Goal: Task Accomplishment & Management: Use online tool/utility

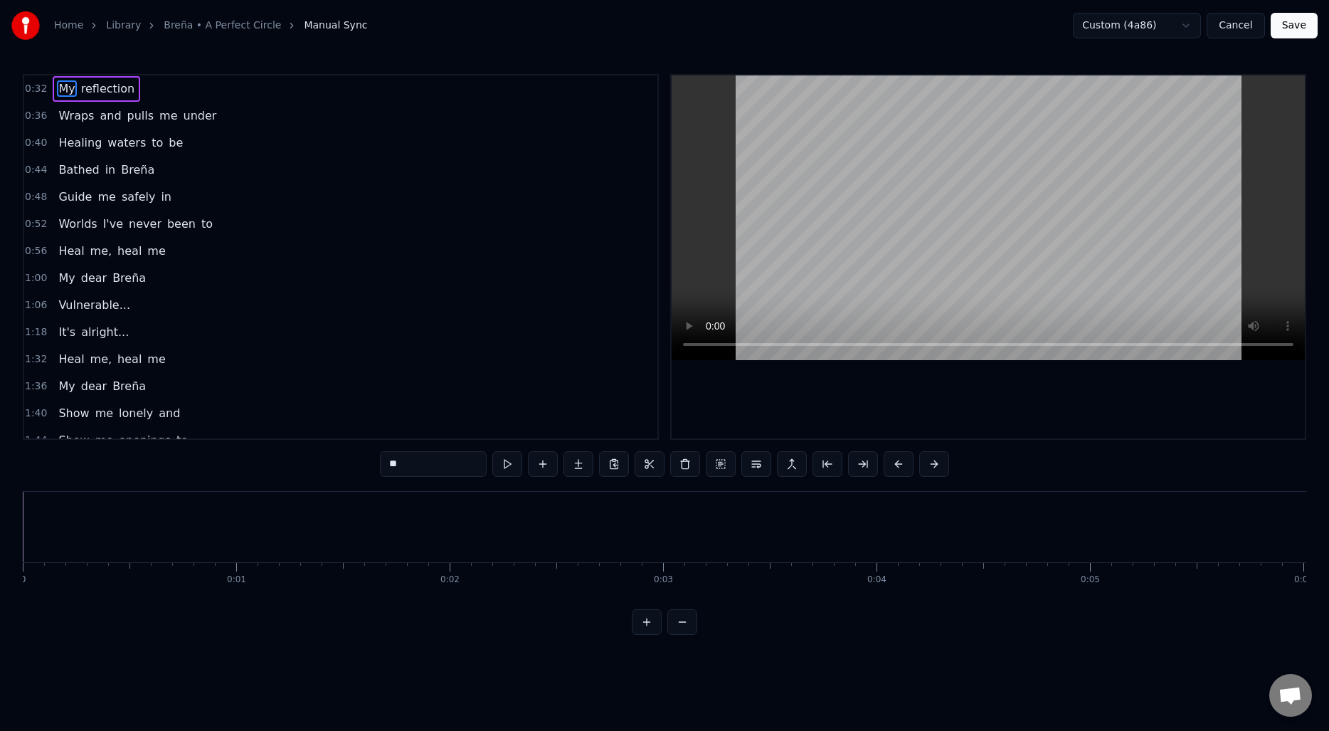
scroll to position [0, 10419]
click at [260, 650] on html "Home Library Breña • A Perfect Circle Manual Sync Custom (4a86) Cancel Save 0:…" at bounding box center [664, 329] width 1329 height 658
click at [1237, 29] on button "Cancel" at bounding box center [1236, 26] width 58 height 26
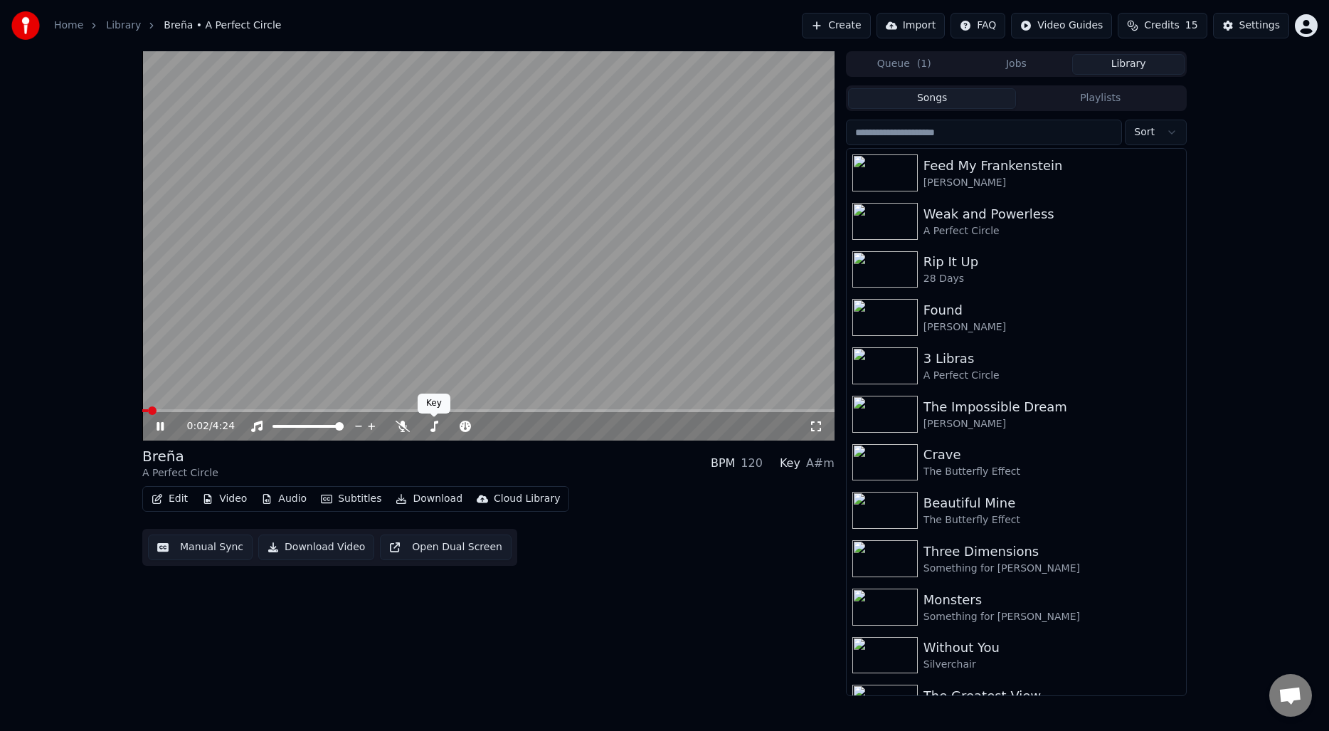
click at [329, 344] on video at bounding box center [488, 245] width 692 height 389
click at [908, 65] on button "Queue ( 1 )" at bounding box center [904, 64] width 112 height 21
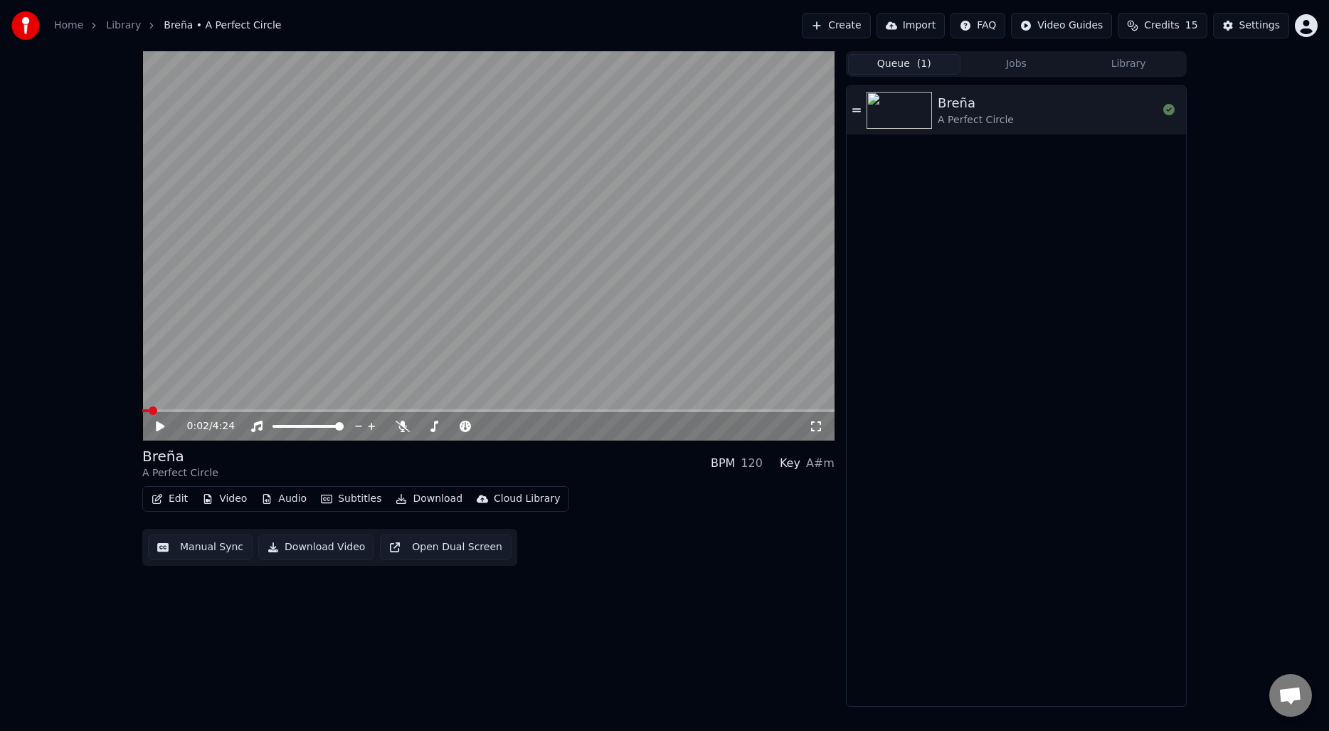
click at [1237, 201] on div "0:02 / 4:24 Breña A Perfect Circle BPM 120 Key A#m Edit Video Audio Subtitles …" at bounding box center [664, 378] width 1329 height 655
click at [848, 21] on button "Create" at bounding box center [836, 26] width 69 height 26
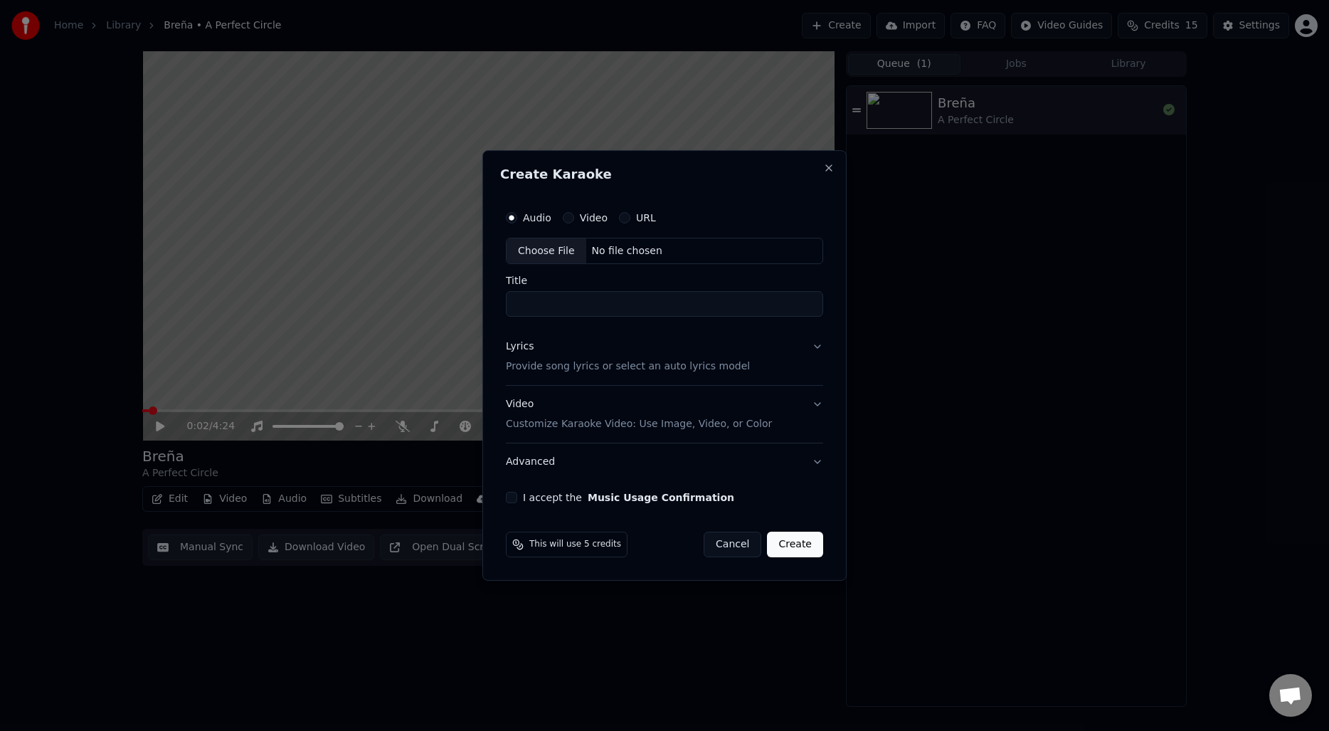
click at [552, 250] on div "Choose File" at bounding box center [547, 251] width 80 height 26
click at [551, 259] on div "Choose File" at bounding box center [547, 251] width 80 height 26
click at [552, 249] on div "Choose File" at bounding box center [547, 251] width 80 height 26
type input "**********"
click at [575, 355] on div "Lyrics Provide song lyrics or select an auto lyrics model" at bounding box center [625, 357] width 244 height 34
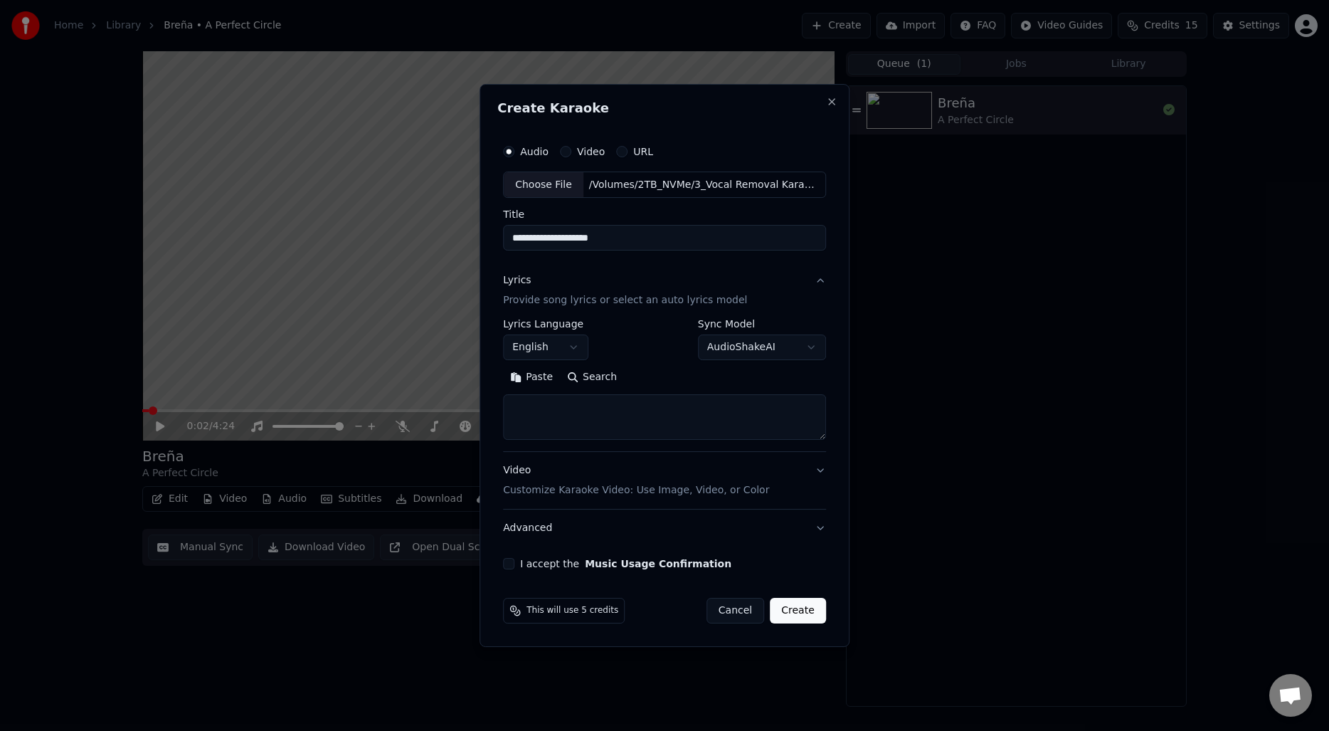
click at [594, 371] on button "Search" at bounding box center [592, 377] width 64 height 23
type textarea "**********"
click at [663, 376] on button "Expand" at bounding box center [656, 377] width 67 height 23
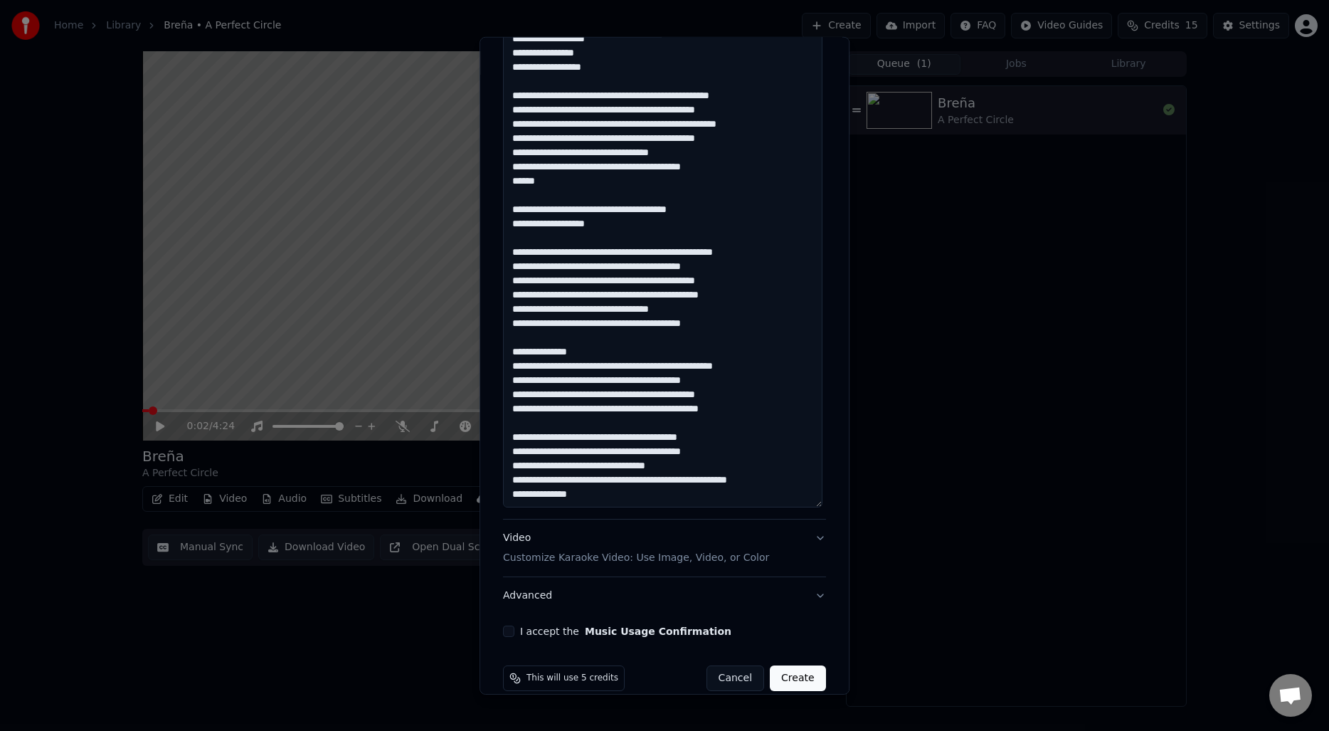
scroll to position [526, 0]
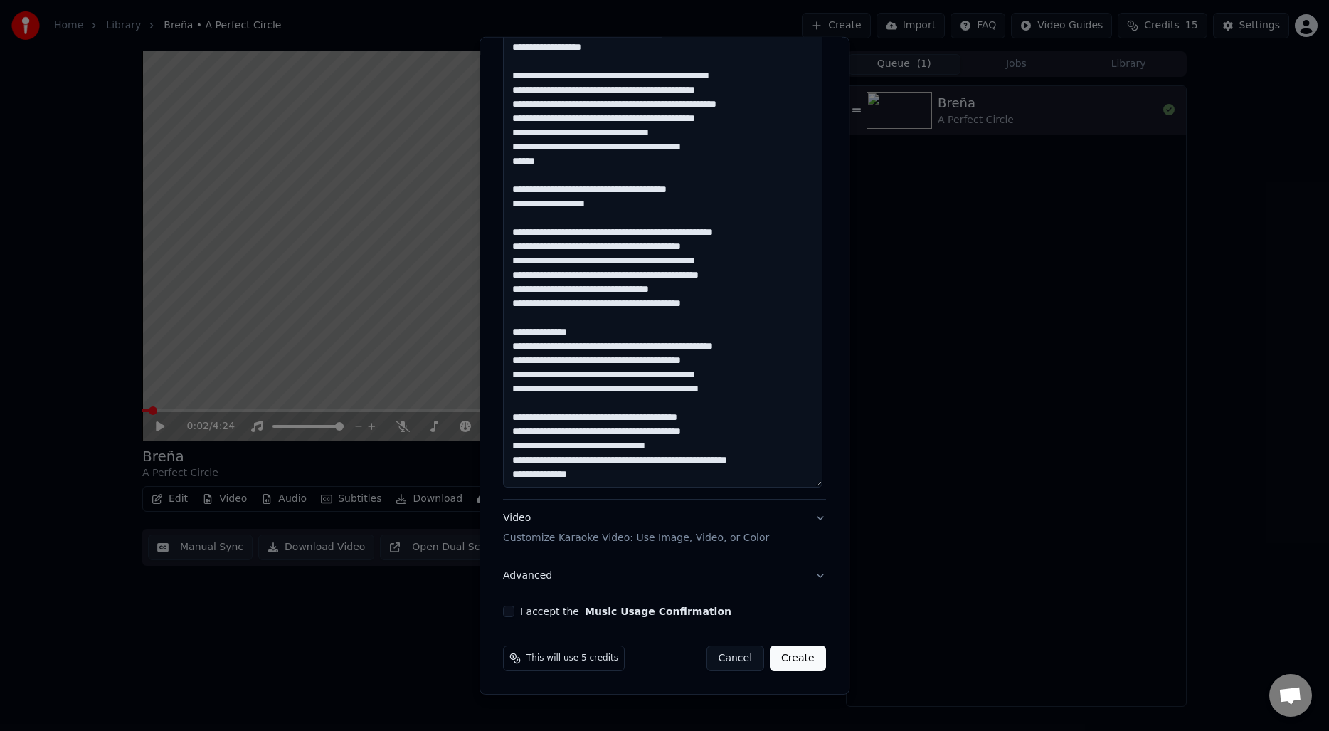
click at [514, 613] on button "I accept the Music Usage Confirmation" at bounding box center [508, 611] width 11 height 11
click at [800, 655] on button "Create" at bounding box center [798, 658] width 56 height 26
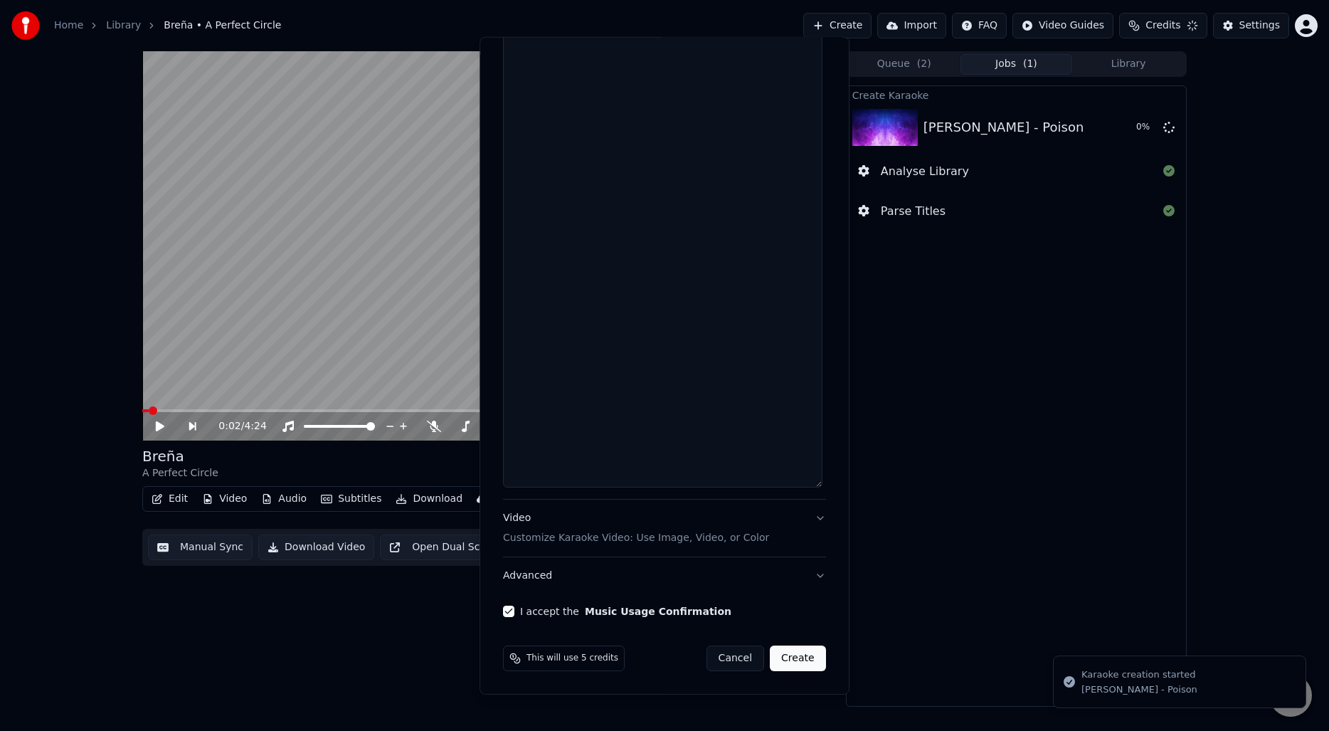
scroll to position [0, 0]
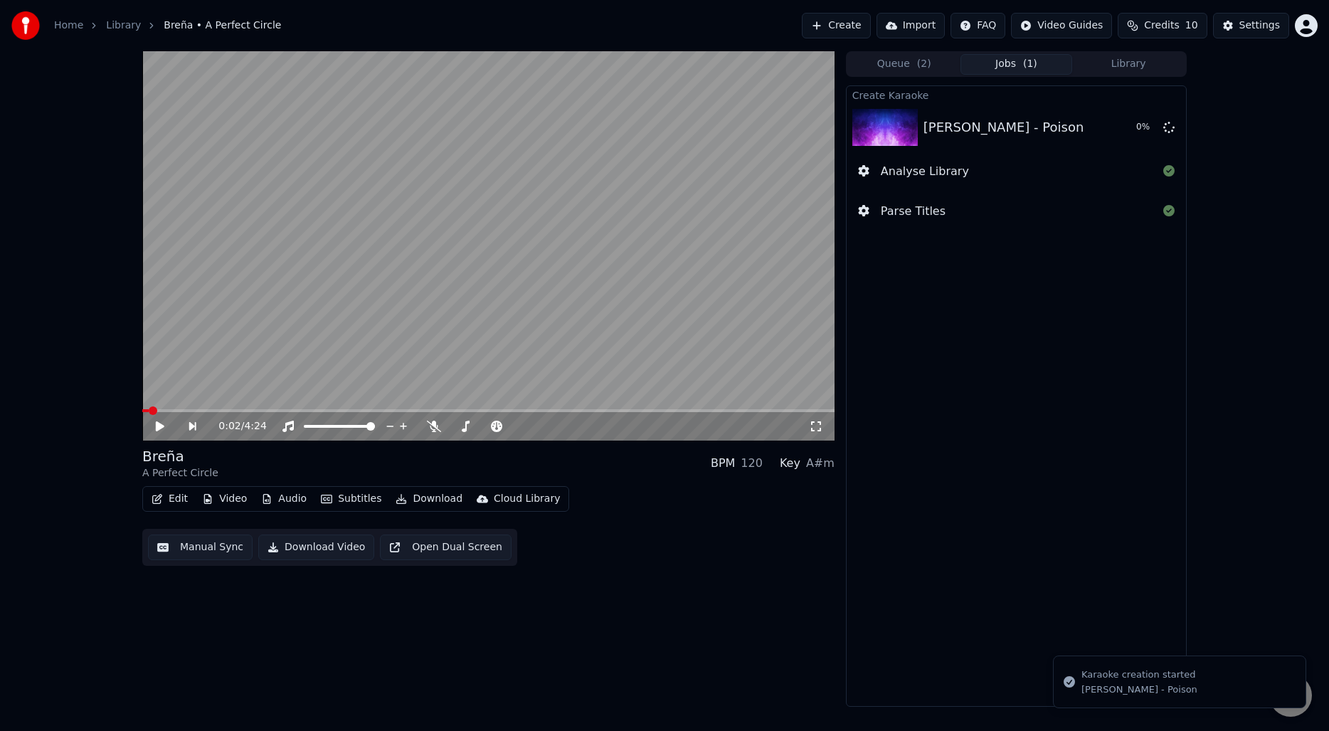
click at [896, 57] on button "Queue ( 2 )" at bounding box center [904, 64] width 112 height 21
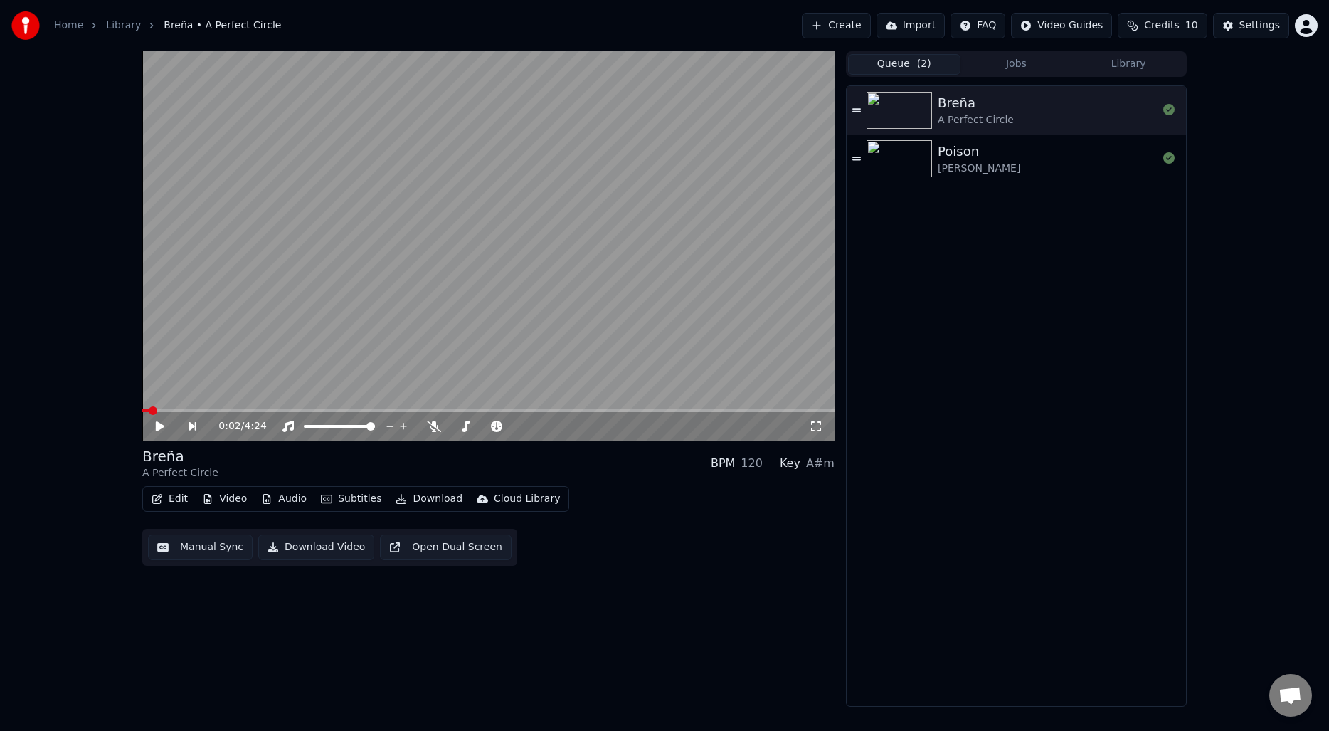
click at [974, 159] on div "Poison" at bounding box center [979, 152] width 83 height 20
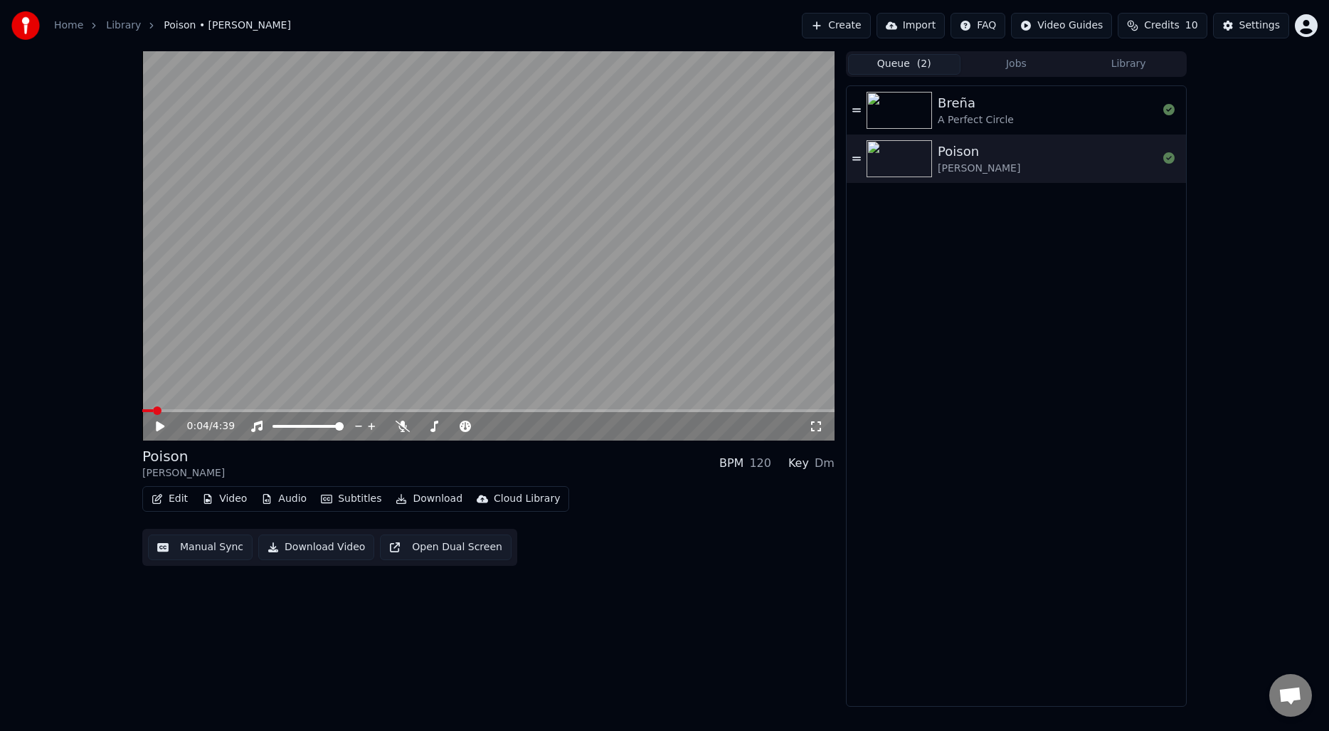
click at [178, 501] on button "Edit" at bounding box center [170, 499] width 48 height 20
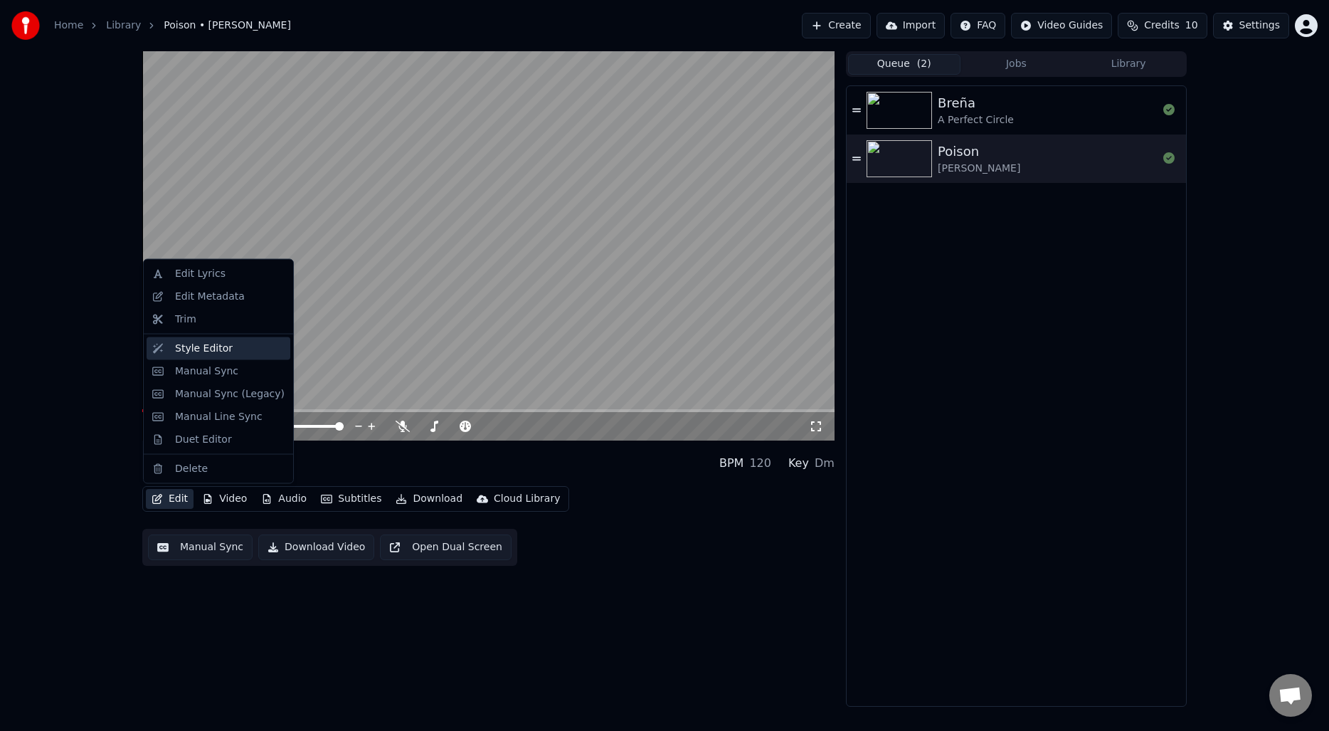
click at [194, 352] on div "Style Editor" at bounding box center [204, 348] width 58 height 14
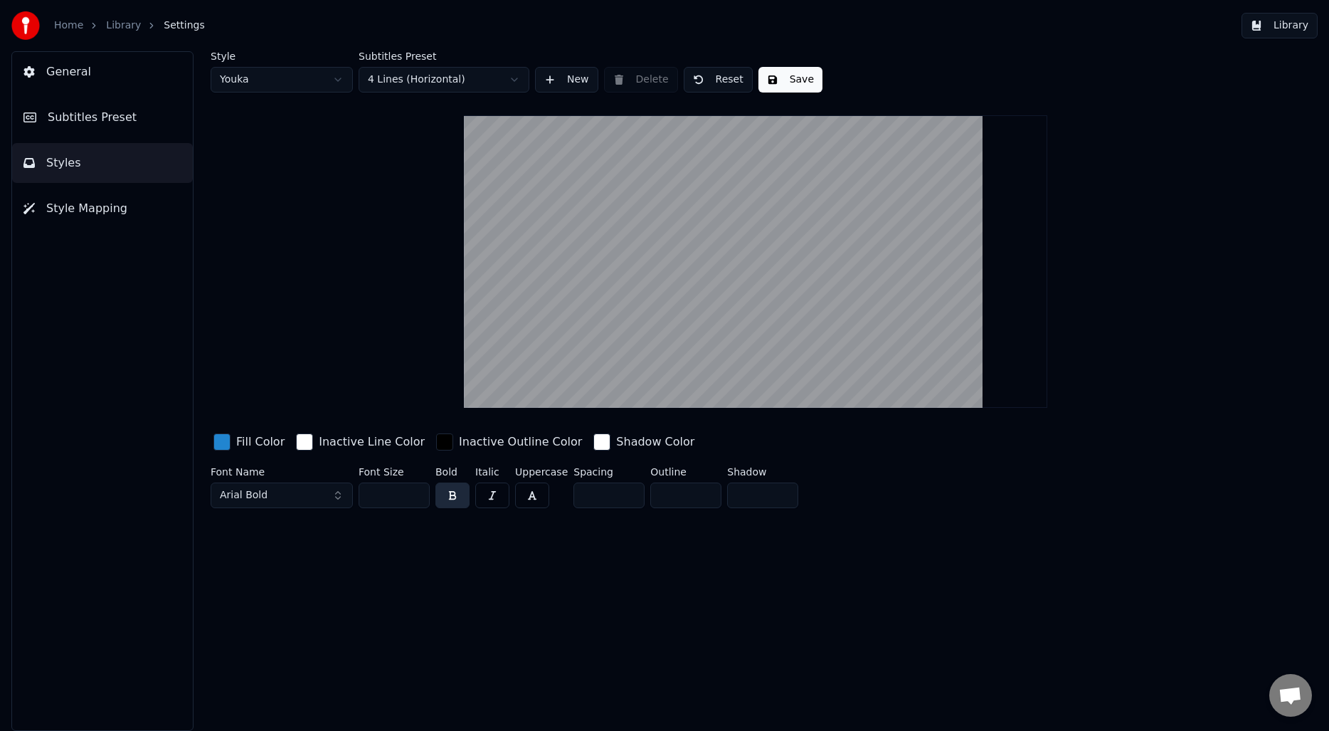
click at [96, 290] on div "General Subtitles Preset Styles Style Mapping" at bounding box center [102, 391] width 182 height 680
click at [79, 319] on div "General Subtitles Preset Styles Style Mapping" at bounding box center [102, 391] width 182 height 680
click at [112, 22] on link "Library" at bounding box center [123, 26] width 35 height 14
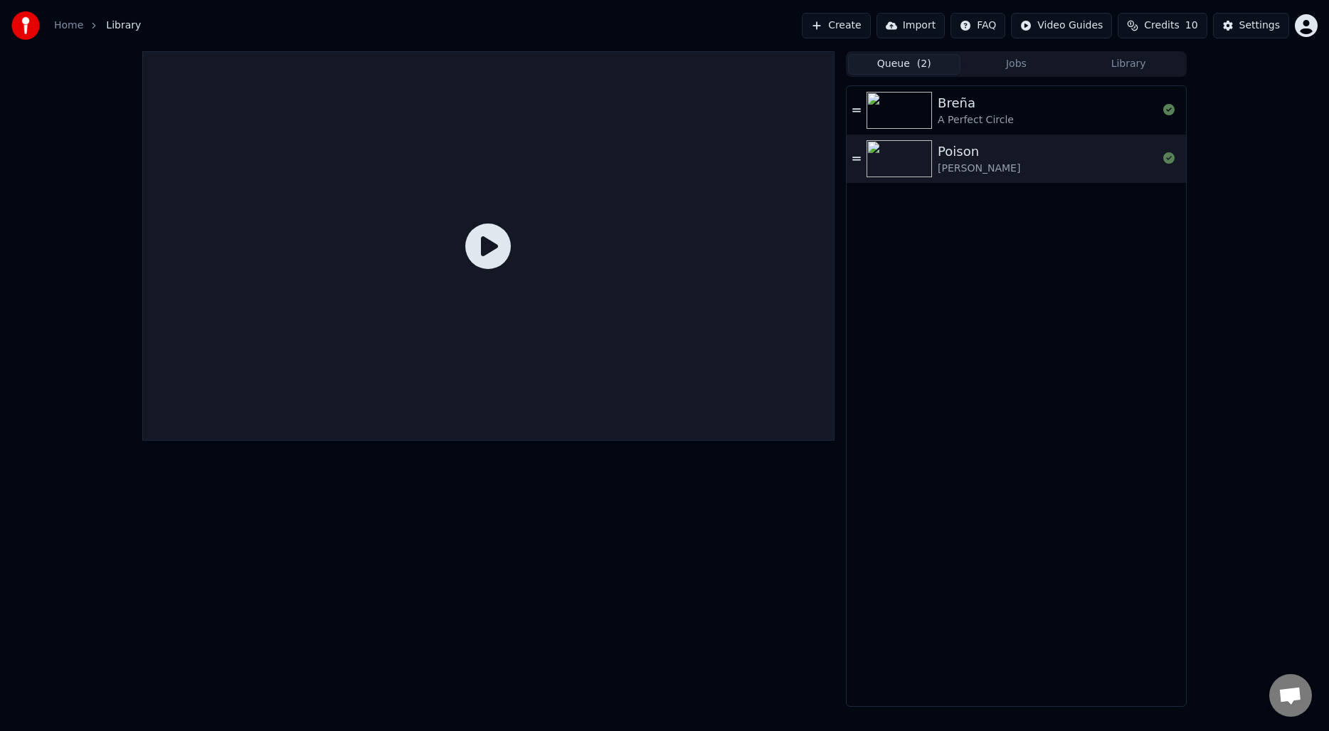
click at [1066, 142] on div "Poison [PERSON_NAME]" at bounding box center [1048, 159] width 220 height 34
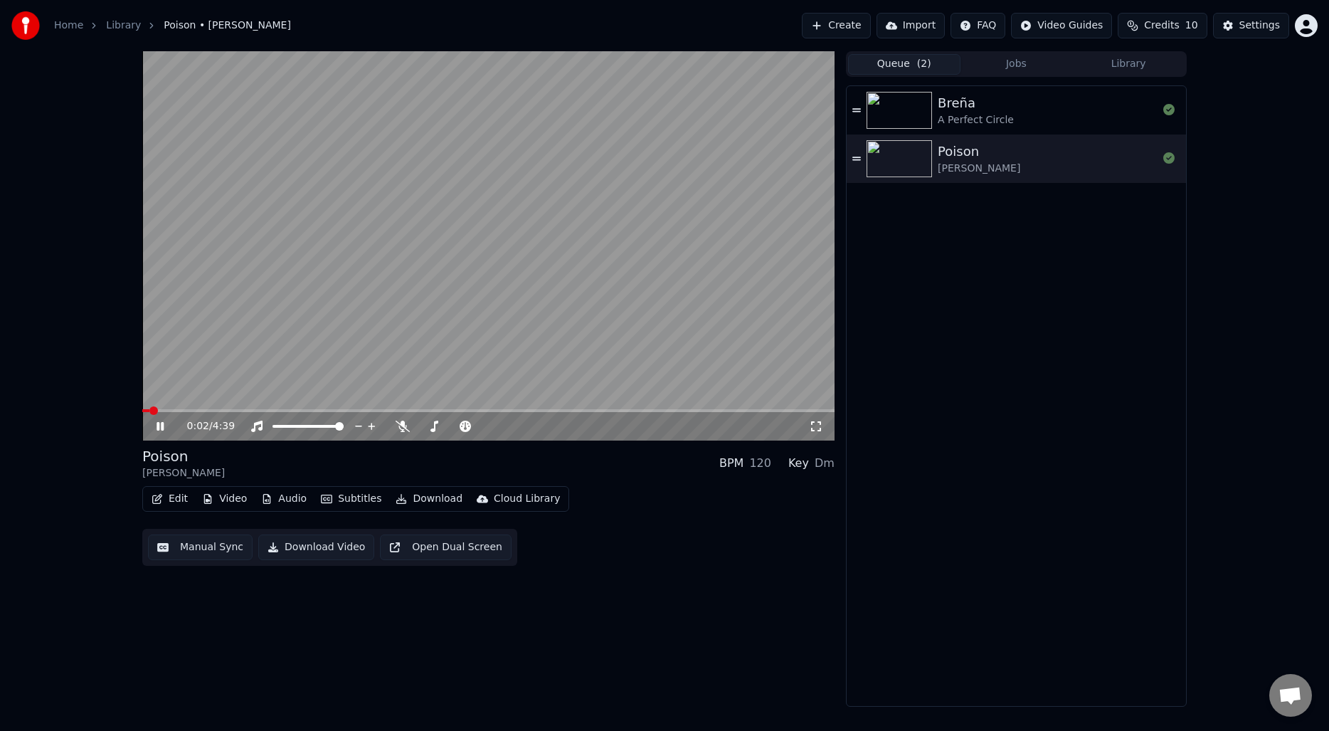
click at [231, 497] on button "Video" at bounding box center [224, 499] width 56 height 20
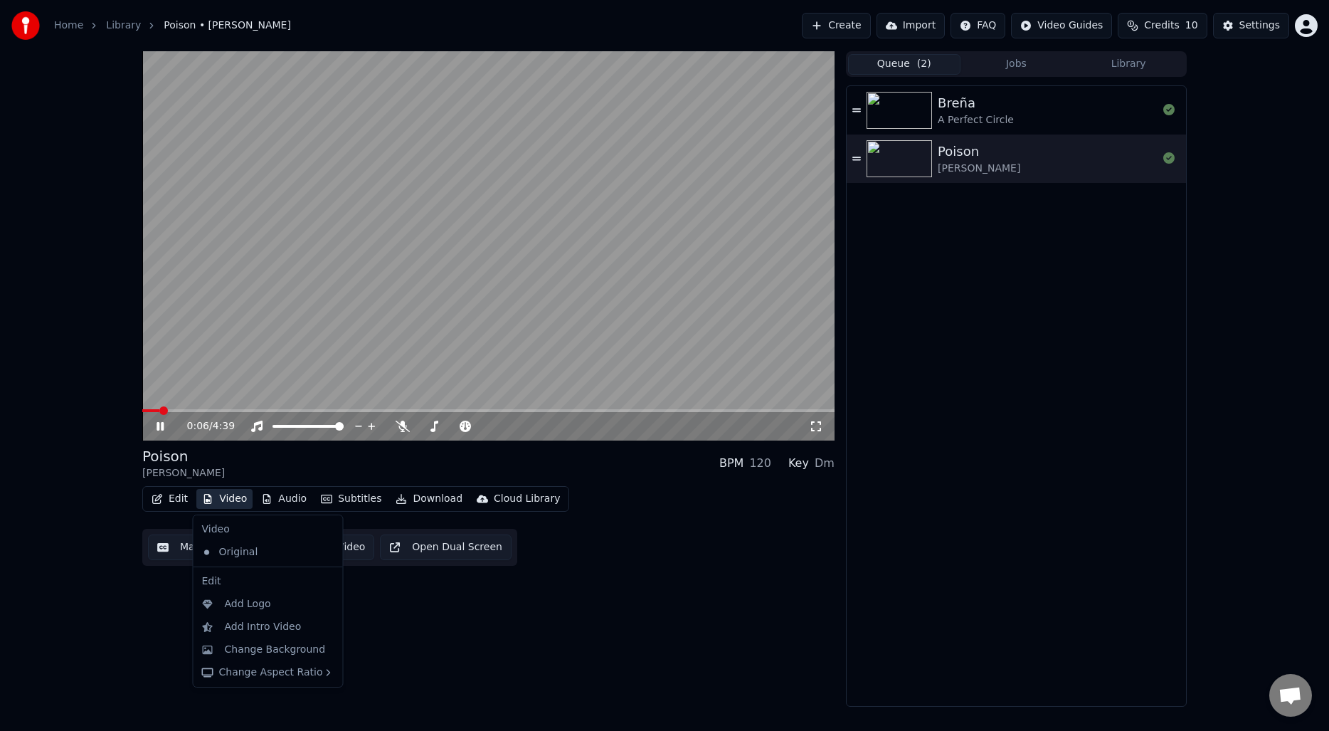
click at [482, 300] on video at bounding box center [488, 245] width 692 height 389
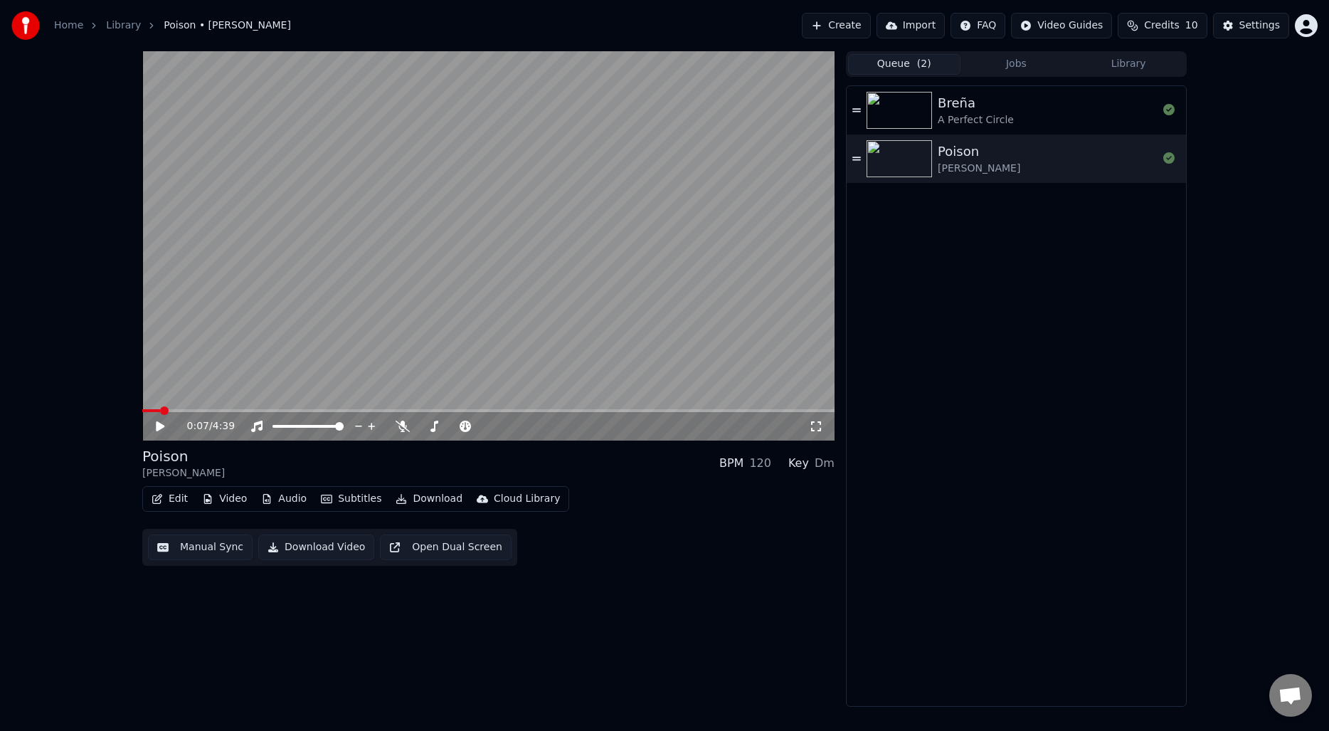
click at [230, 501] on button "Video" at bounding box center [224, 499] width 56 height 20
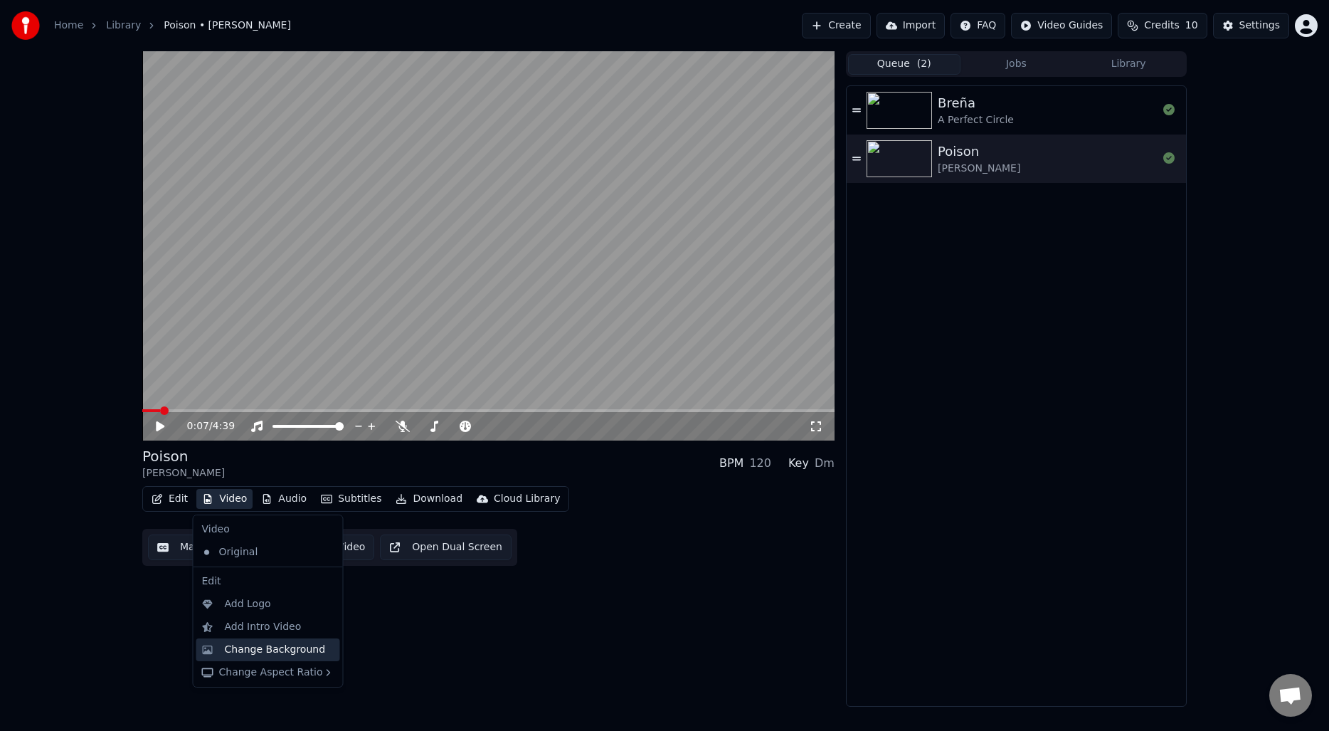
click at [242, 652] on div "Change Background" at bounding box center [275, 650] width 101 height 14
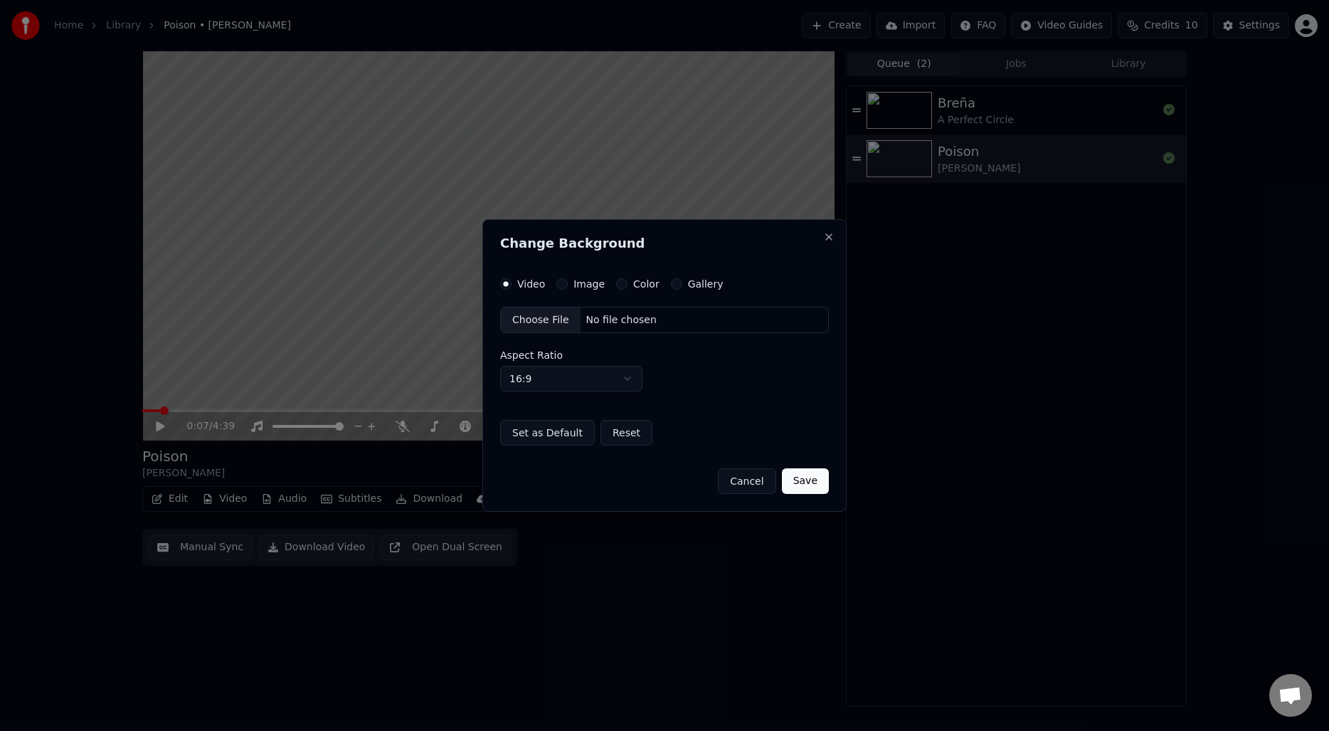
click at [627, 286] on div "Color" at bounding box center [637, 283] width 43 height 11
click at [621, 283] on button "Color" at bounding box center [621, 283] width 11 height 11
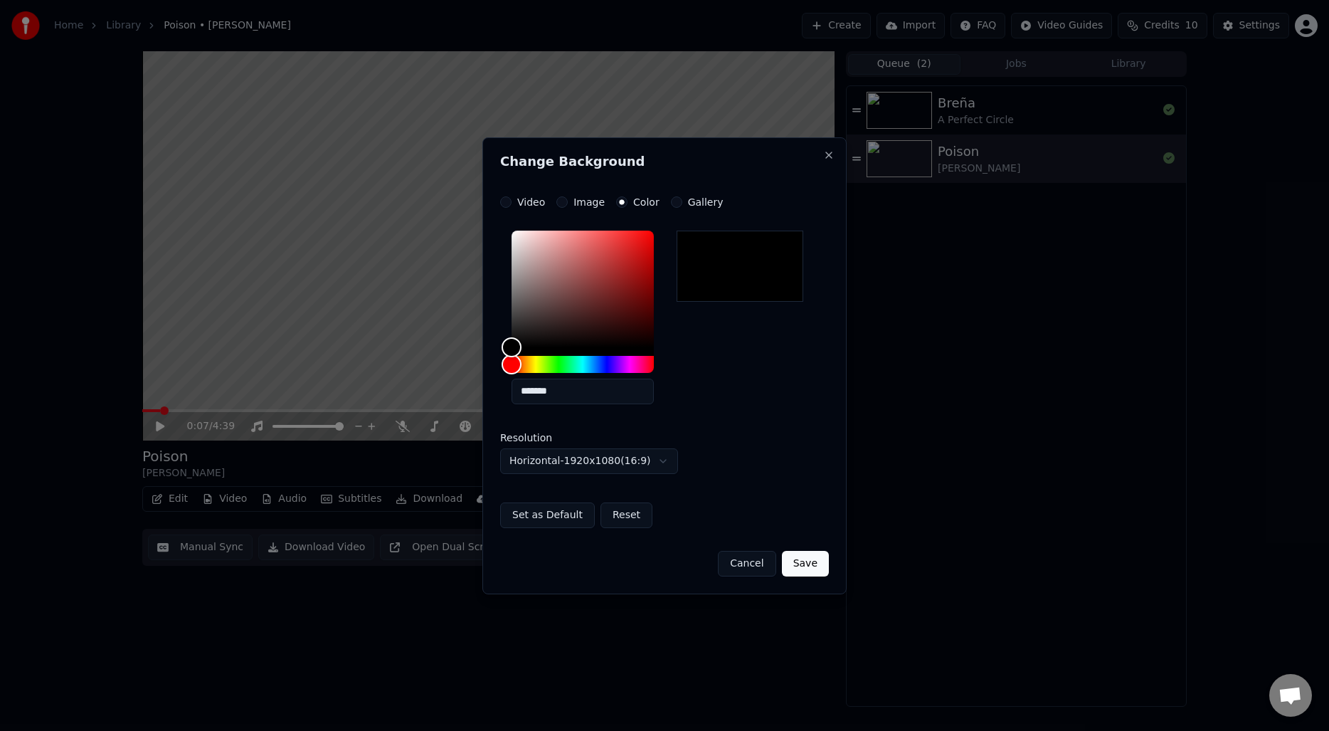
click at [806, 566] on button "Save" at bounding box center [805, 564] width 47 height 26
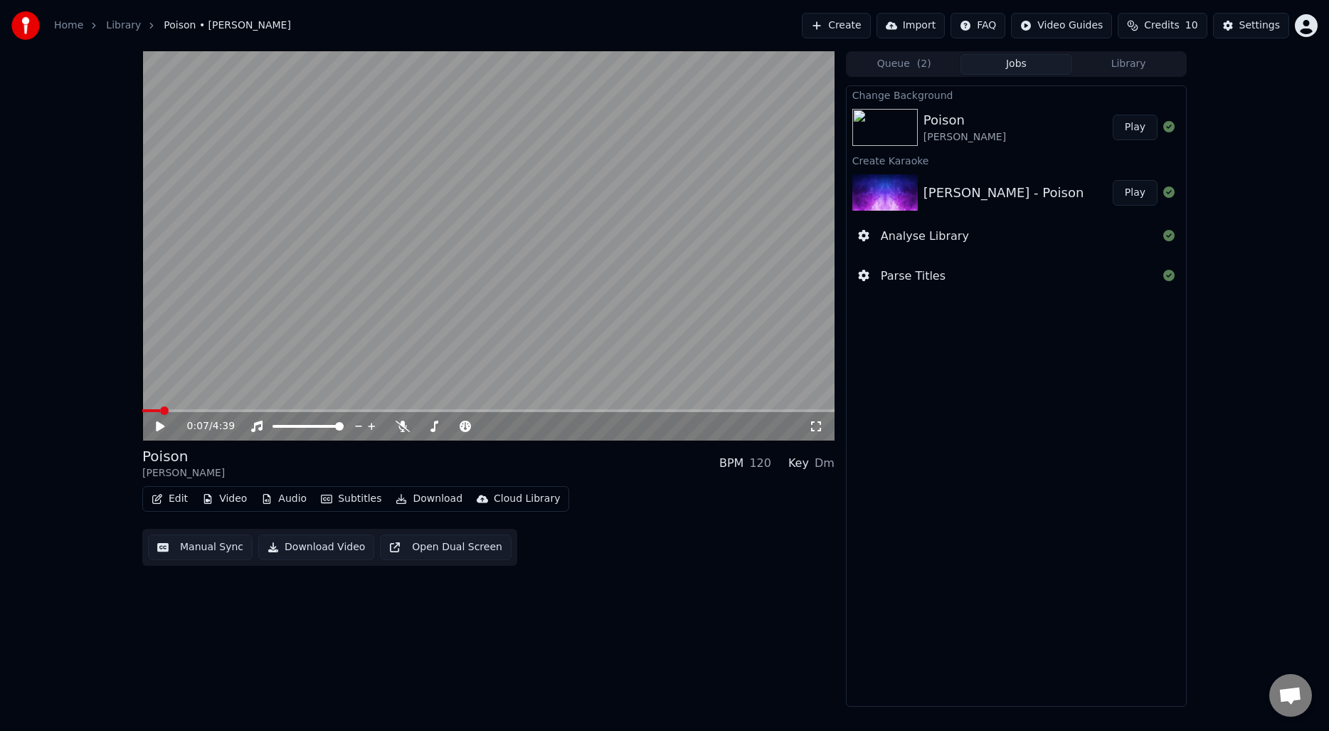
click at [176, 491] on button "Edit" at bounding box center [170, 499] width 48 height 20
click at [213, 615] on div "0:07 / 4:39 Poison [PERSON_NAME] BPM 120 Key Dm Edit Video Audio Subtitles Down…" at bounding box center [488, 378] width 692 height 655
click at [1240, 24] on div "Settings" at bounding box center [1260, 26] width 41 height 14
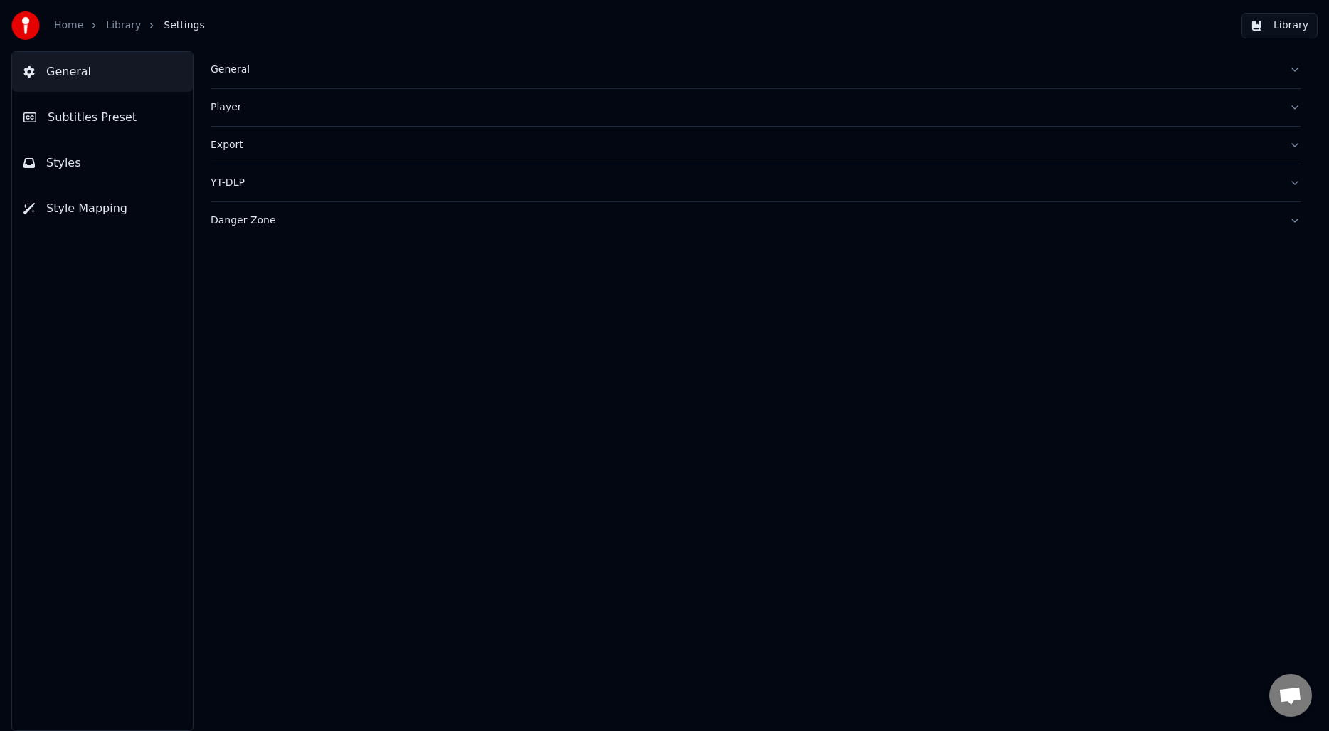
click at [80, 127] on button "Subtitles Preset" at bounding box center [102, 117] width 181 height 40
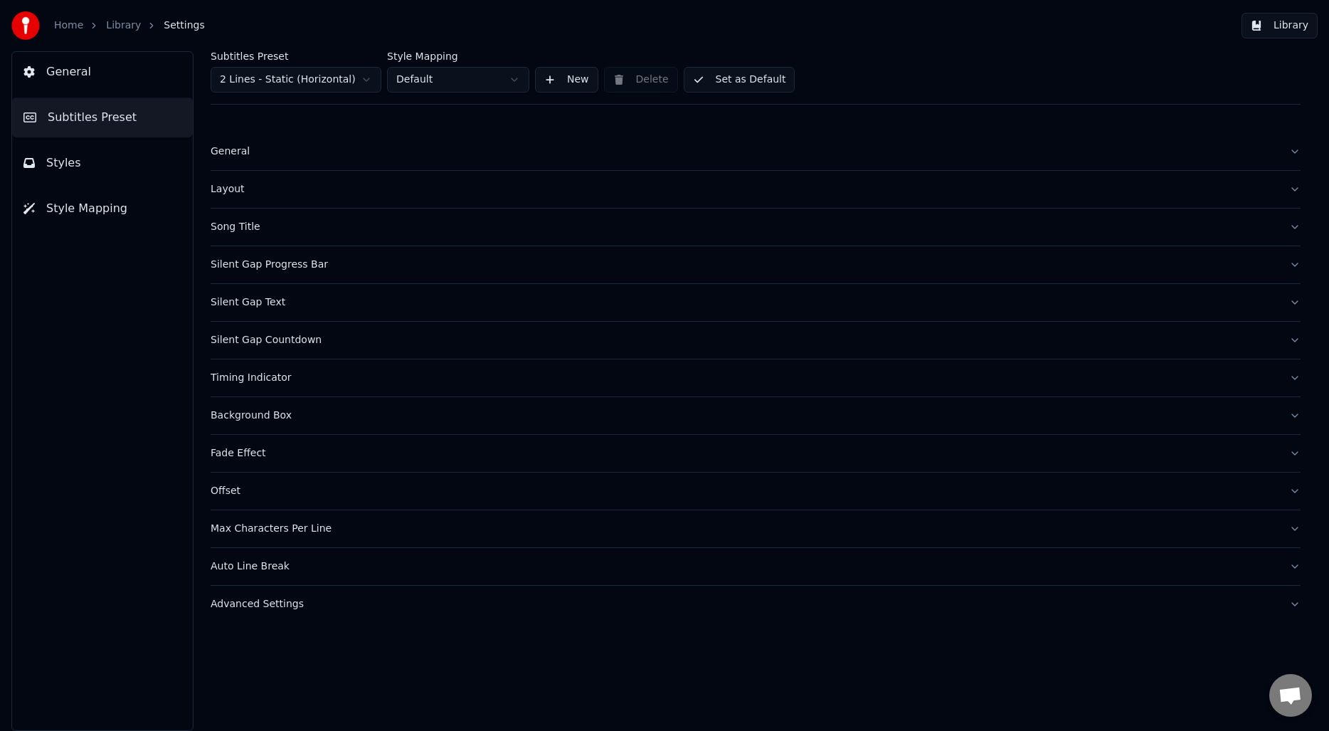
click at [225, 495] on div "Offset" at bounding box center [744, 491] width 1067 height 14
click at [215, 563] on button "button" at bounding box center [216, 561] width 11 height 11
click at [253, 613] on input "****" at bounding box center [239, 611] width 57 height 26
type input "****"
click at [253, 613] on input "****" at bounding box center [239, 611] width 57 height 26
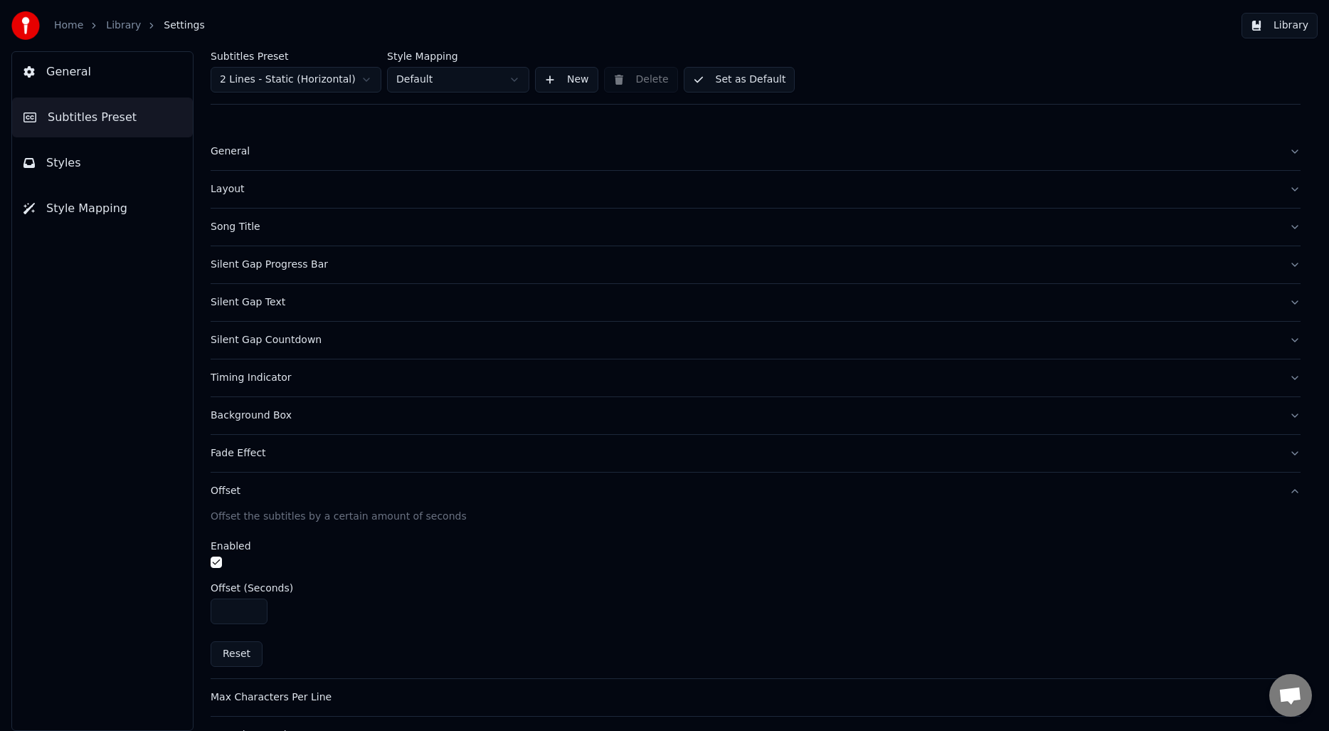
click at [75, 75] on span "General" at bounding box center [68, 71] width 45 height 17
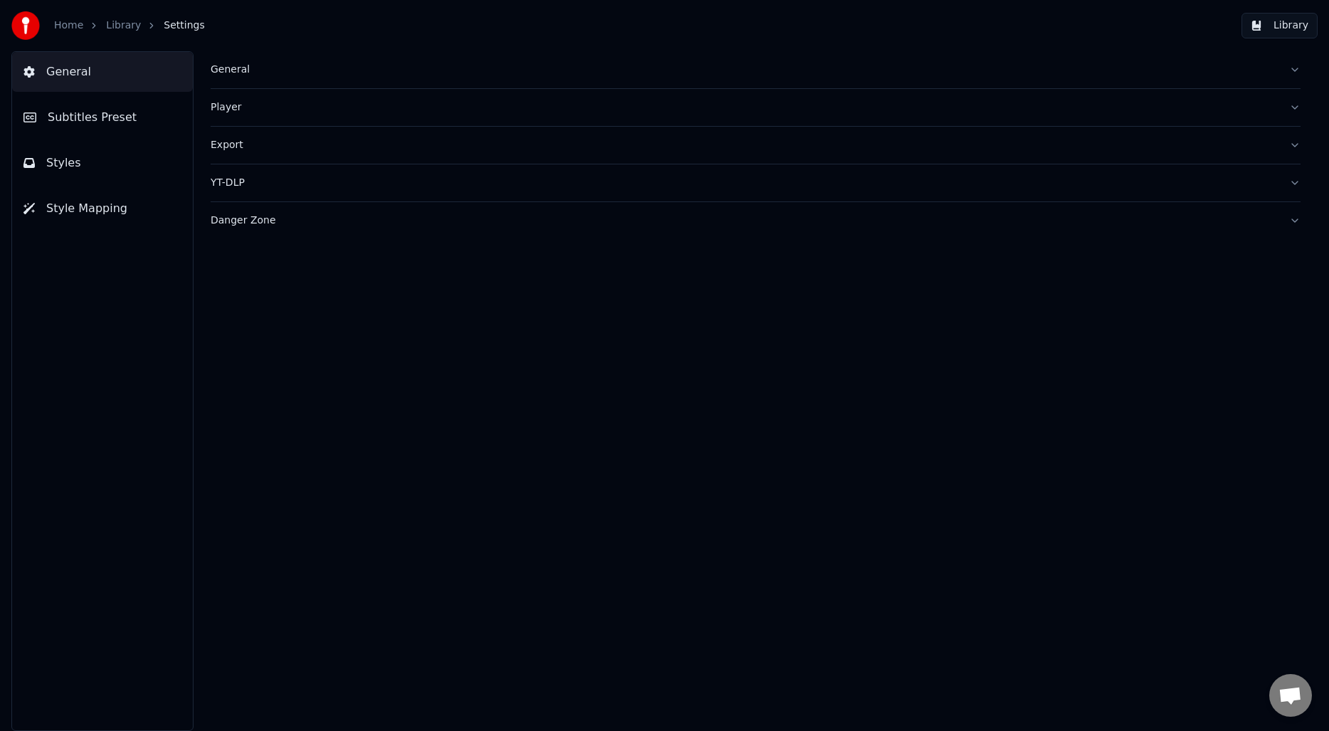
click at [131, 29] on link "Library" at bounding box center [123, 26] width 35 height 14
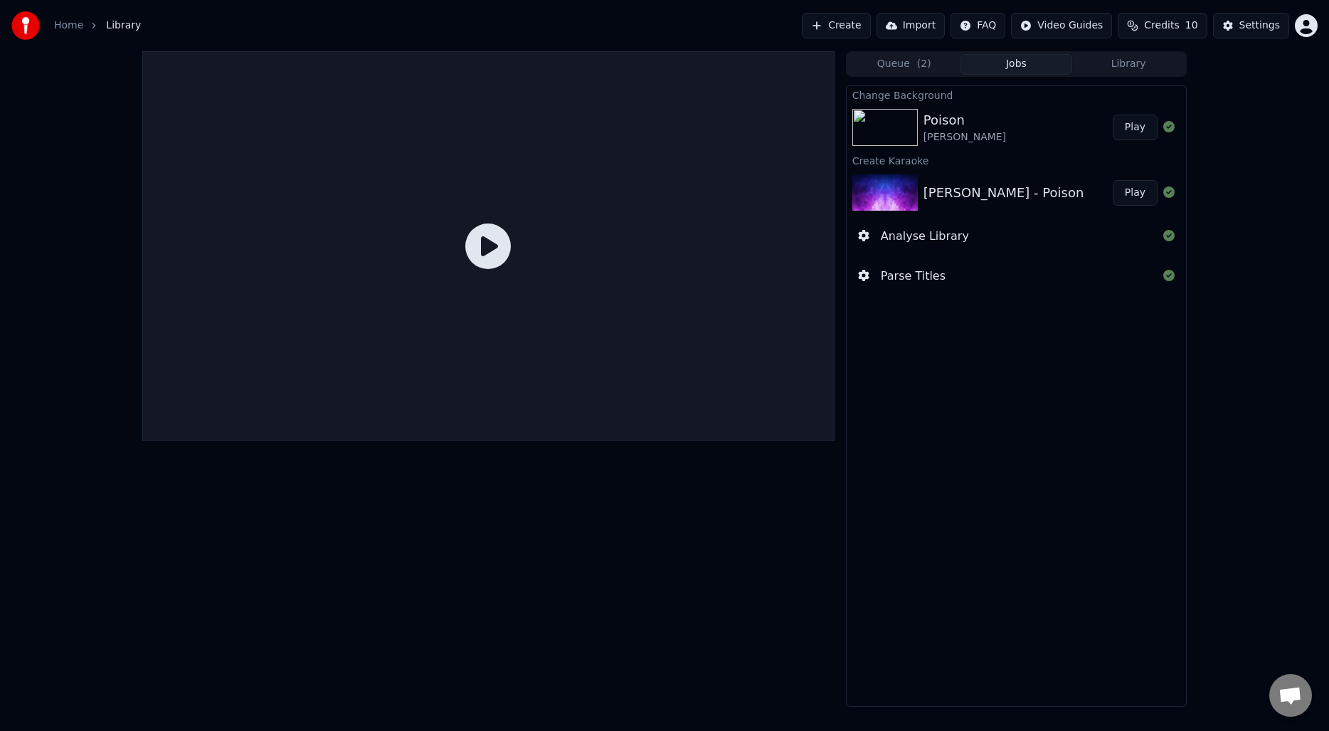
click at [1025, 132] on div "Poison [PERSON_NAME]" at bounding box center [1018, 127] width 189 height 34
click at [561, 233] on div at bounding box center [488, 245] width 692 height 389
click at [481, 248] on icon at bounding box center [488, 246] width 46 height 46
click at [1018, 127] on div "Poison [PERSON_NAME]" at bounding box center [1018, 127] width 189 height 34
click at [1139, 129] on button "Play" at bounding box center [1135, 128] width 45 height 26
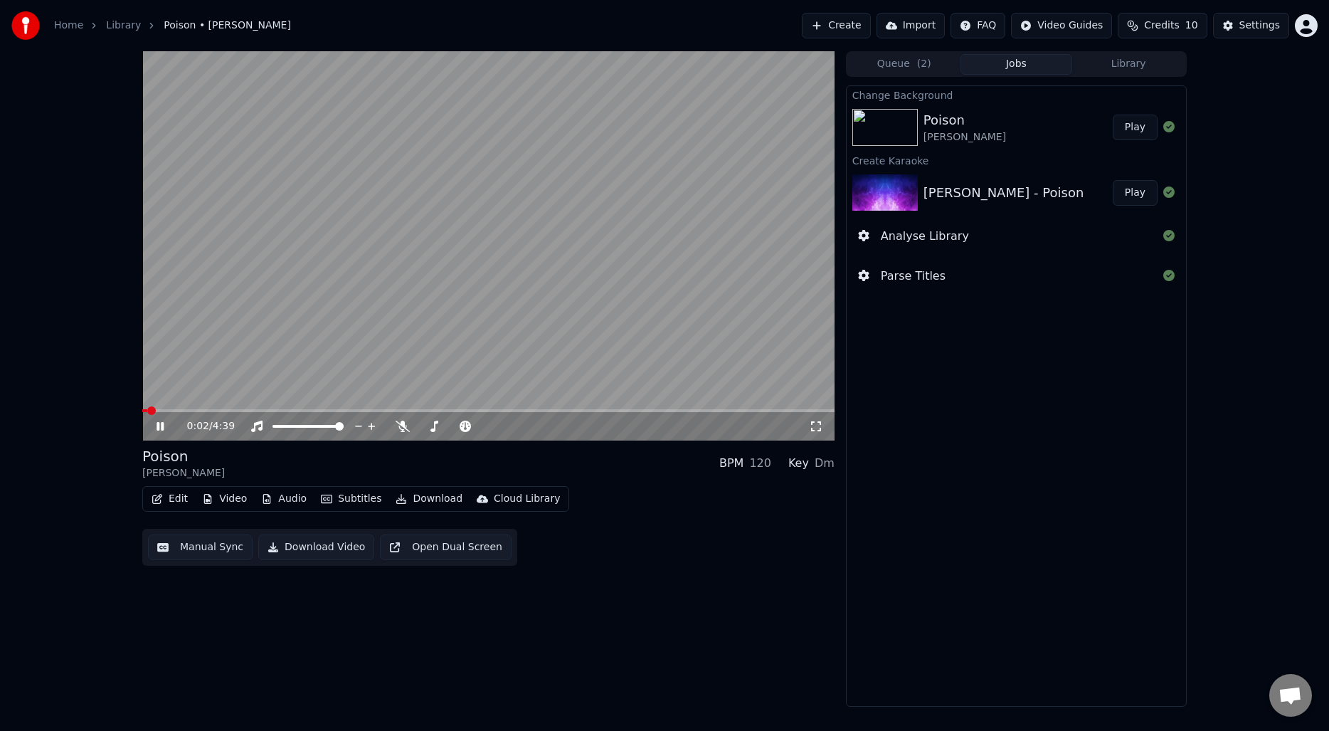
click at [188, 554] on button "Manual Sync" at bounding box center [200, 547] width 105 height 26
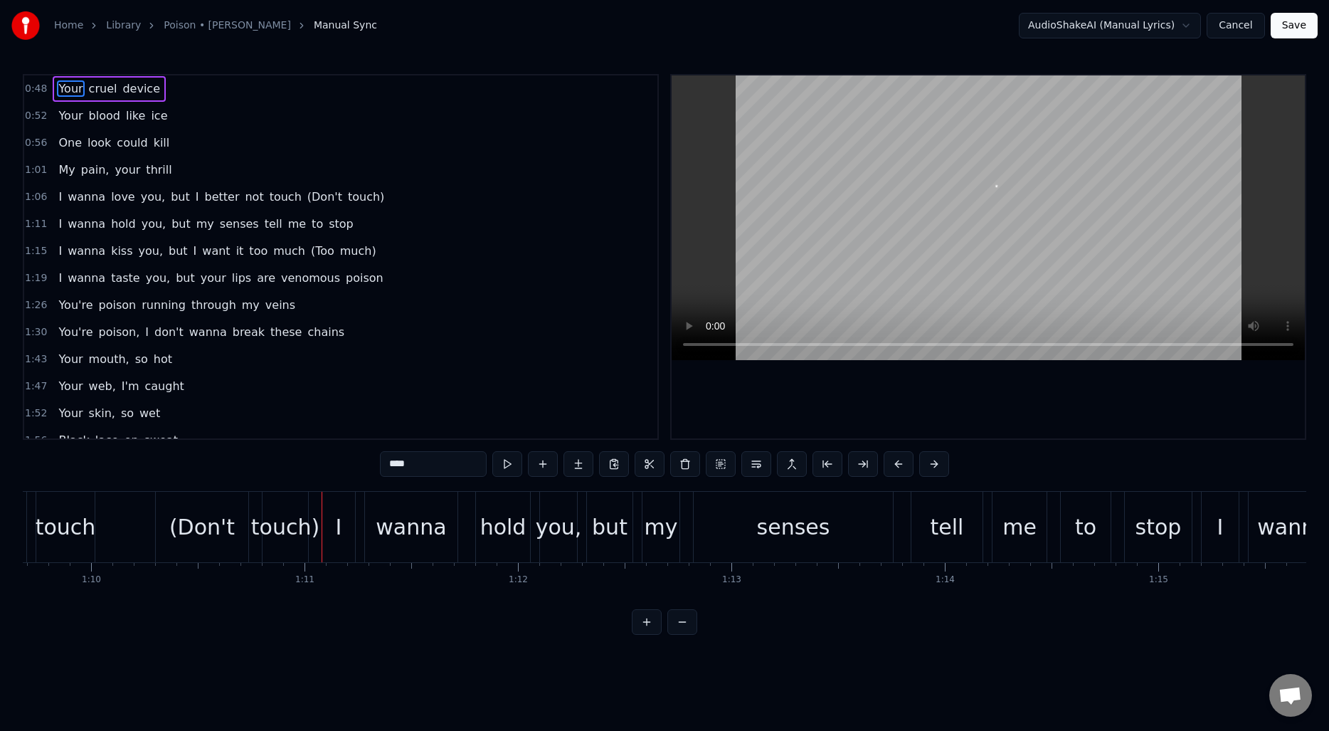
scroll to position [0, 14856]
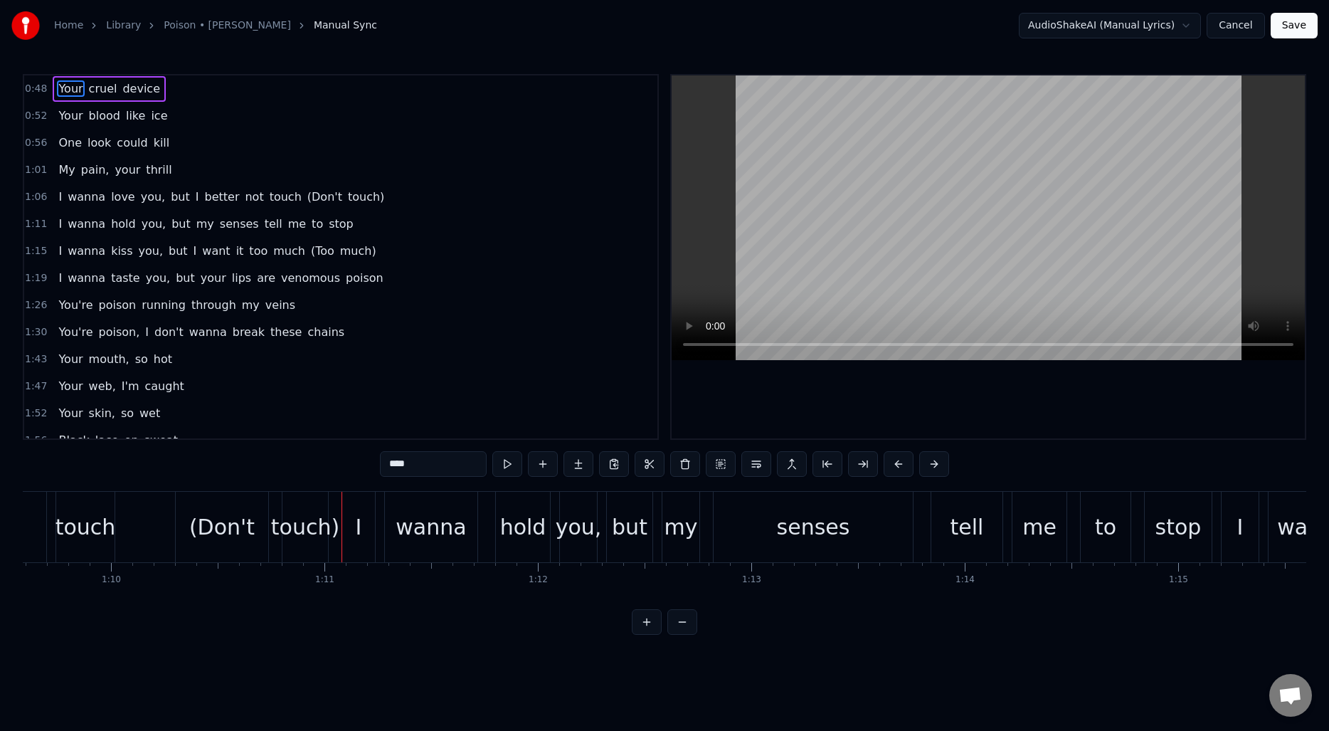
click at [217, 529] on div "(Don't" at bounding box center [221, 527] width 65 height 32
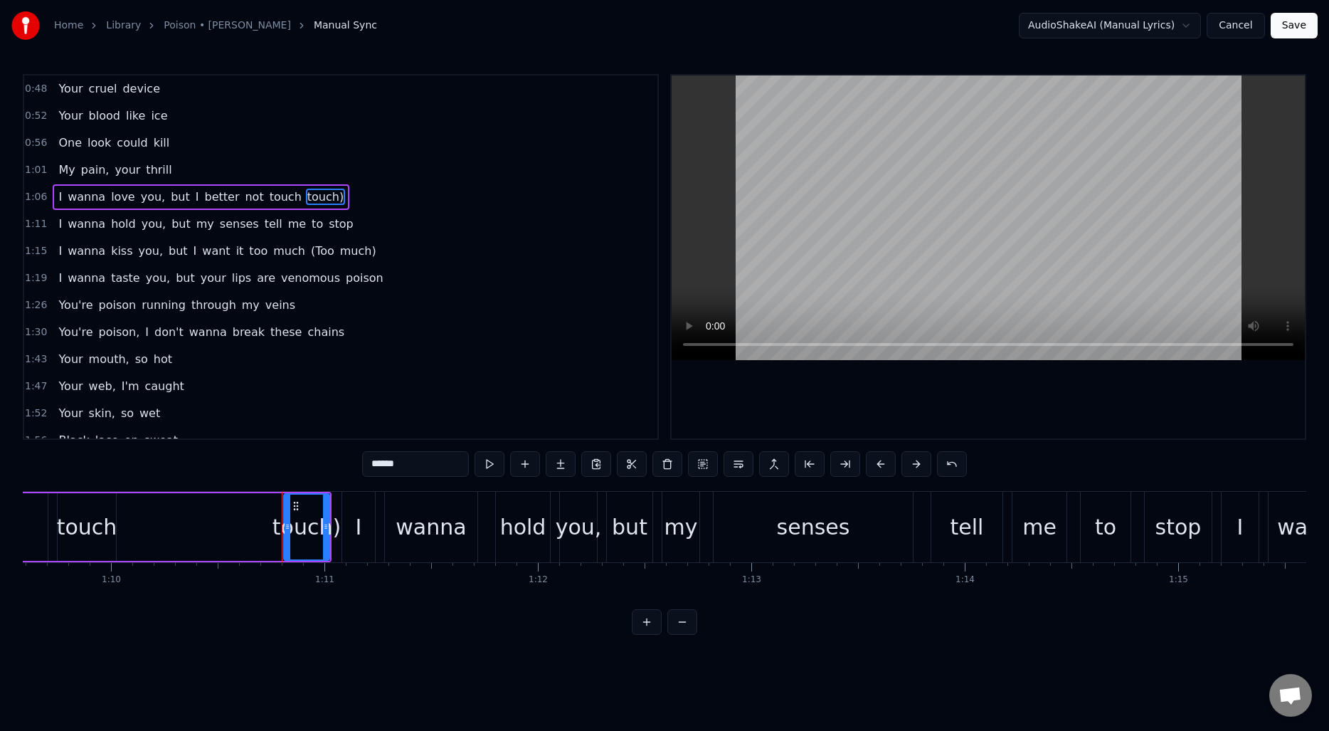
click at [296, 523] on div "touch)" at bounding box center [307, 527] width 68 height 32
type input "*"
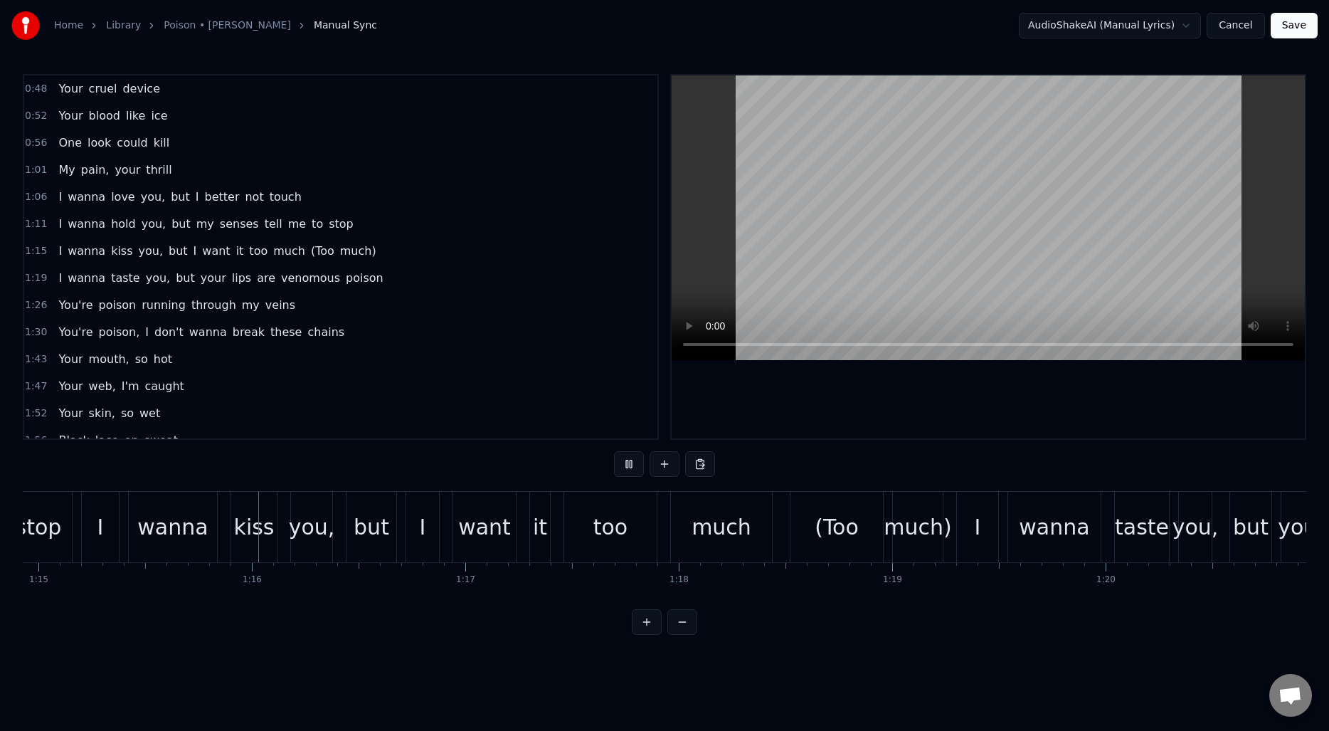
scroll to position [0, 16007]
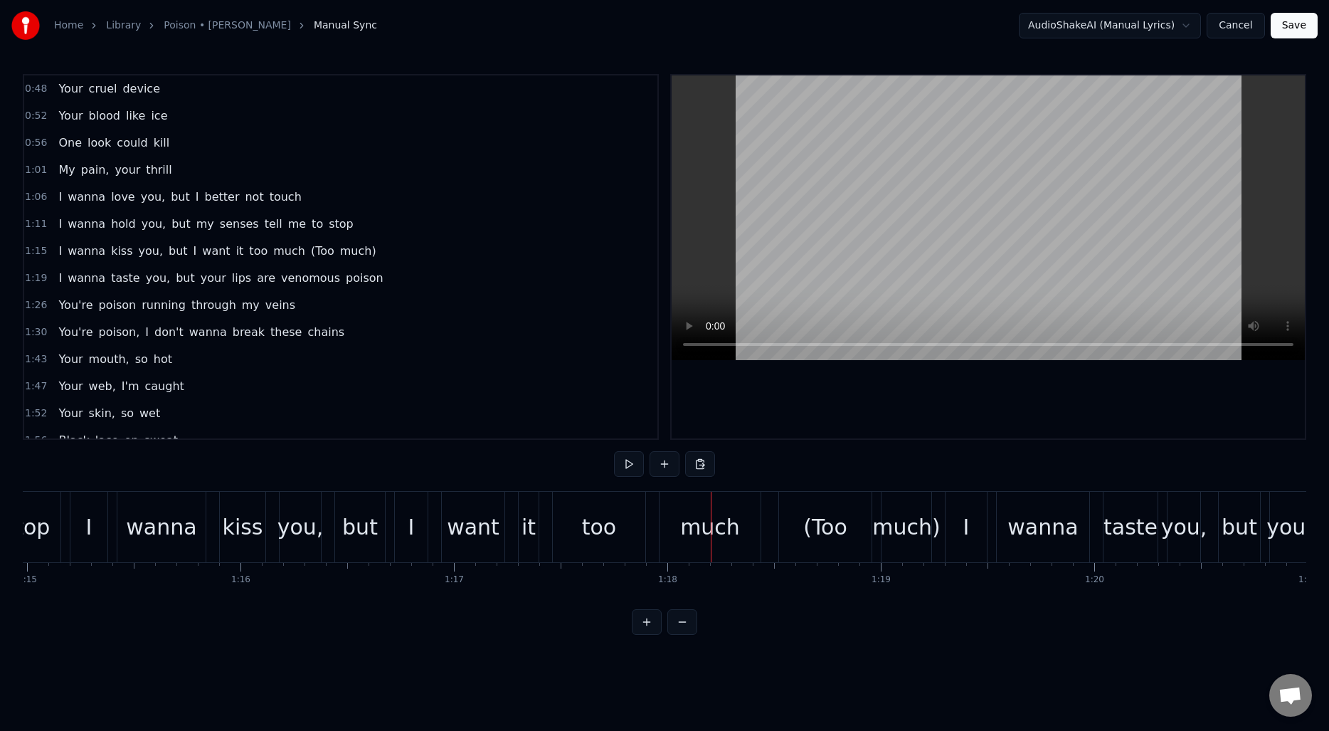
click at [814, 545] on div "(Too" at bounding box center [825, 527] width 93 height 70
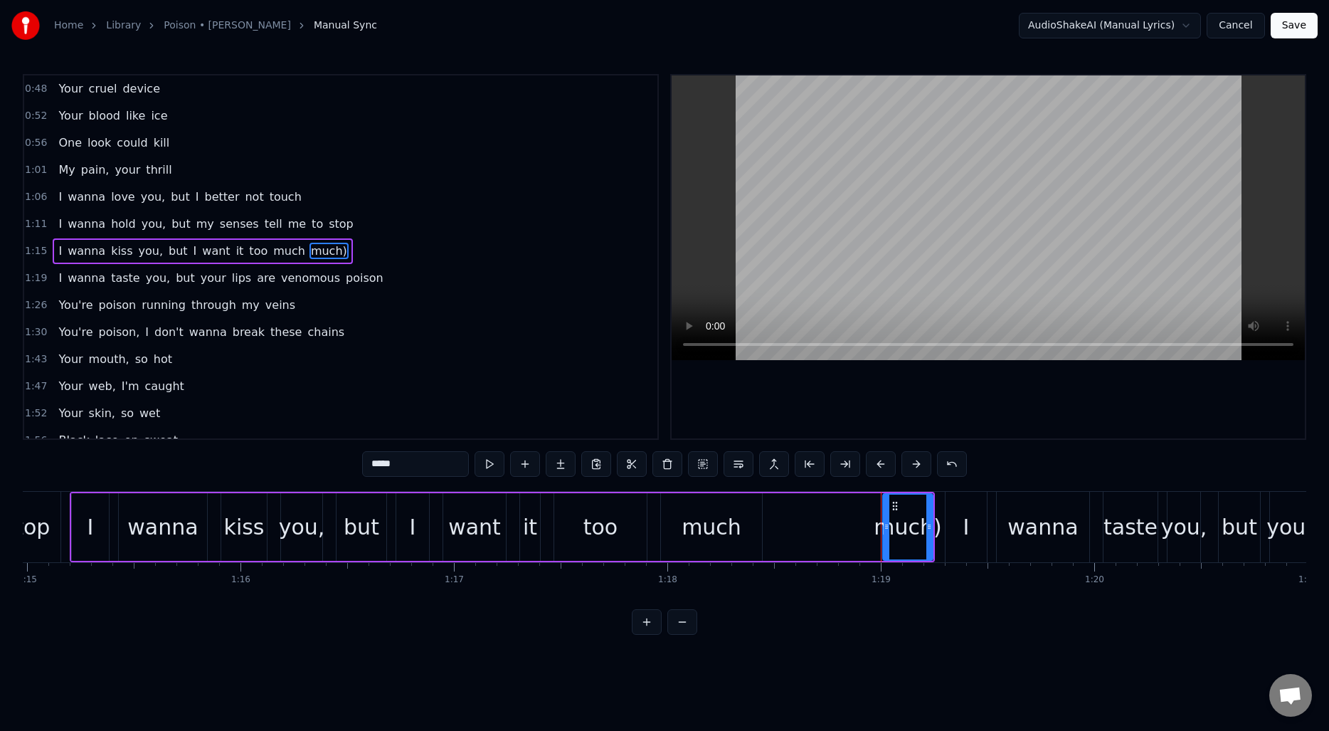
type input "*"
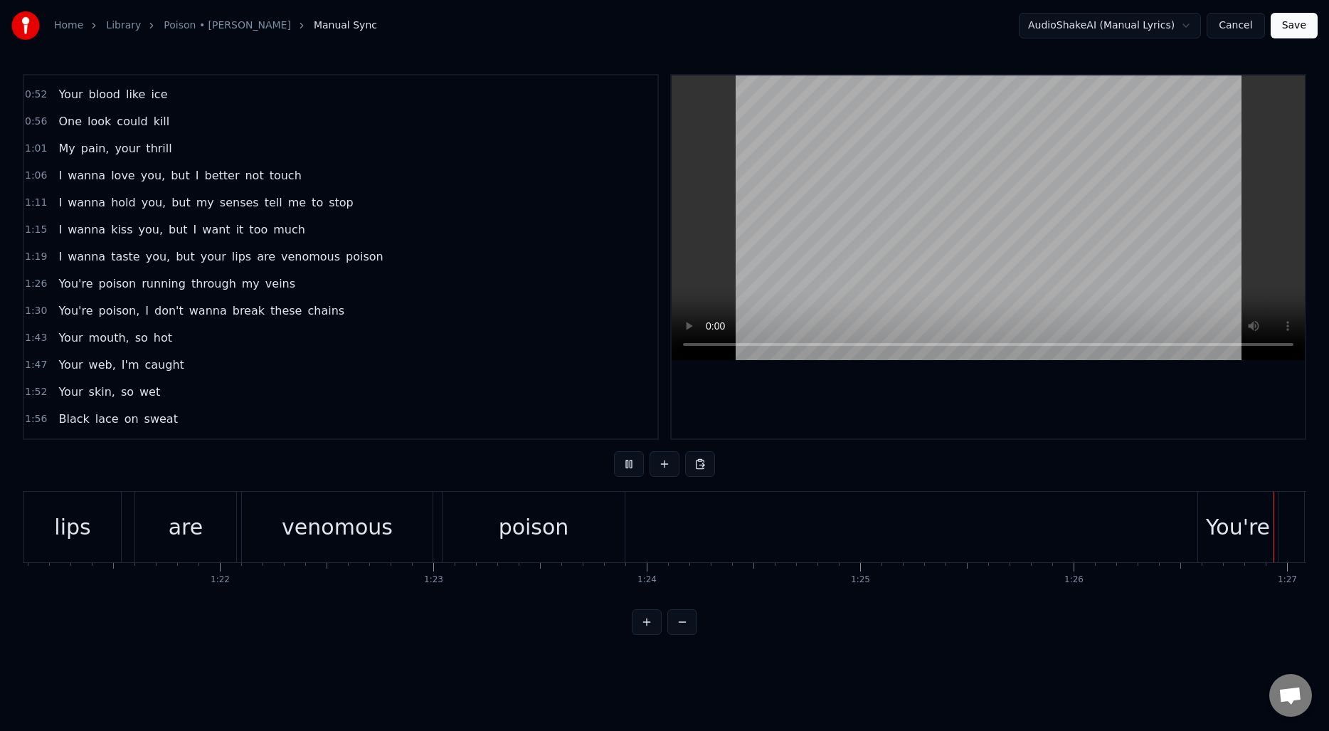
scroll to position [0, 18363]
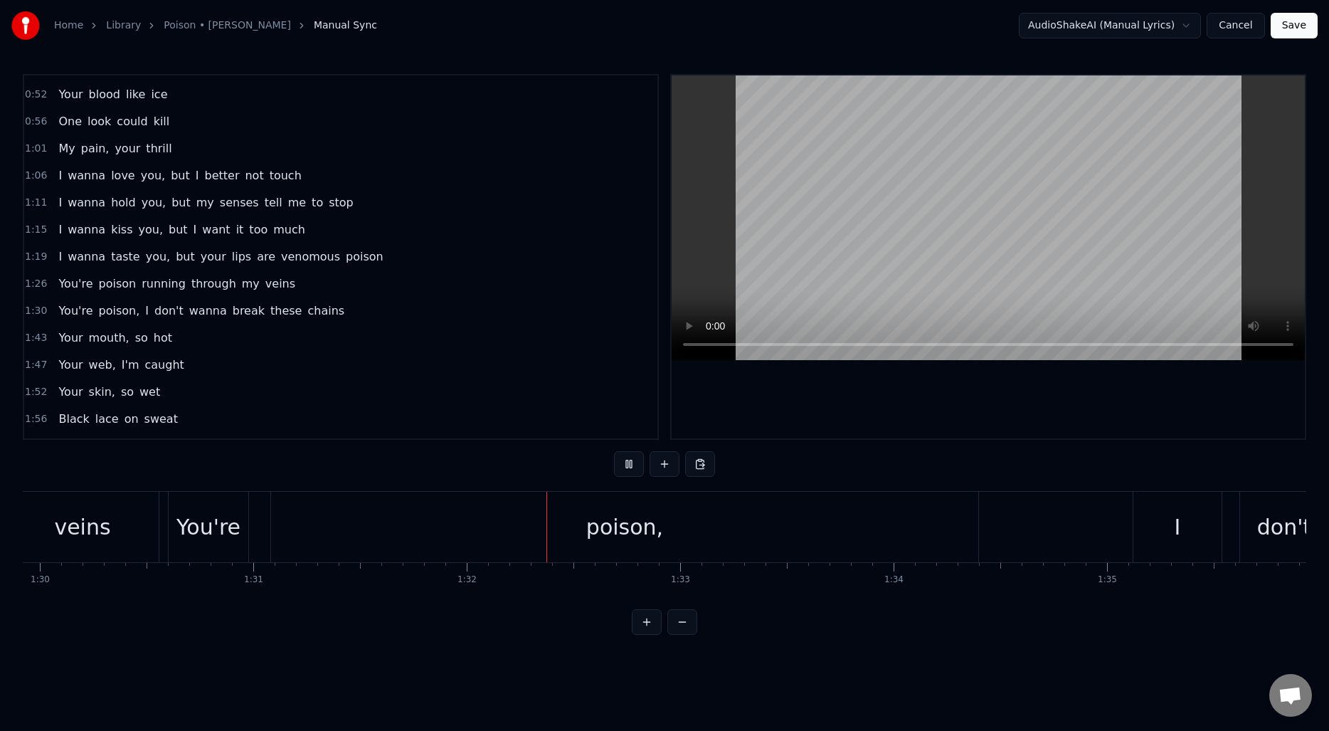
click at [682, 623] on button at bounding box center [682, 622] width 30 height 26
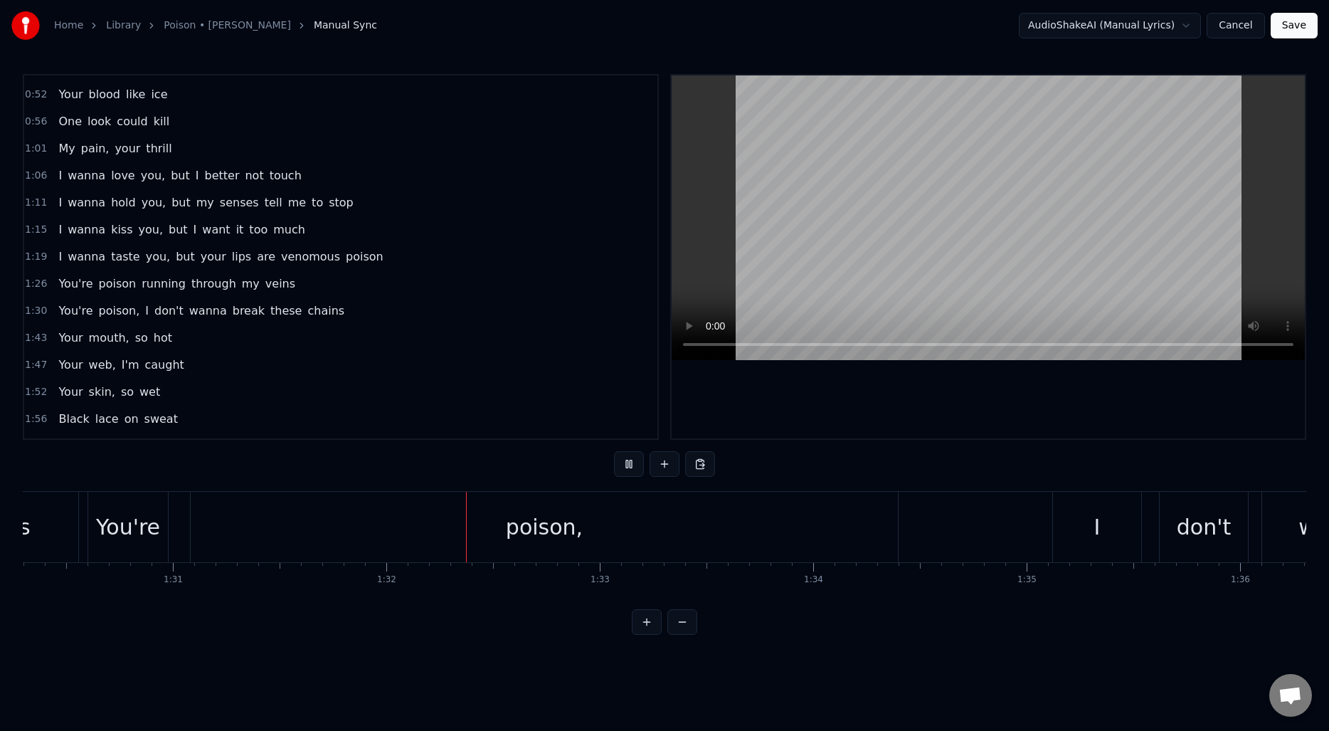
click at [682, 623] on button at bounding box center [682, 622] width 30 height 26
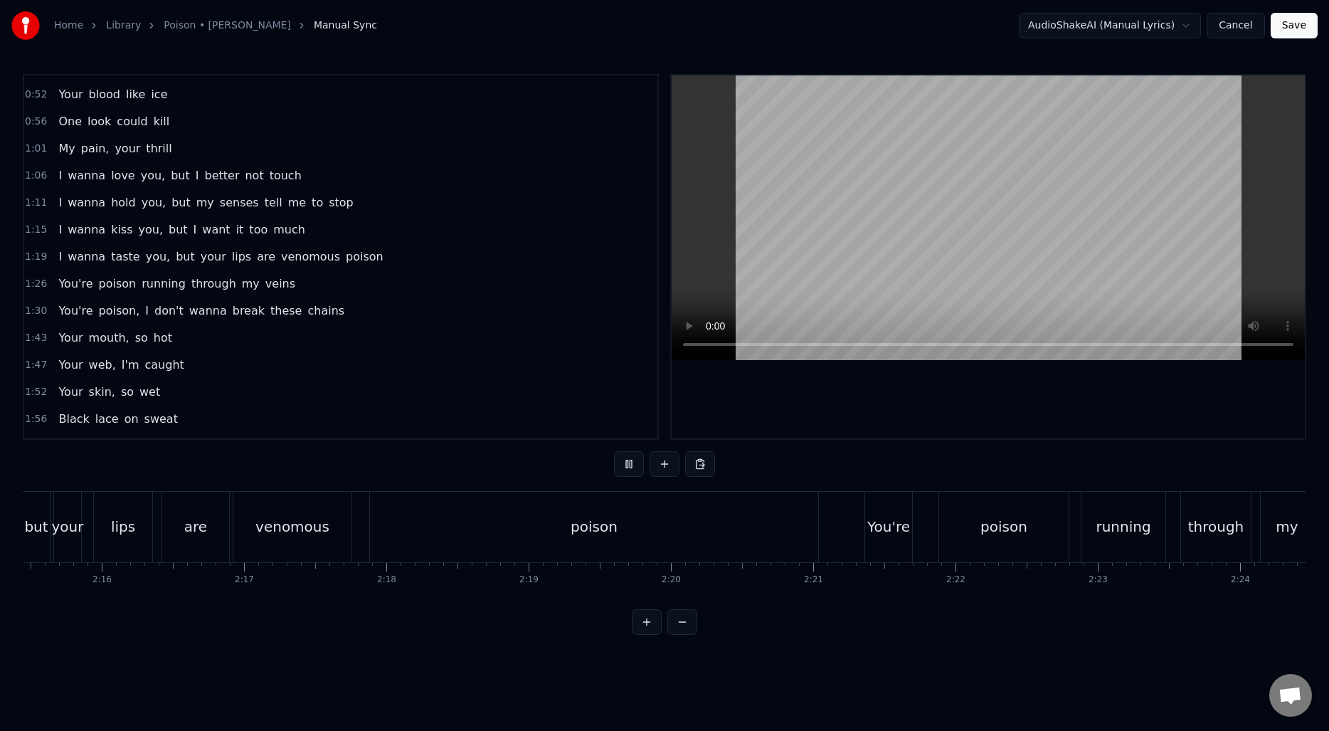
click at [682, 623] on button at bounding box center [682, 622] width 30 height 26
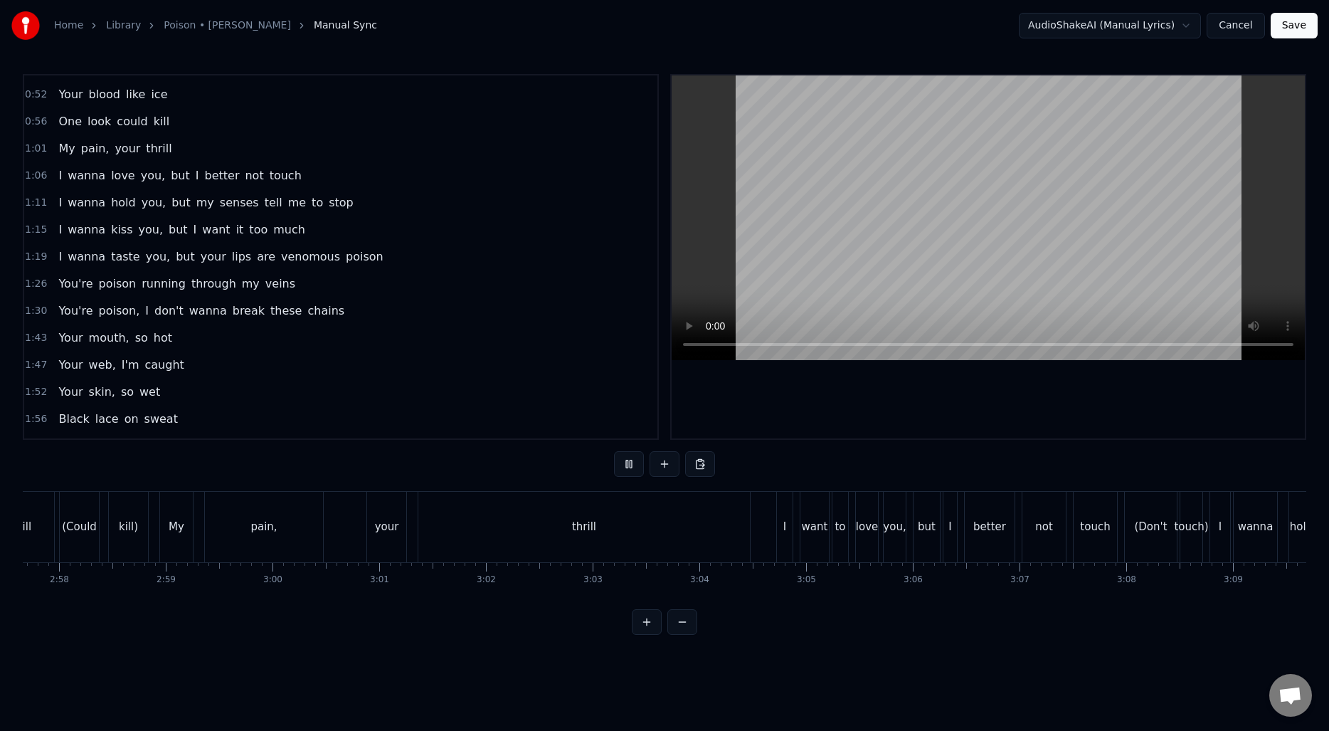
click at [682, 623] on button at bounding box center [682, 622] width 30 height 26
click at [682, 623] on div at bounding box center [664, 622] width 65 height 26
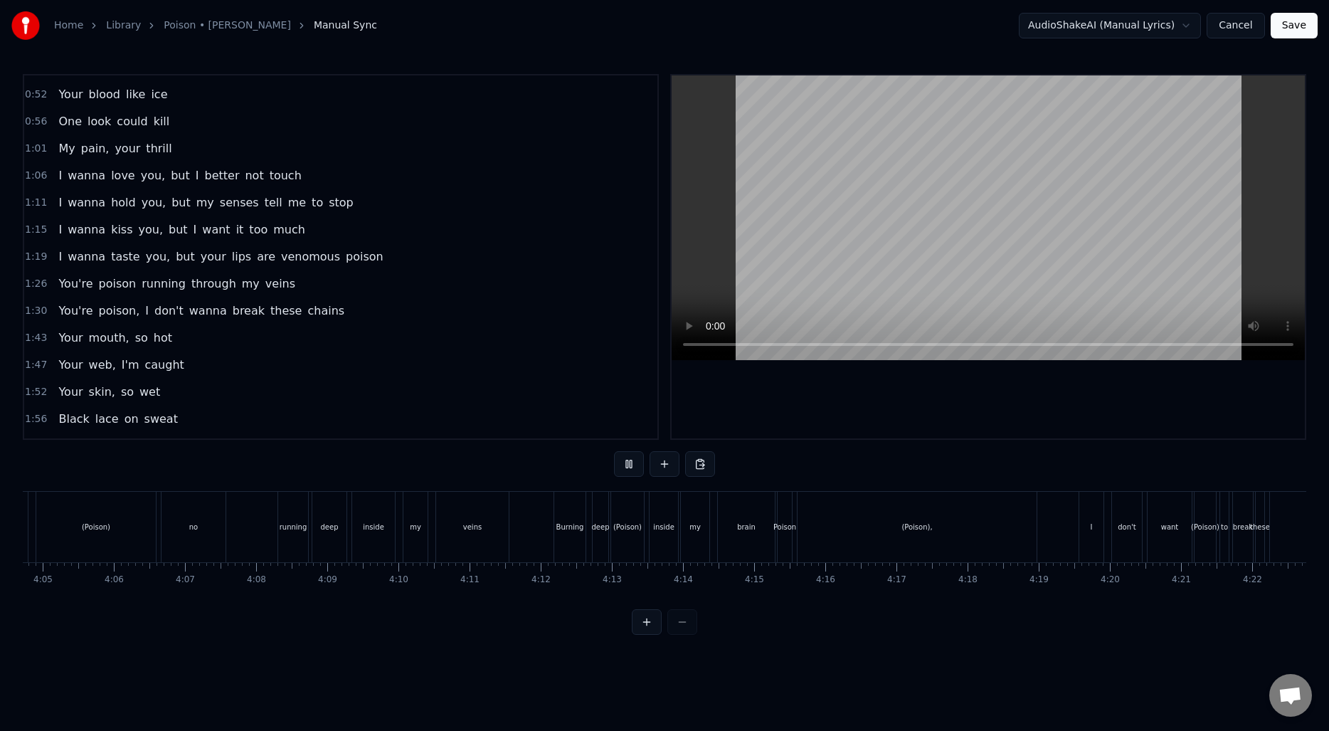
click at [682, 623] on div at bounding box center [664, 622] width 65 height 26
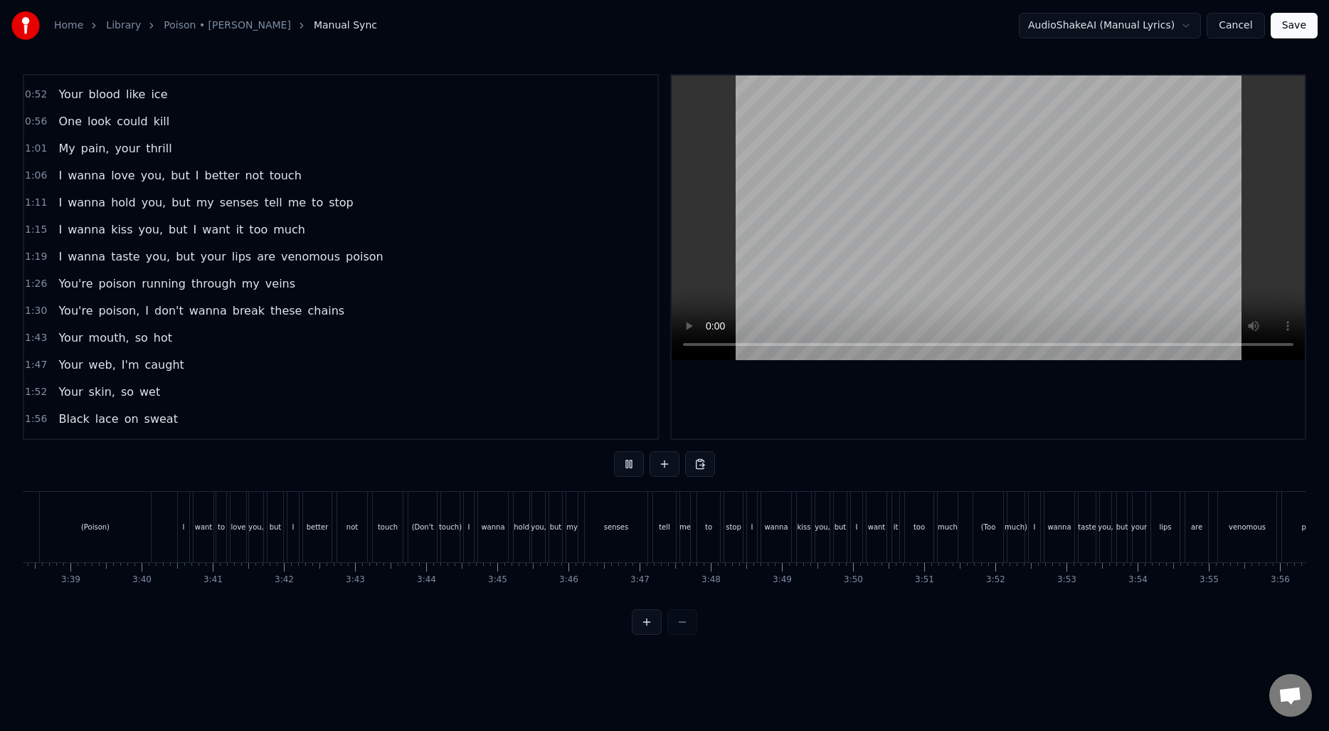
click at [682, 623] on div at bounding box center [664, 622] width 65 height 26
click at [1015, 536] on div "(And" at bounding box center [1014, 527] width 27 height 70
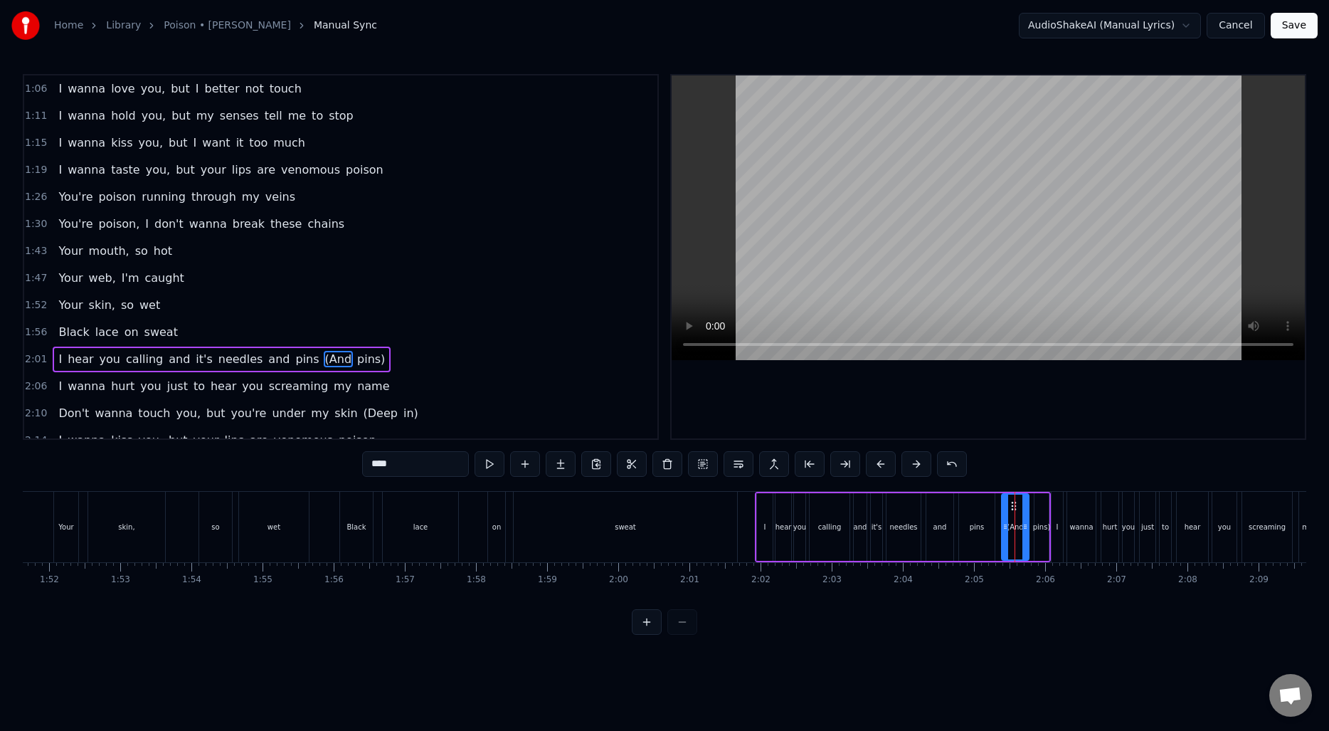
scroll to position [211, 0]
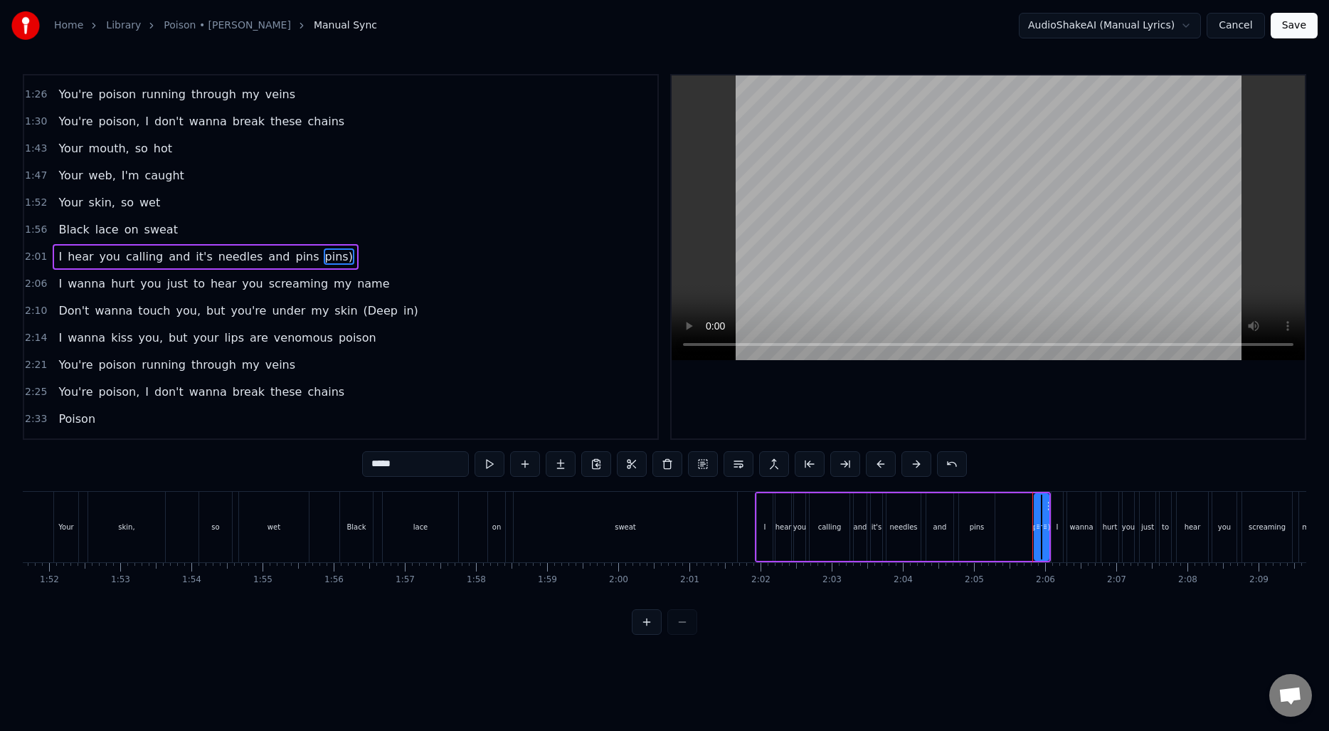
type input "*"
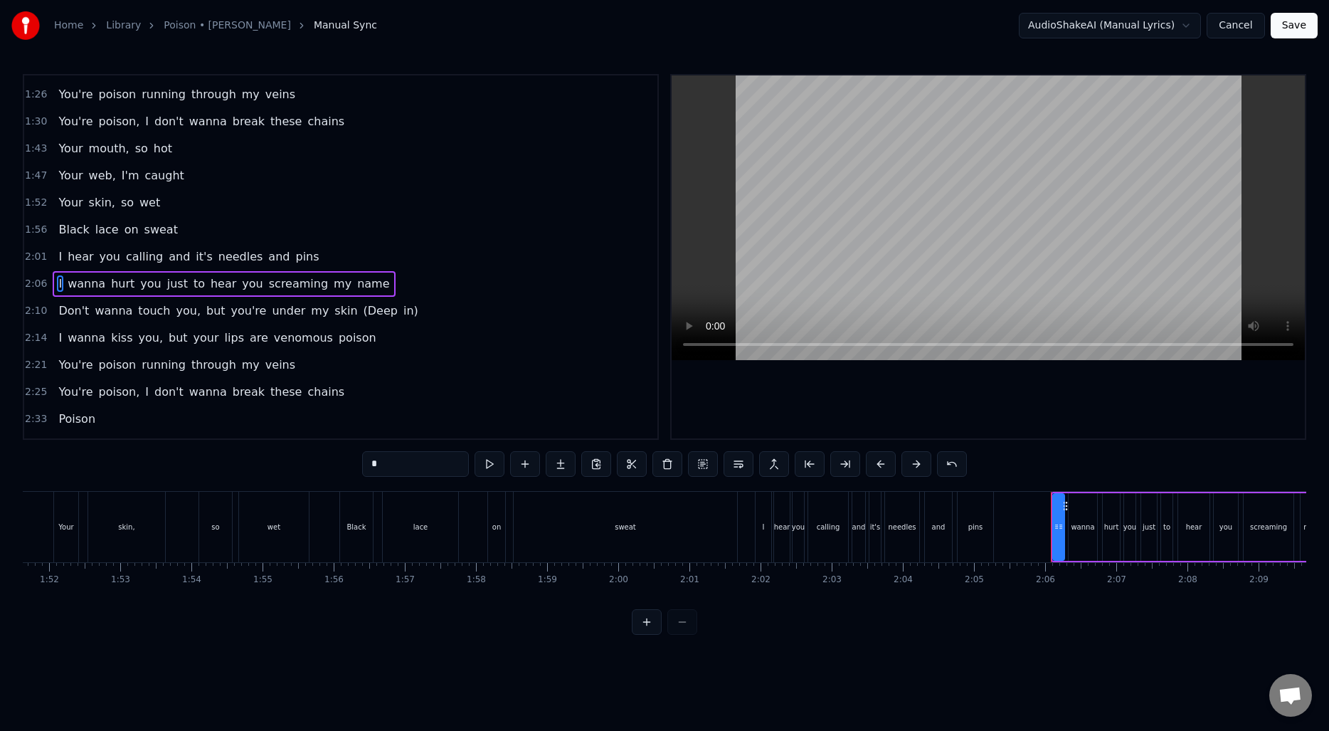
scroll to position [238, 0]
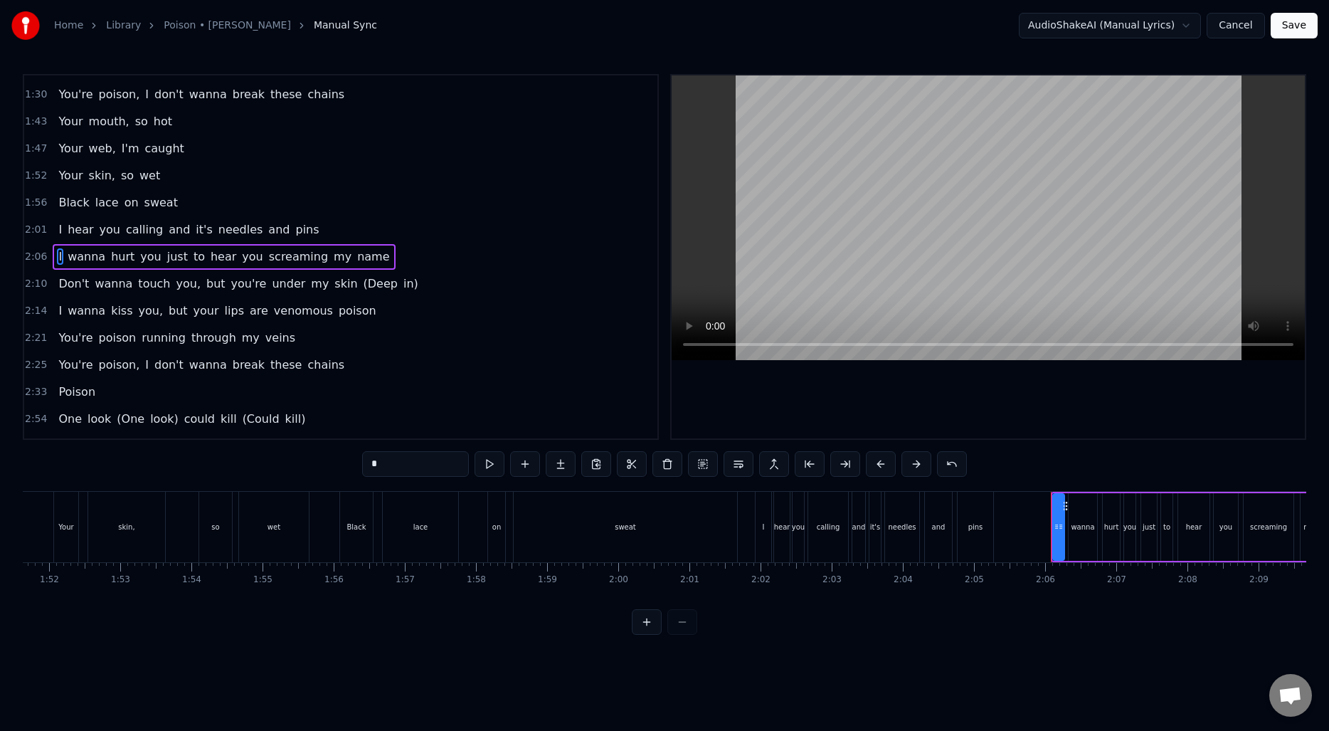
click at [996, 532] on div "I hear you calling and it's needles and pins" at bounding box center [876, 527] width 242 height 70
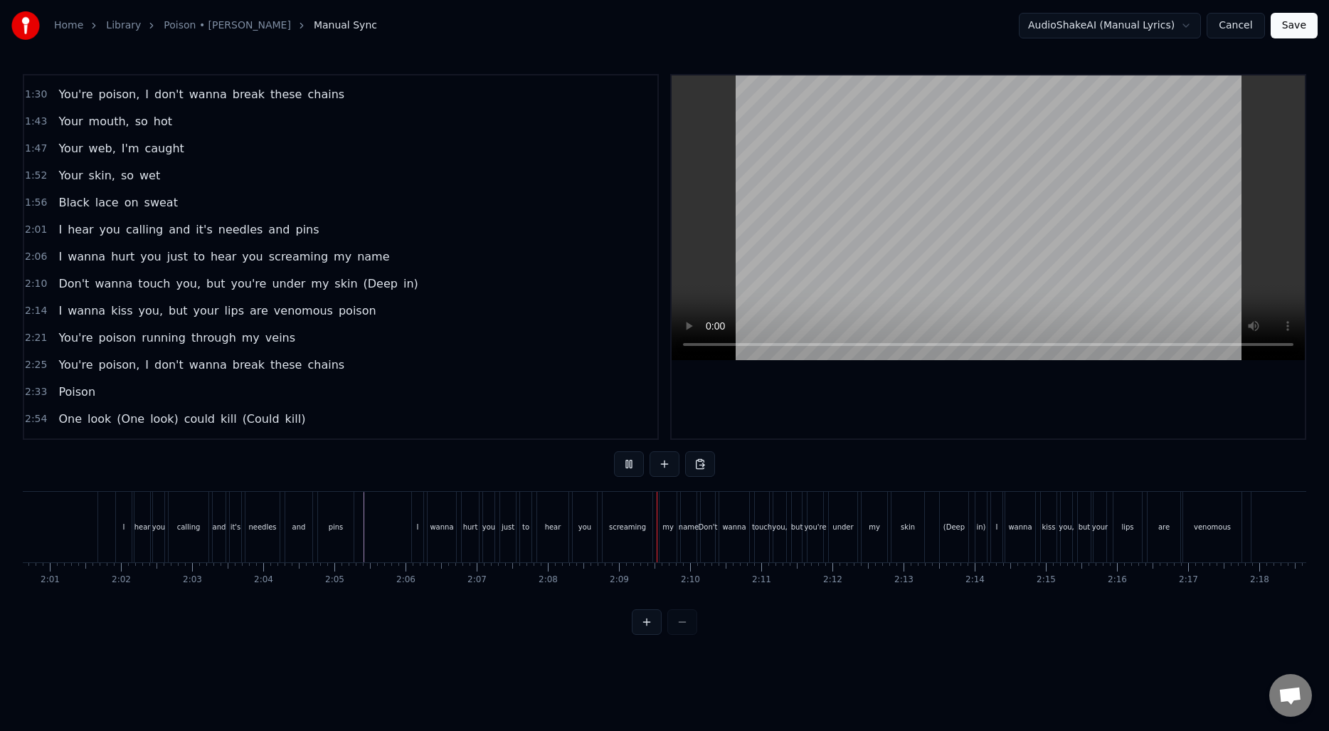
scroll to position [0, 8617]
click at [914, 519] on div "(Deep" at bounding box center [921, 527] width 28 height 70
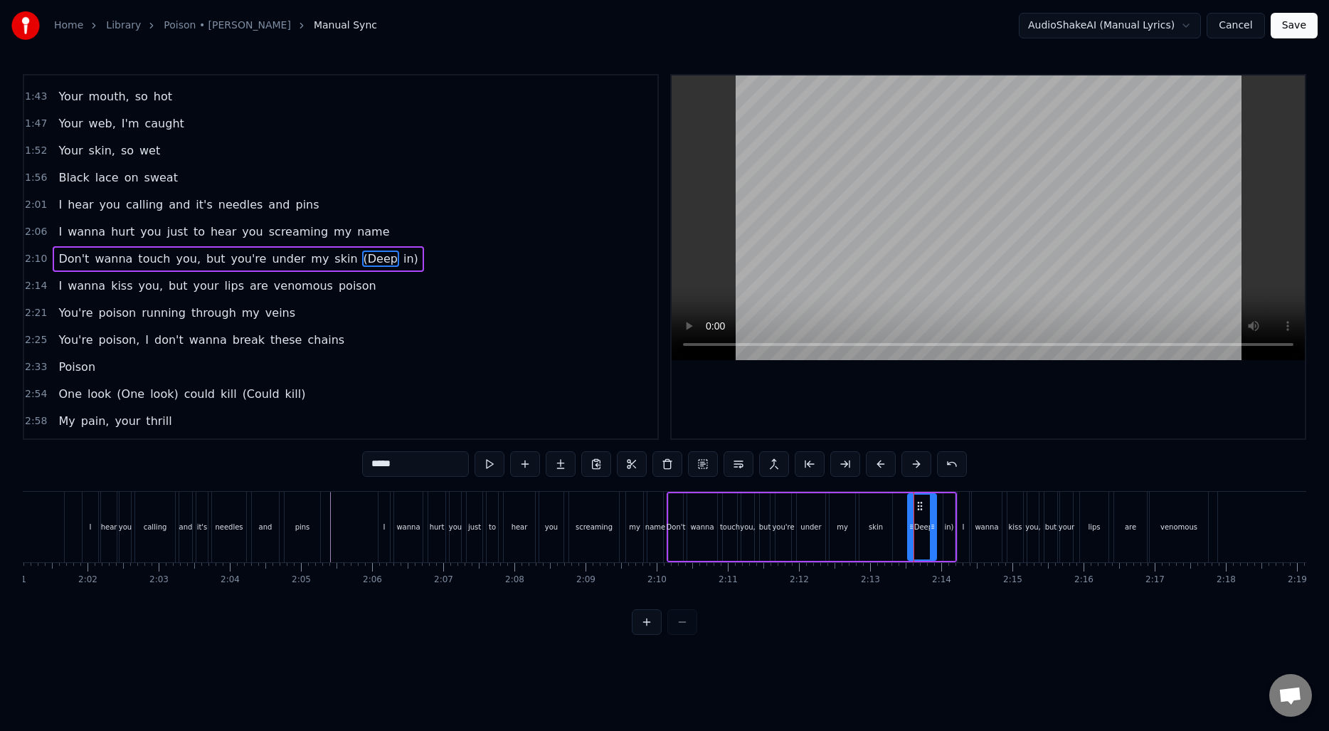
scroll to position [265, 0]
type input "*"
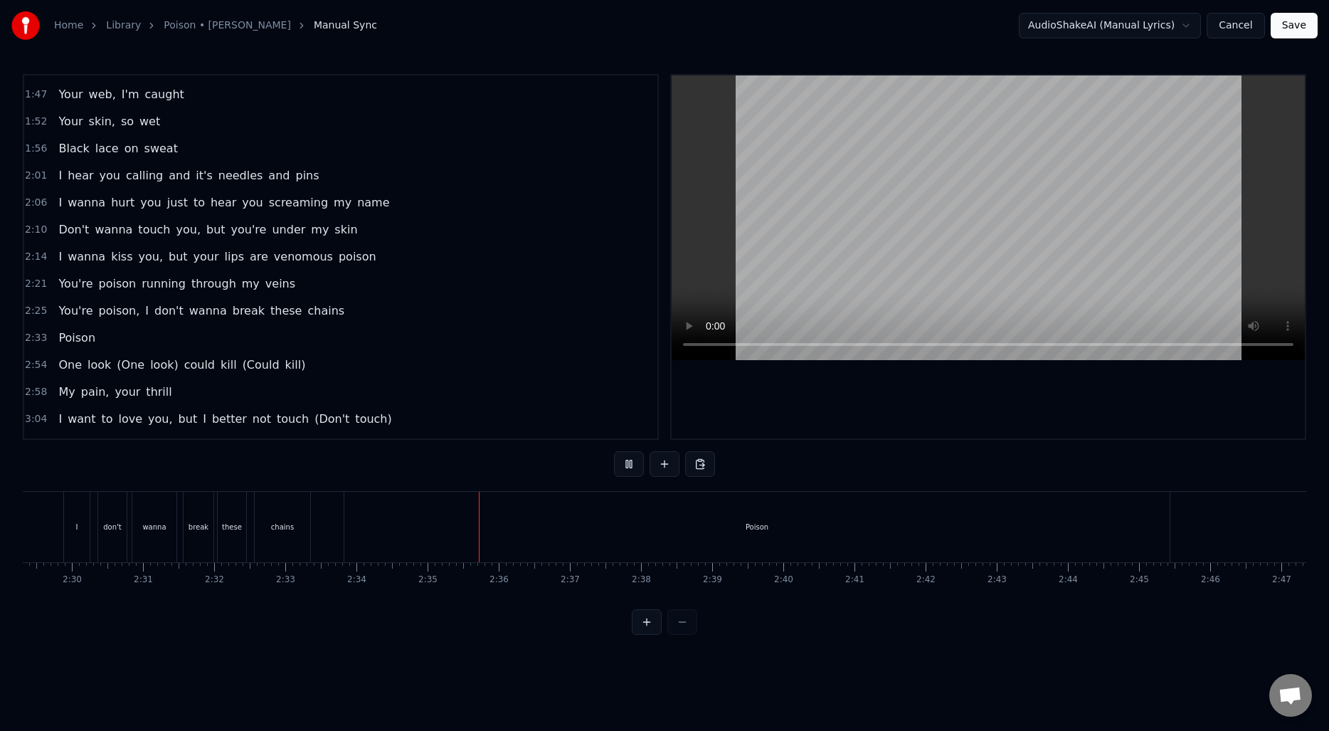
scroll to position [0, 10679]
click at [917, 521] on div "Poison" at bounding box center [702, 527] width 825 height 70
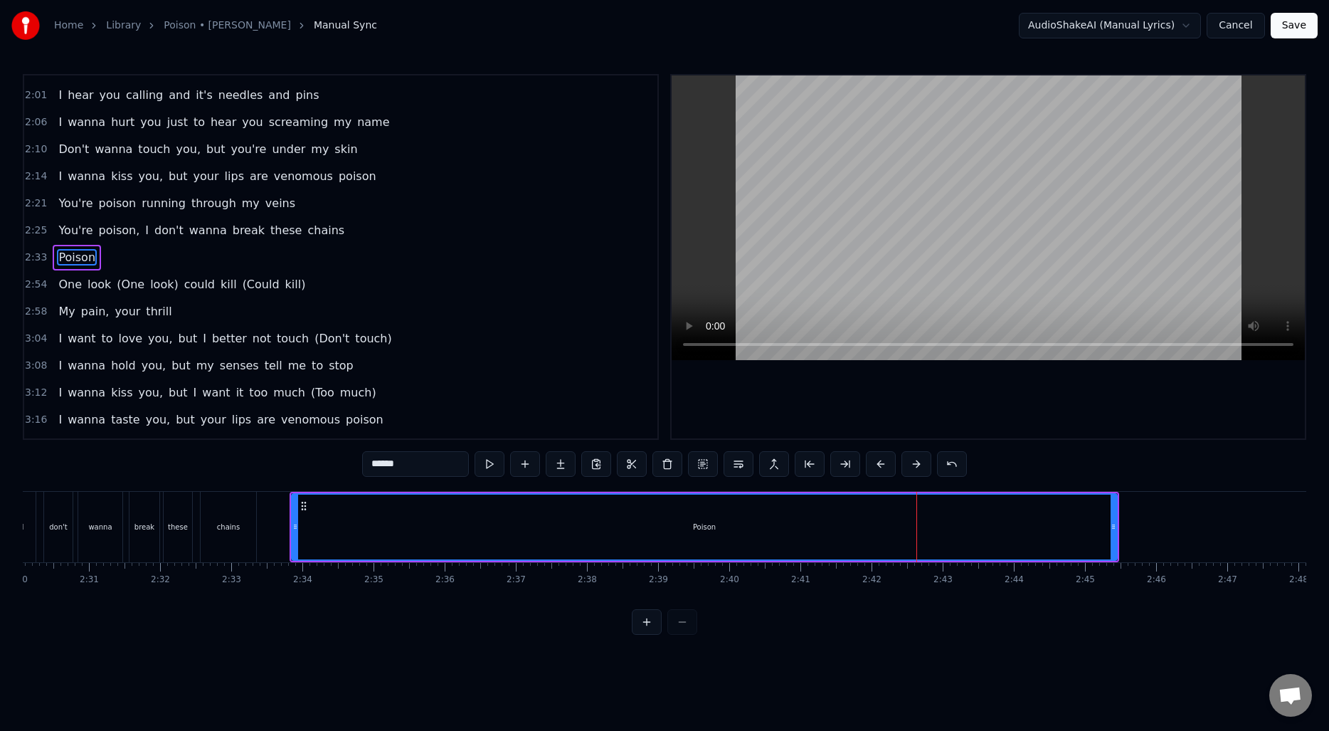
scroll to position [373, 0]
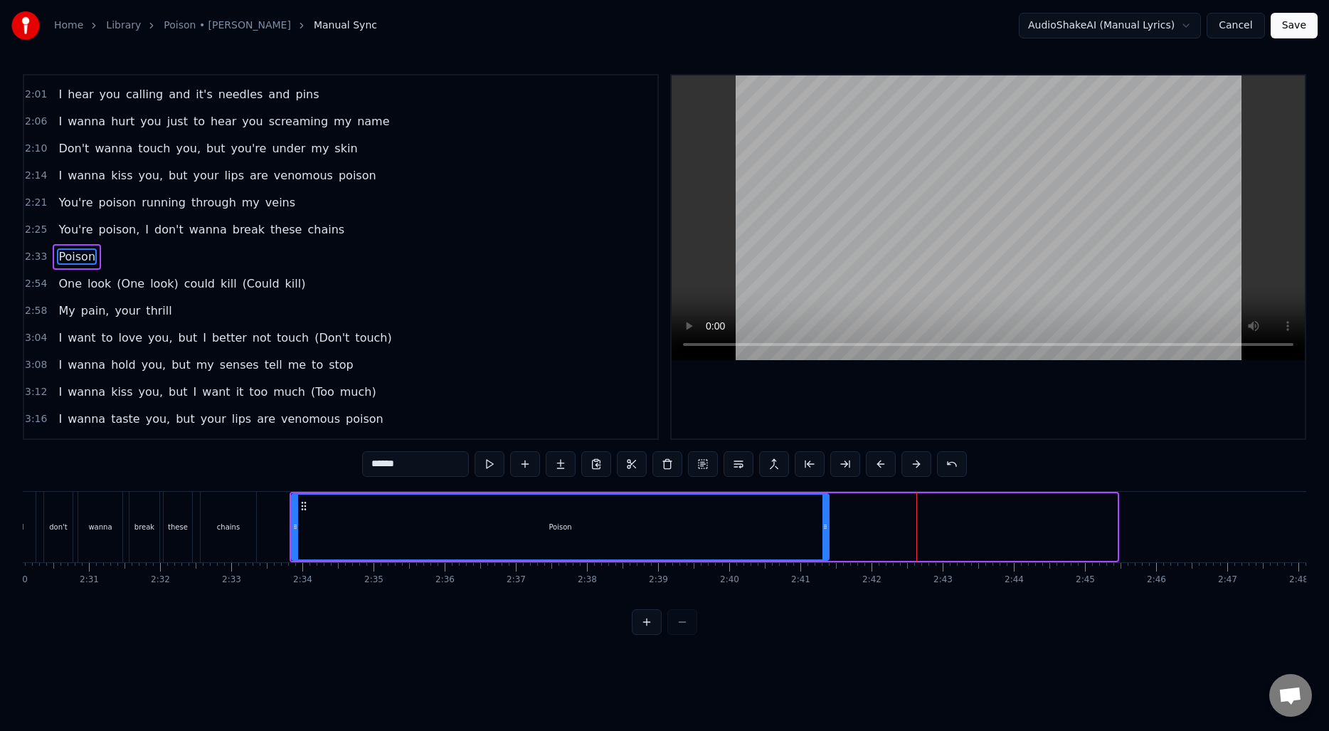
drag, startPoint x: 1113, startPoint y: 522, endPoint x: 825, endPoint y: 539, distance: 288.8
click at [825, 539] on div at bounding box center [826, 527] width 6 height 65
click at [737, 534] on div "Poison" at bounding box center [560, 527] width 536 height 65
drag, startPoint x: 825, startPoint y: 524, endPoint x: 791, endPoint y: 524, distance: 34.9
click at [798, 524] on icon at bounding box center [801, 526] width 6 height 11
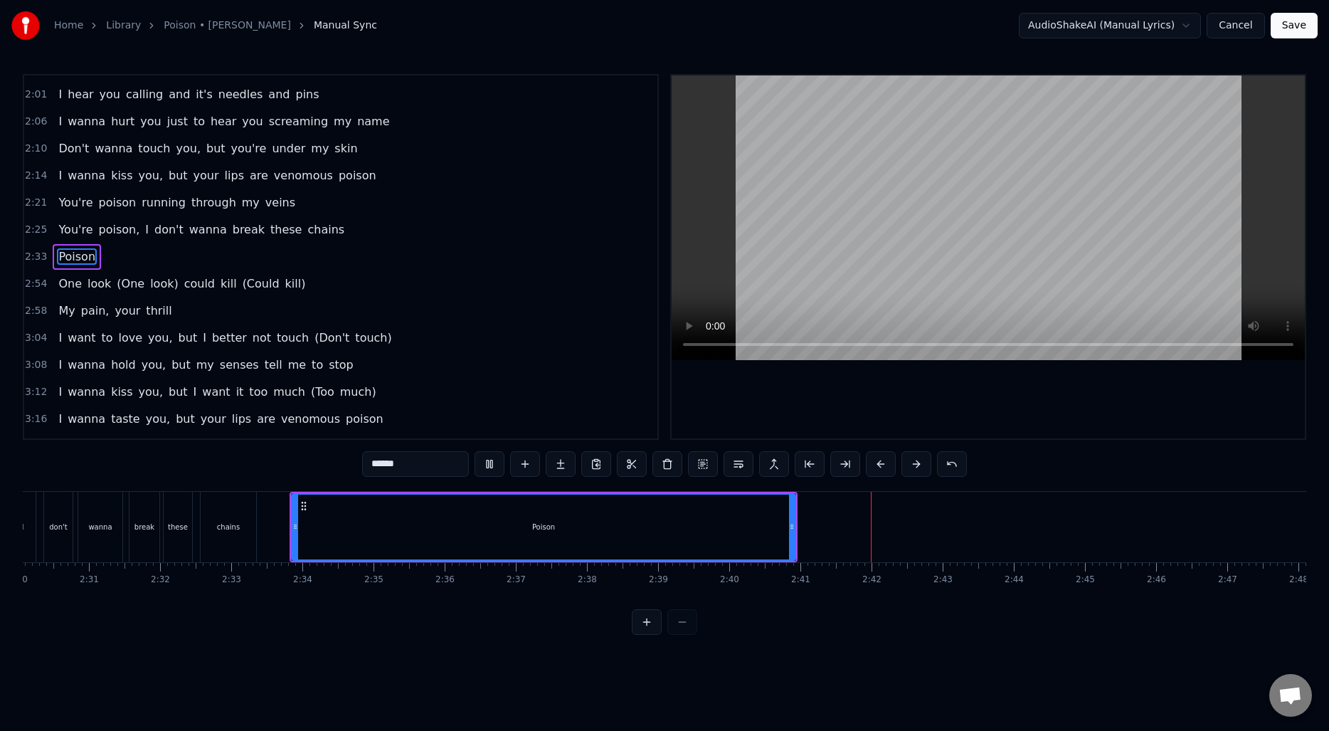
click at [981, 658] on html "Home Library Poison • [PERSON_NAME] Manual Sync AudioShakeAI (Manual Lyrics) Ca…" at bounding box center [664, 329] width 1329 height 658
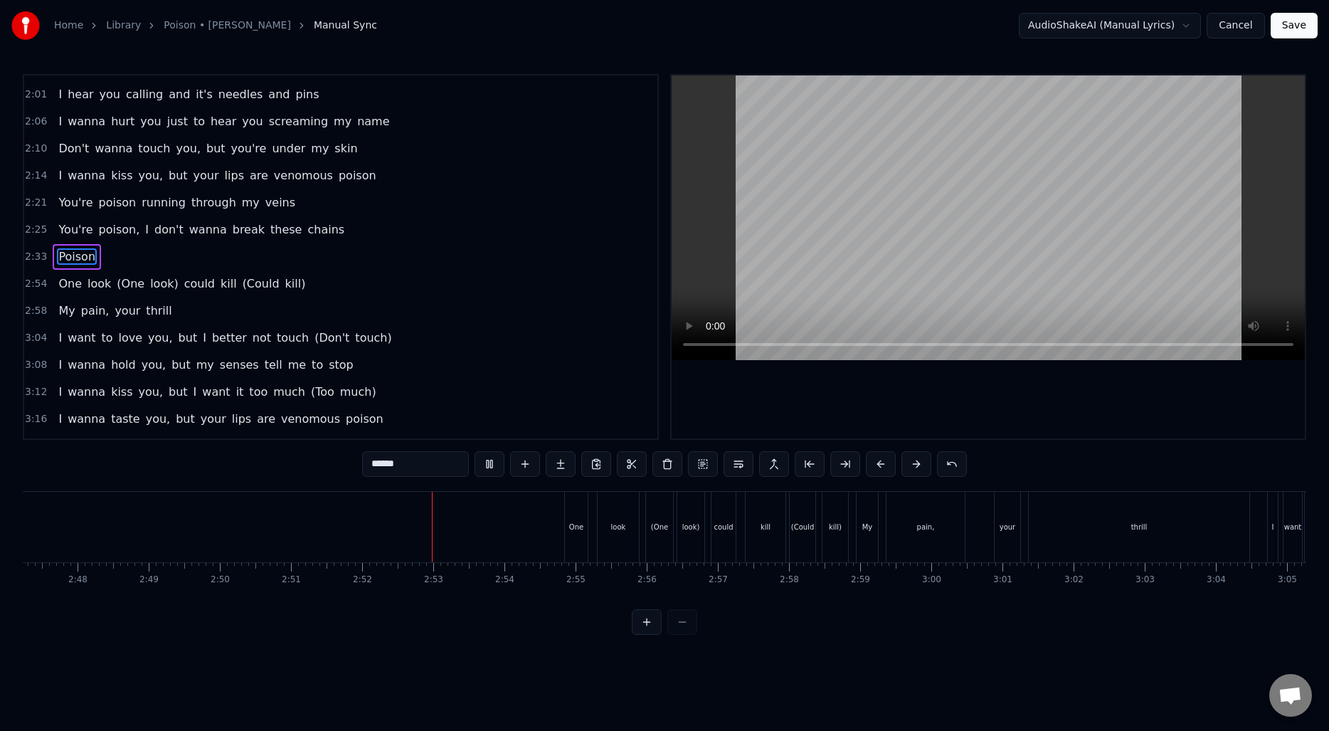
scroll to position [0, 11914]
click at [640, 537] on div "(One" at bounding box center [645, 527] width 27 height 70
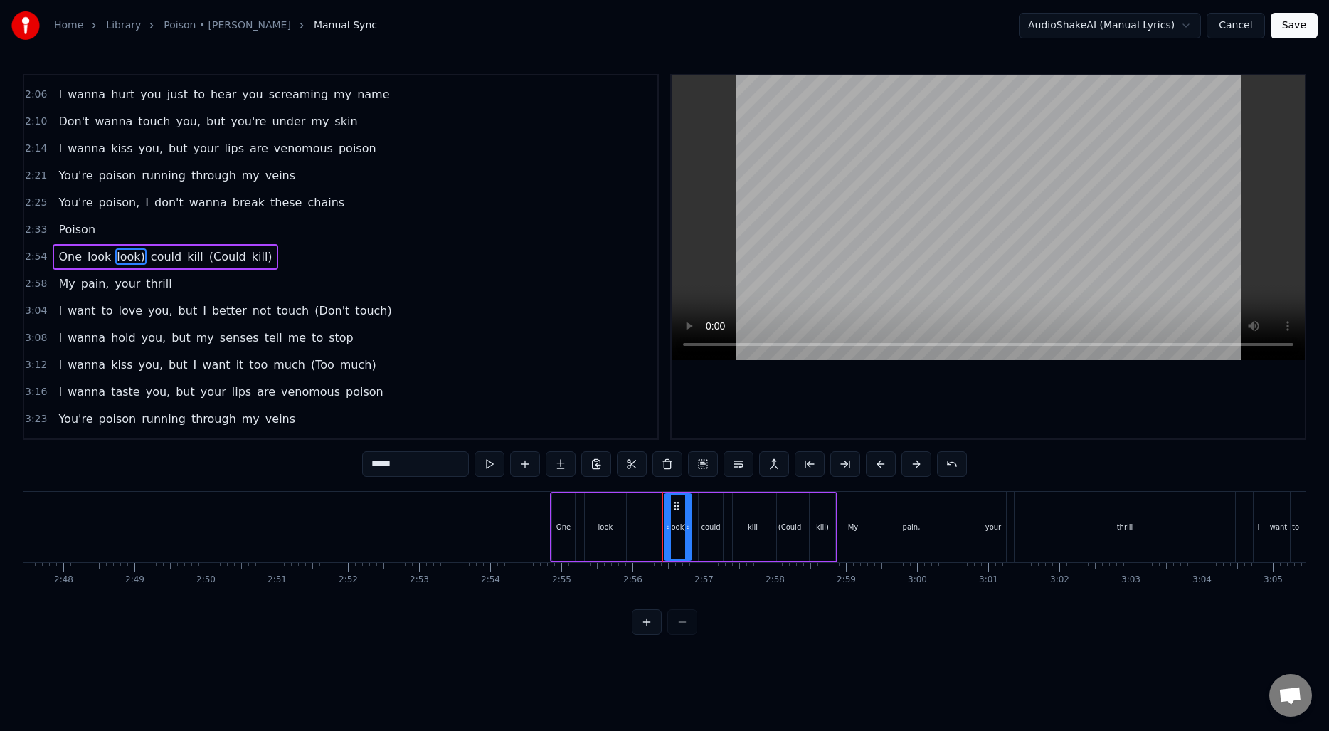
type input "*****"
click at [666, 529] on div "One look could kill (Could kill)" at bounding box center [693, 527] width 287 height 70
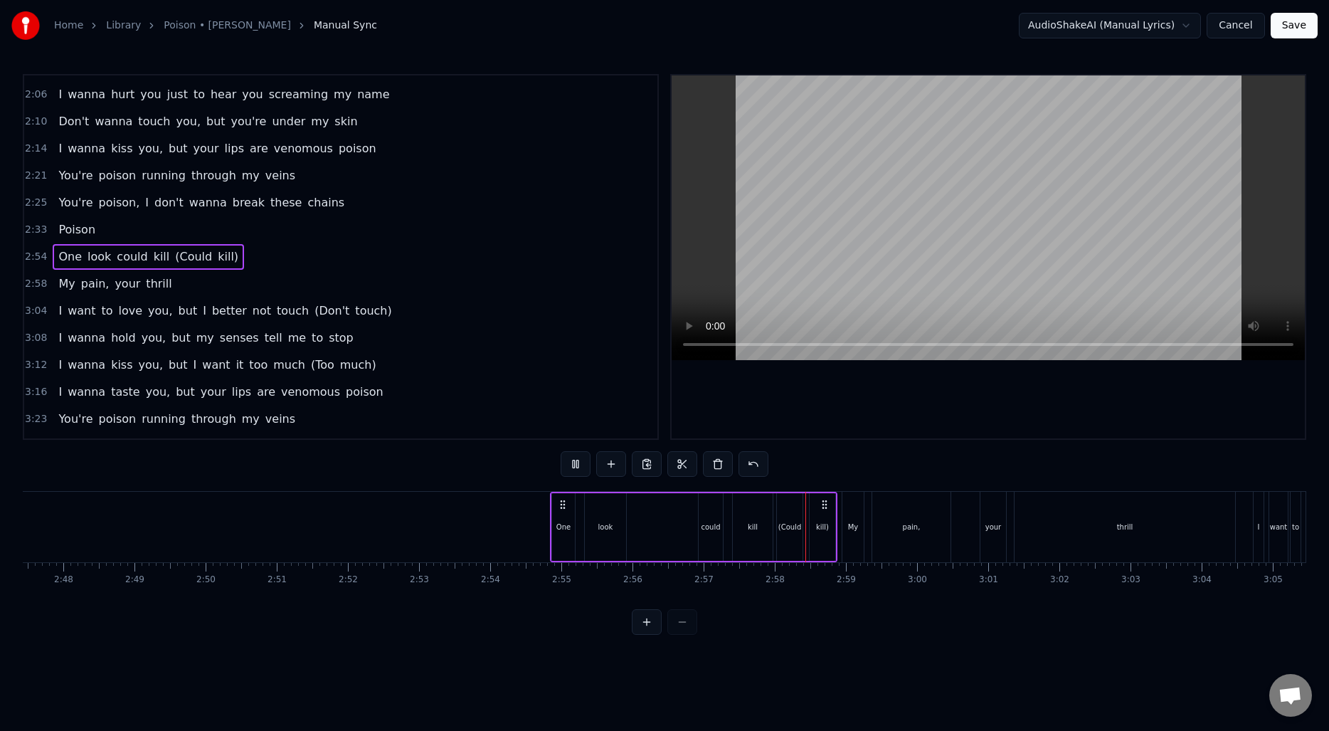
click at [788, 529] on div "(Could" at bounding box center [790, 527] width 23 height 11
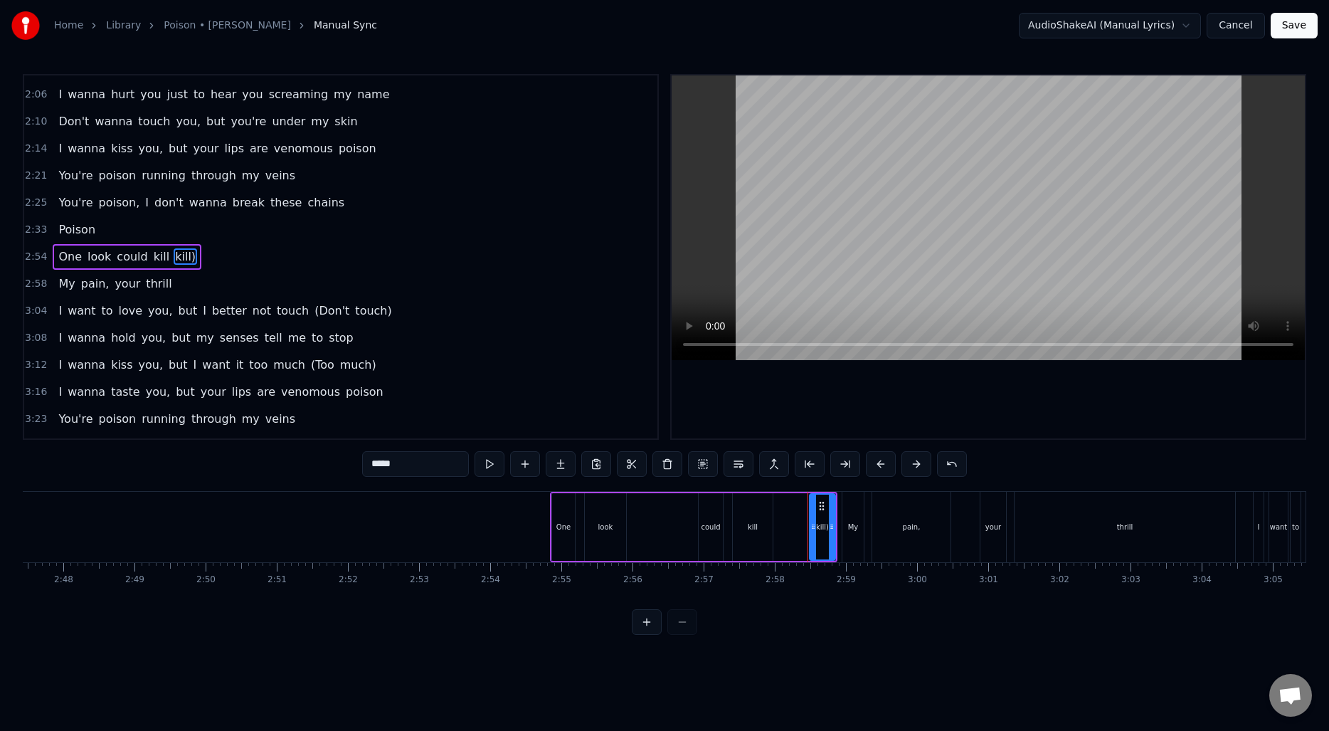
type input "**"
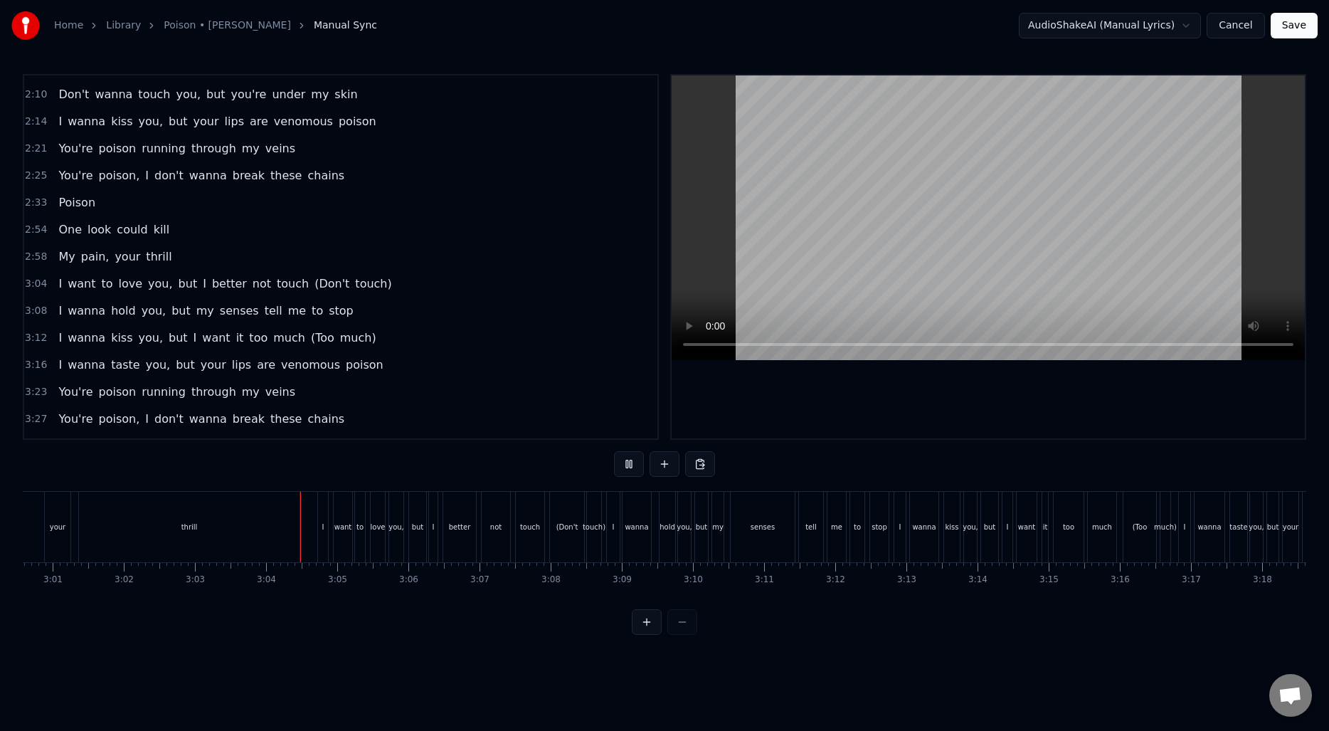
scroll to position [0, 12872]
click at [552, 545] on div "(Don't" at bounding box center [545, 527] width 34 height 70
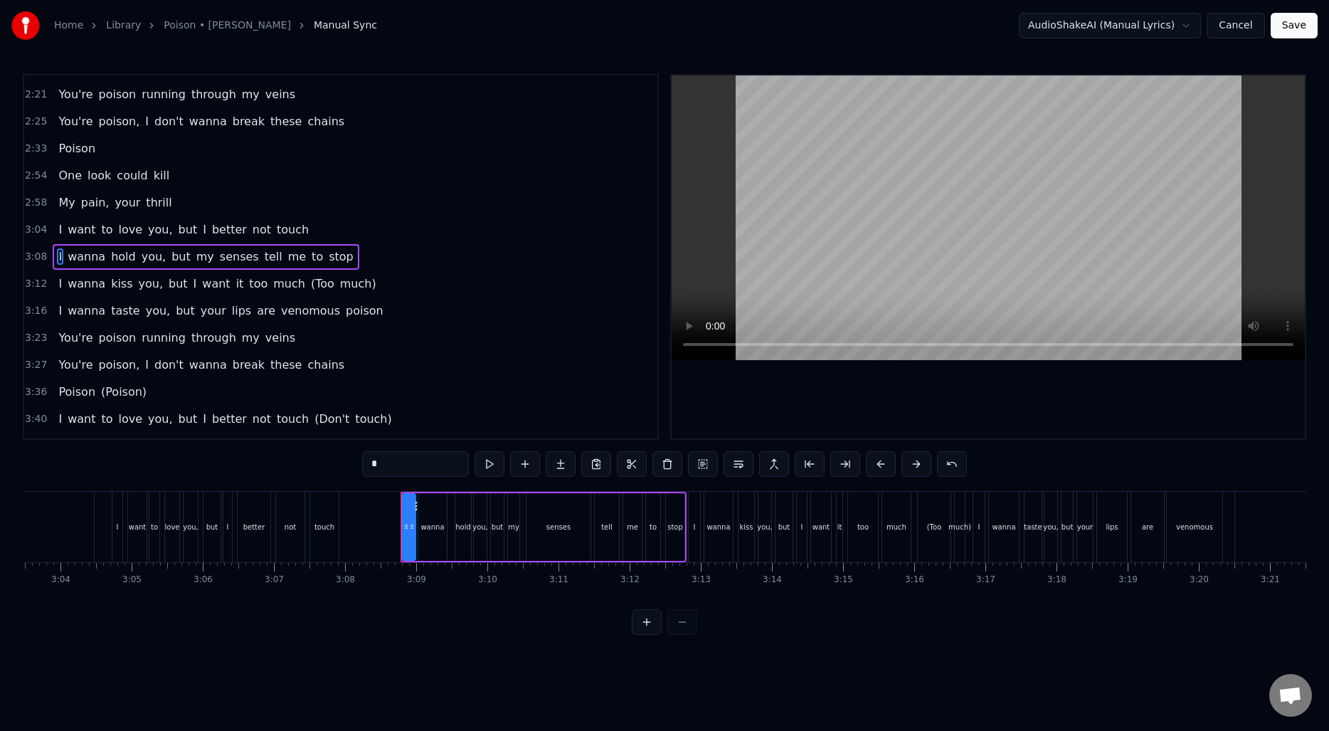
scroll to position [0, 13101]
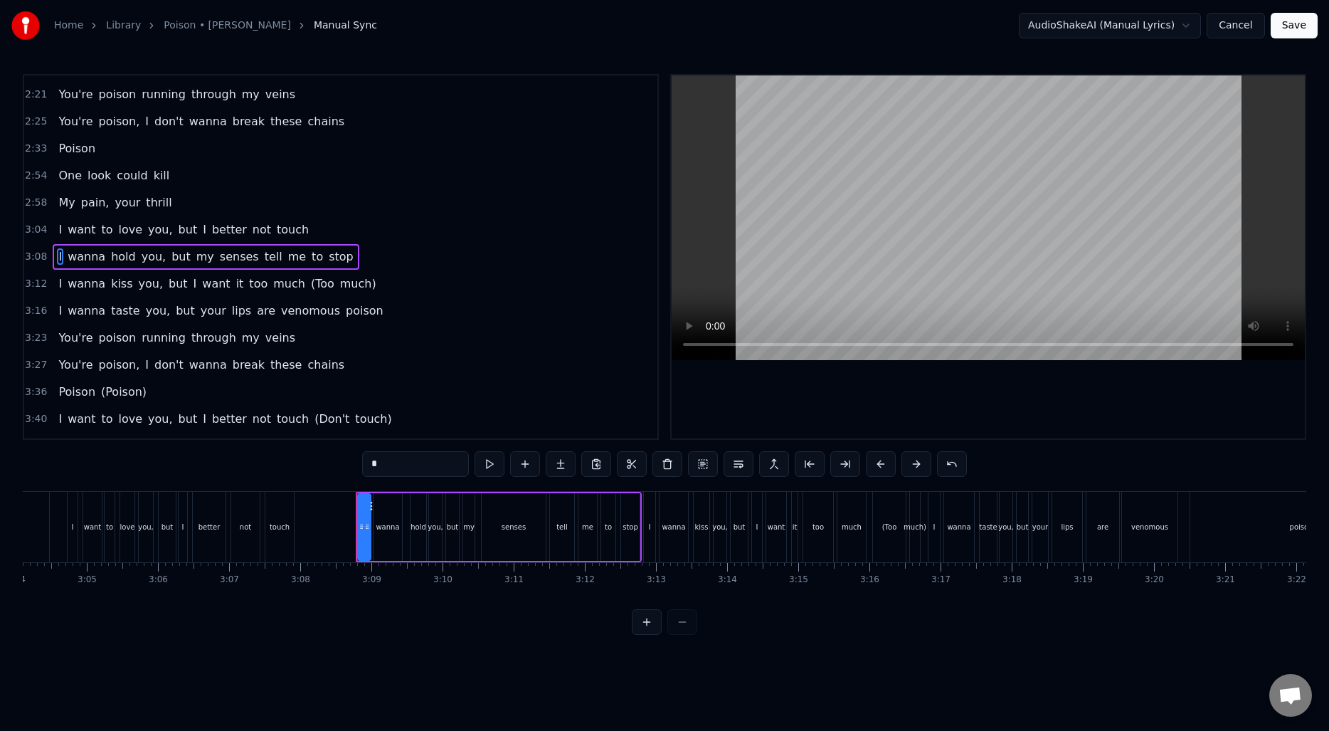
click at [890, 529] on div "(Too" at bounding box center [889, 527] width 15 height 11
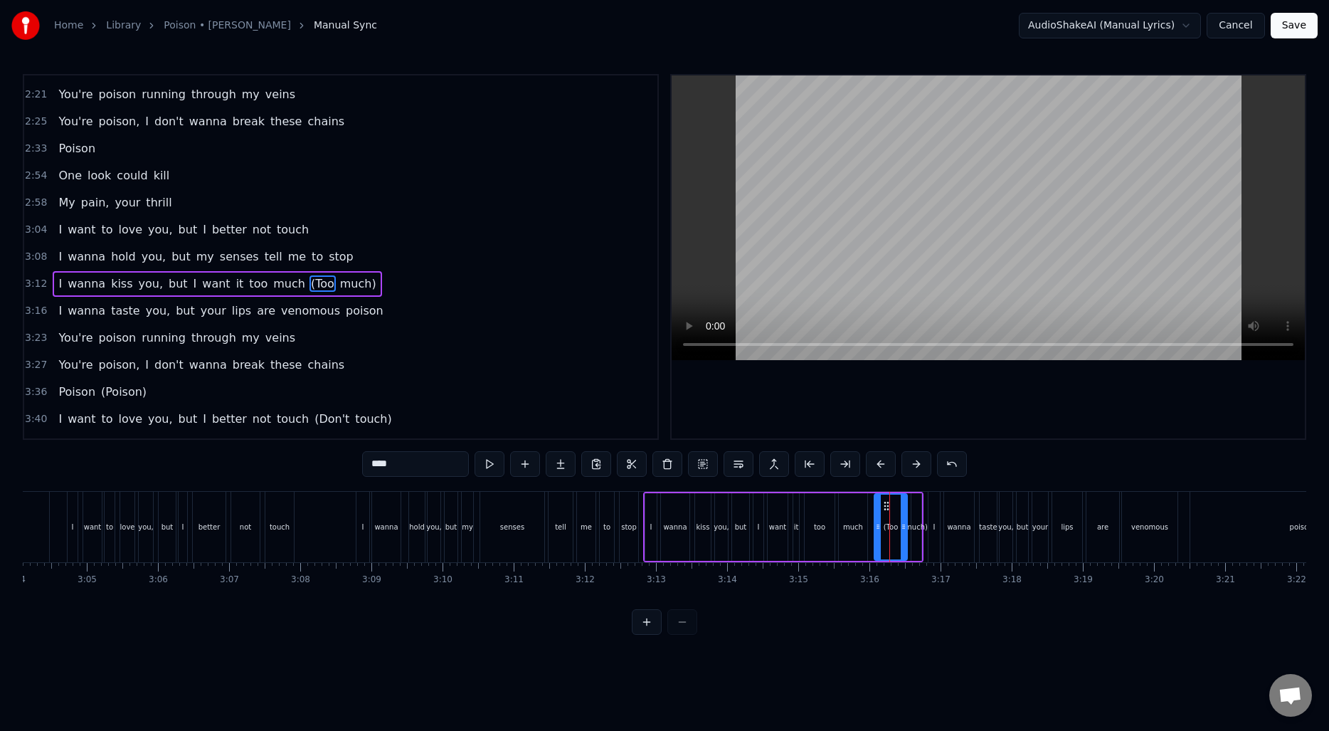
scroll to position [508, 0]
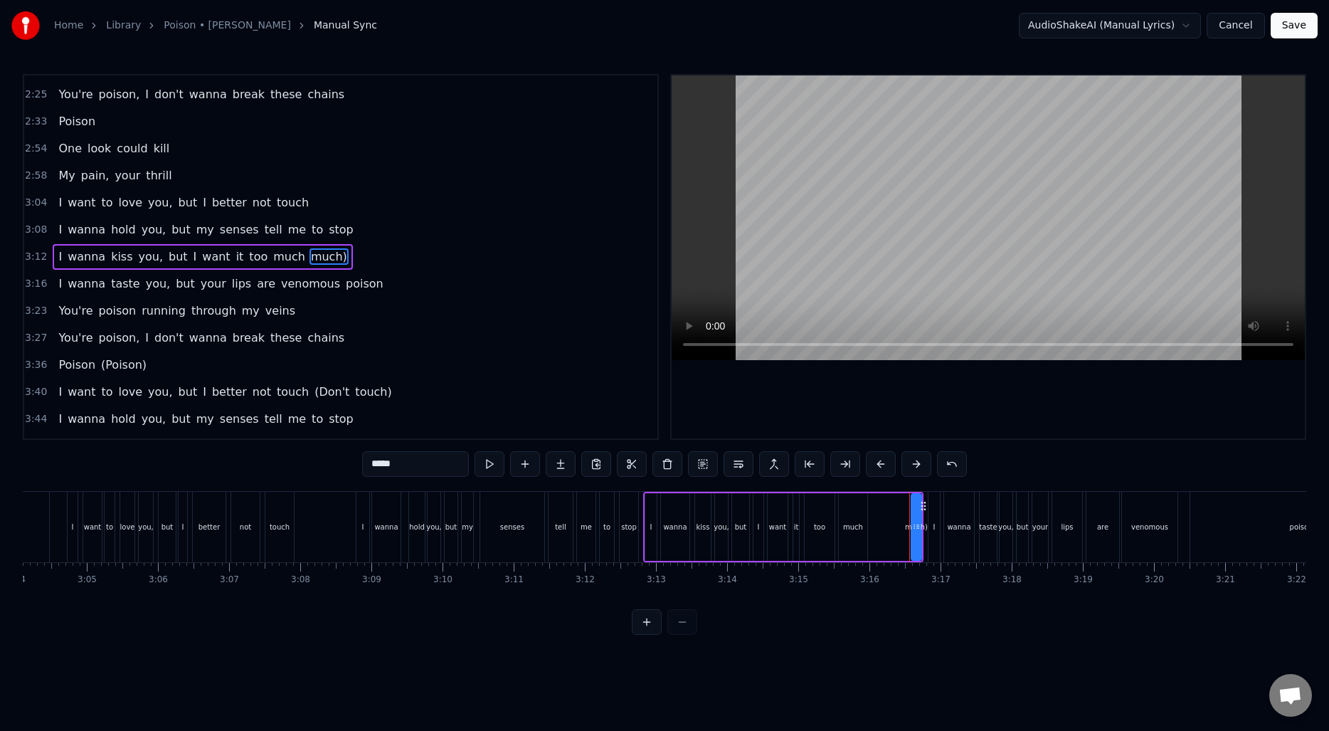
type input "*"
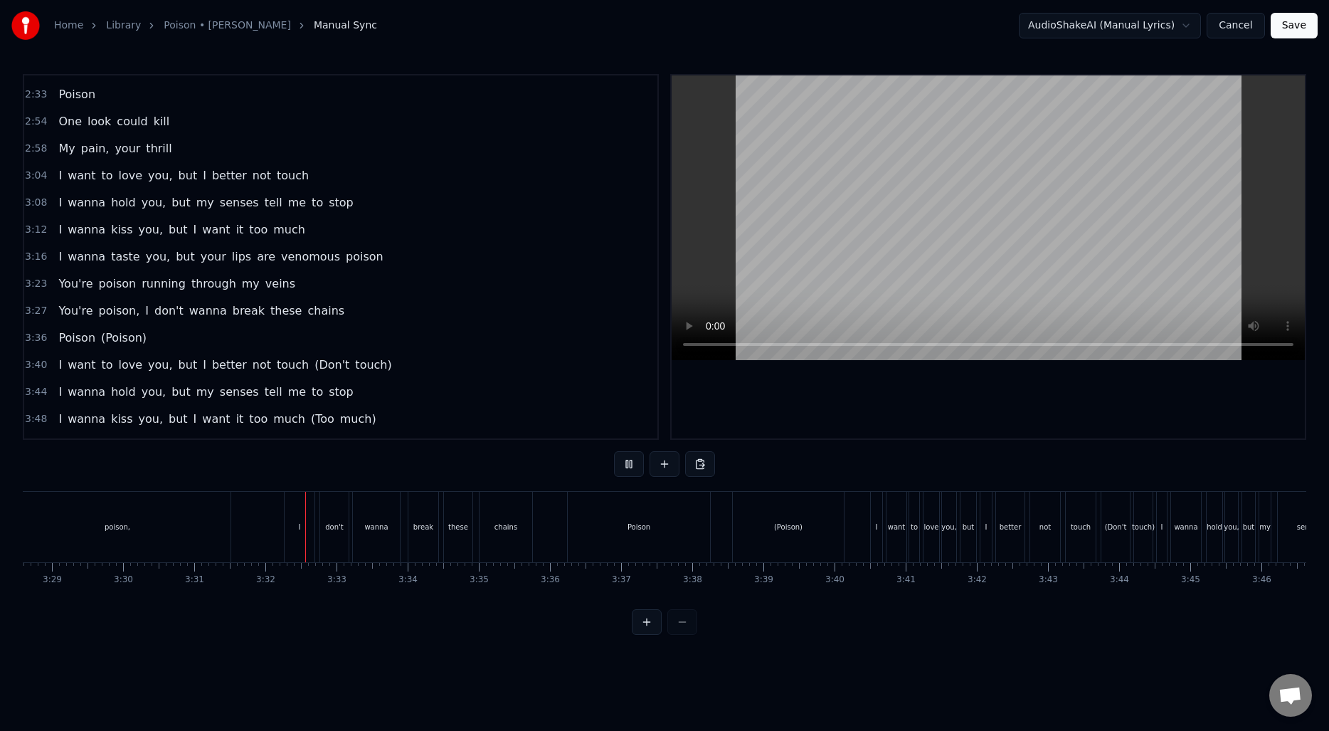
scroll to position [0, 14863]
click at [747, 522] on div "(Poison)" at bounding box center [768, 527] width 111 height 70
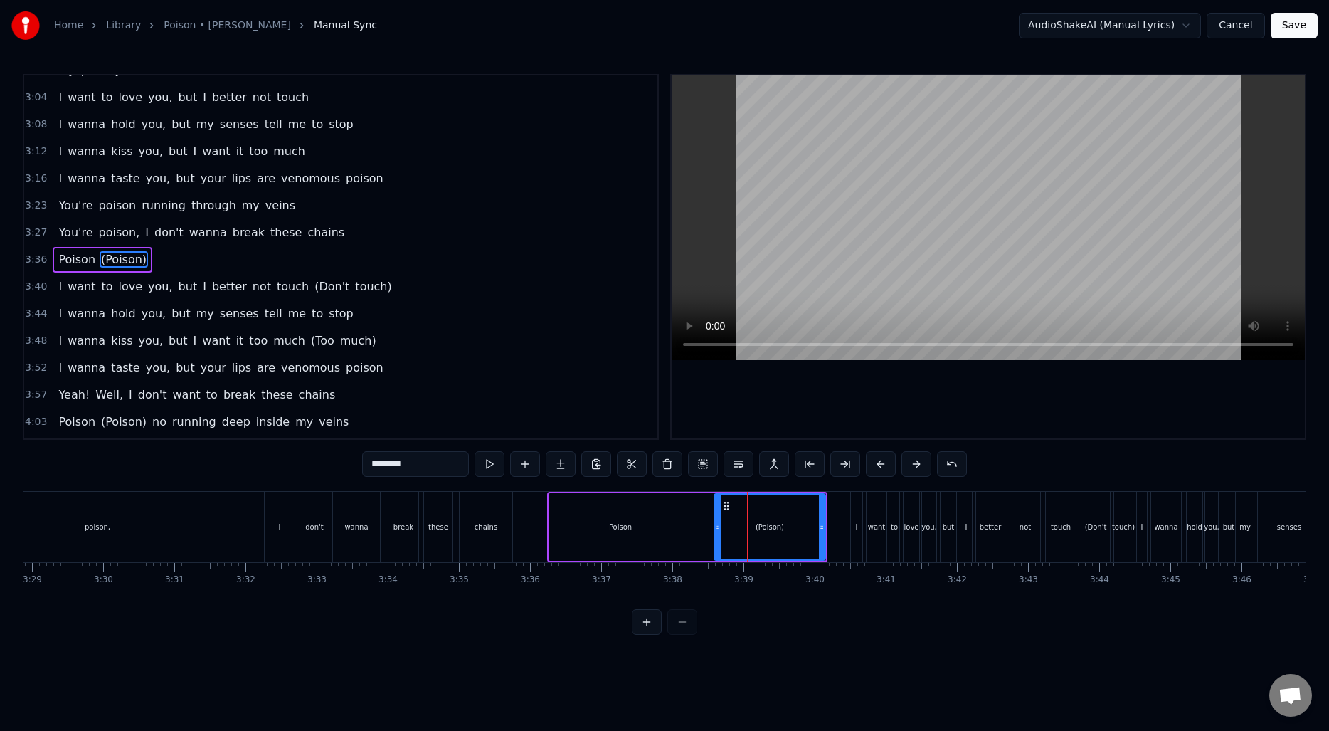
scroll to position [616, 0]
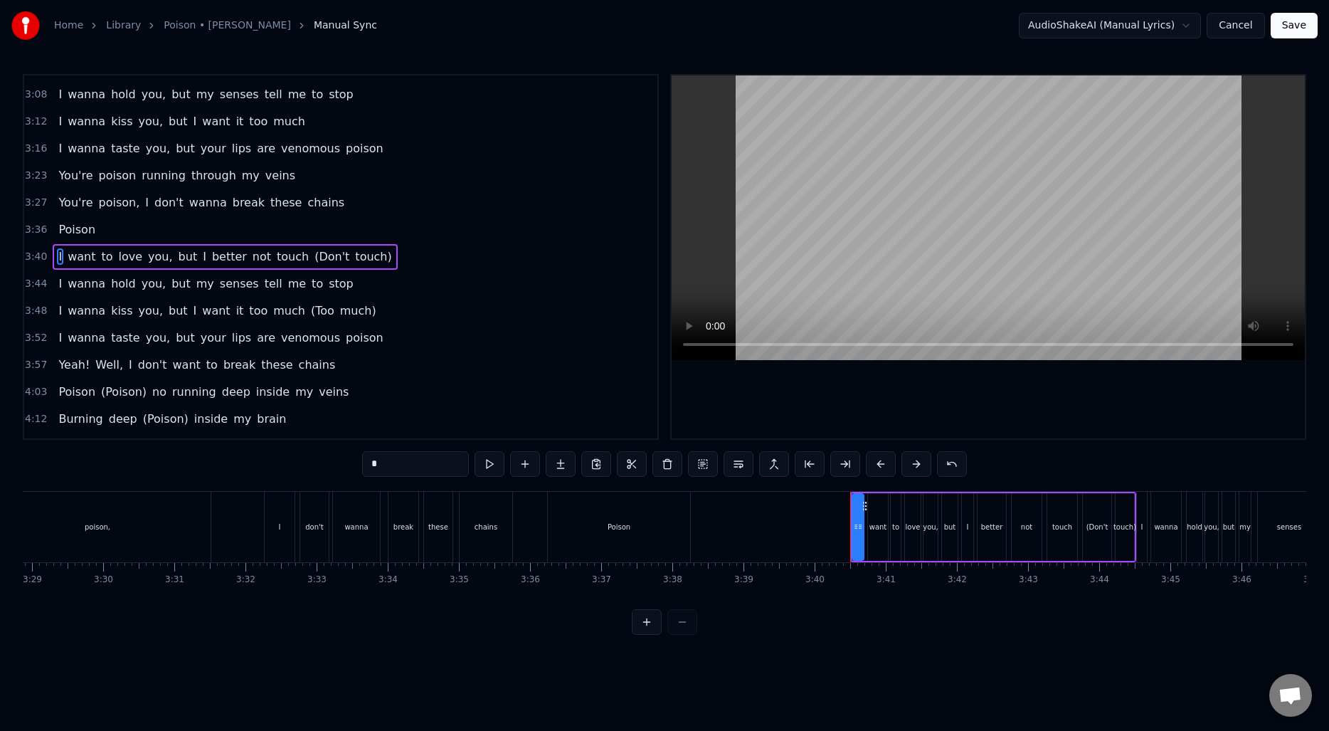
click at [656, 522] on div "Poison" at bounding box center [619, 527] width 142 height 70
type input "******"
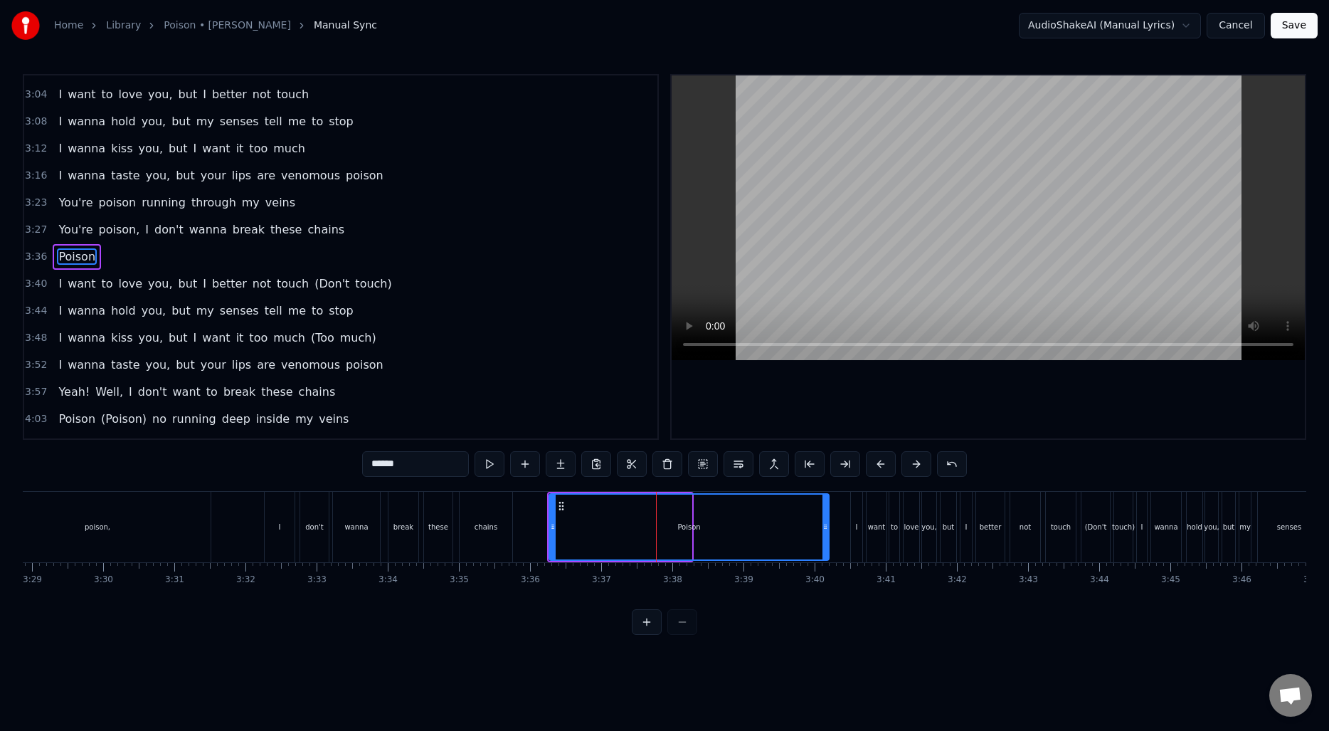
drag, startPoint x: 687, startPoint y: 522, endPoint x: 825, endPoint y: 521, distance: 137.3
click at [825, 521] on icon at bounding box center [826, 526] width 6 height 11
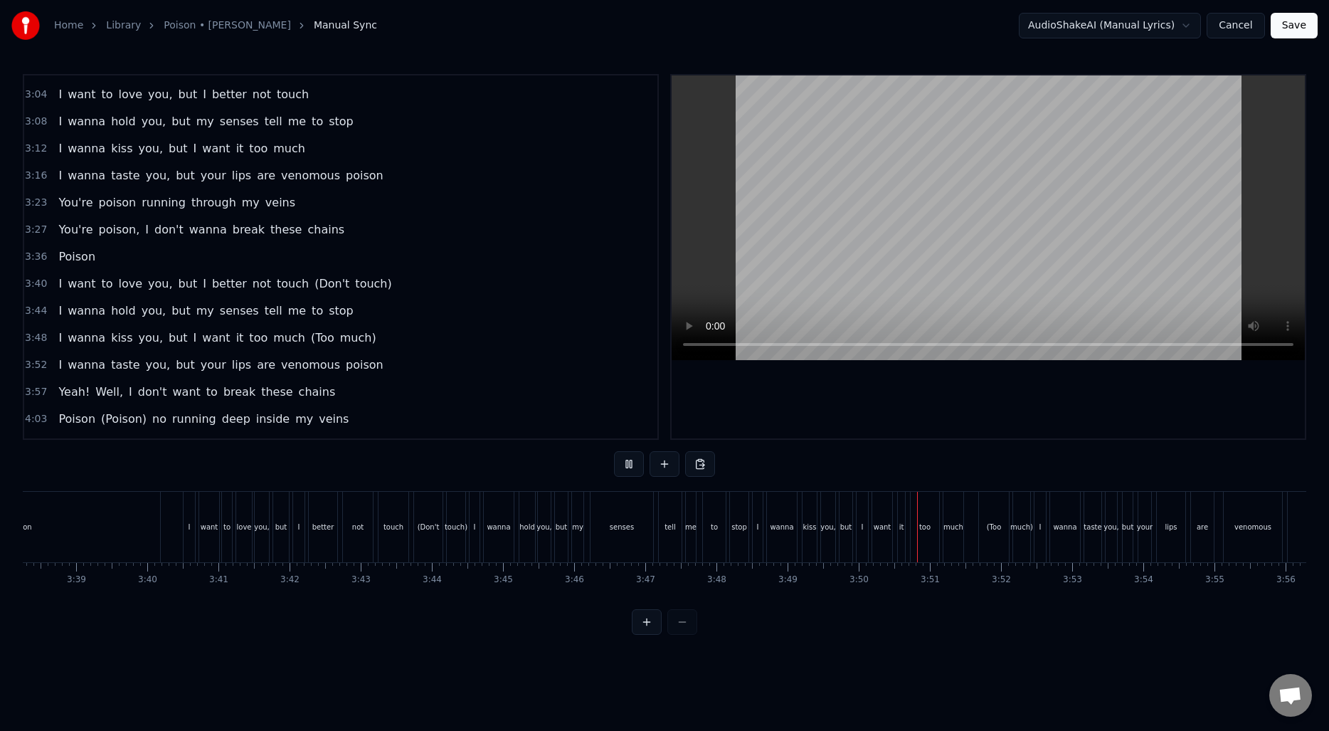
scroll to position [0, 15540]
click at [428, 535] on div "(Don't" at bounding box center [419, 527] width 28 height 70
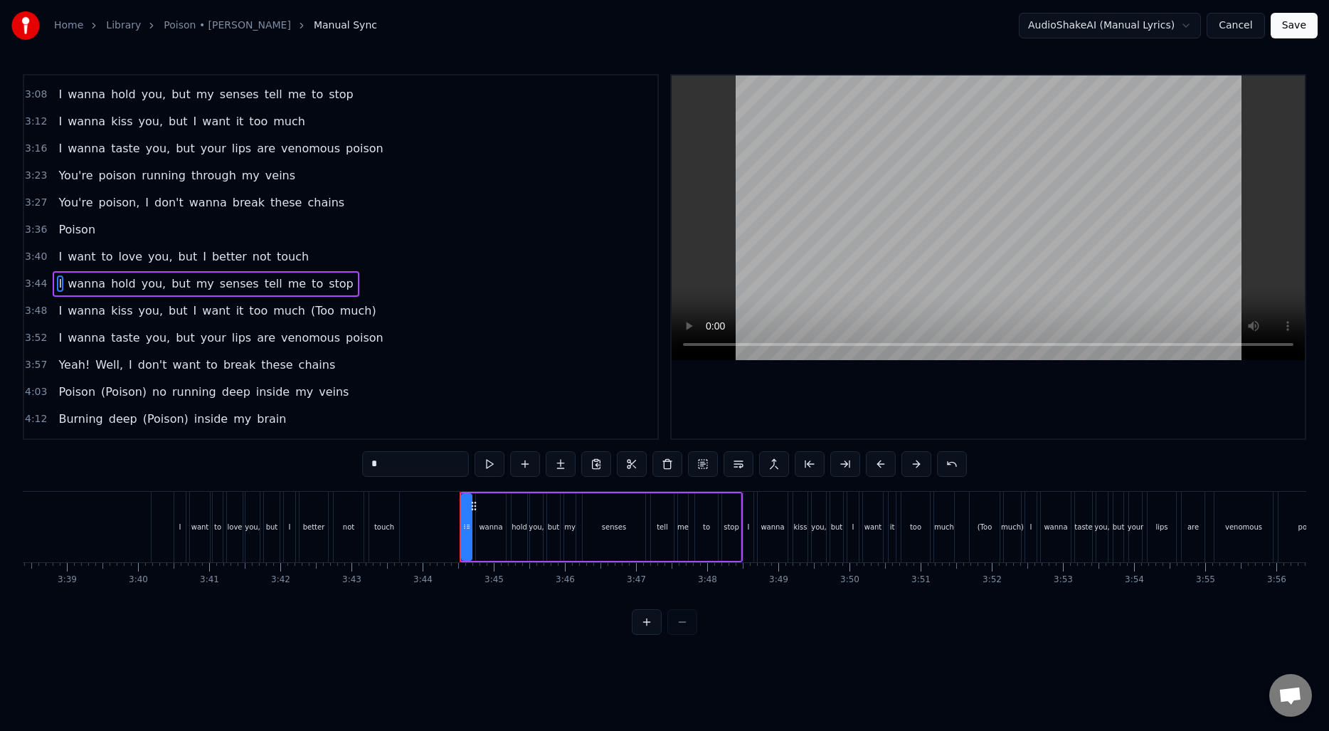
scroll to position [670, 0]
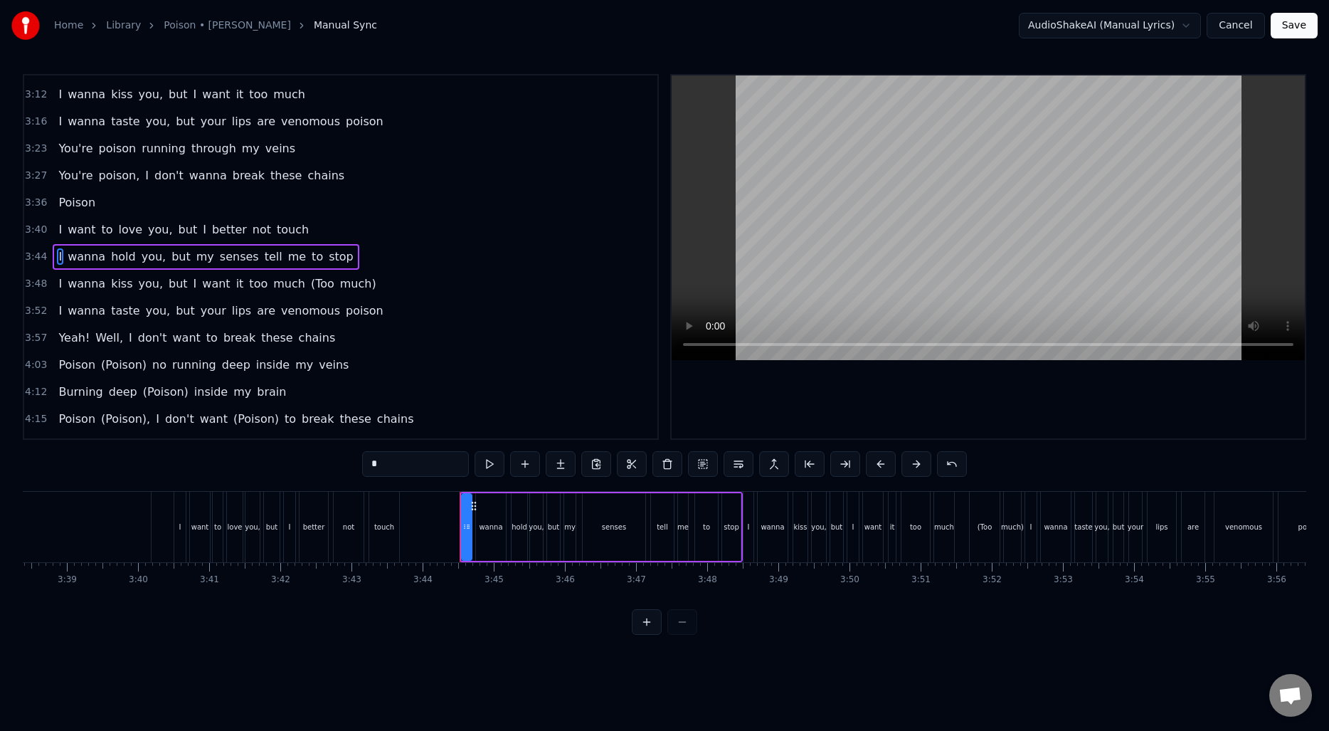
click at [978, 531] on div "(Too" at bounding box center [985, 527] width 15 height 11
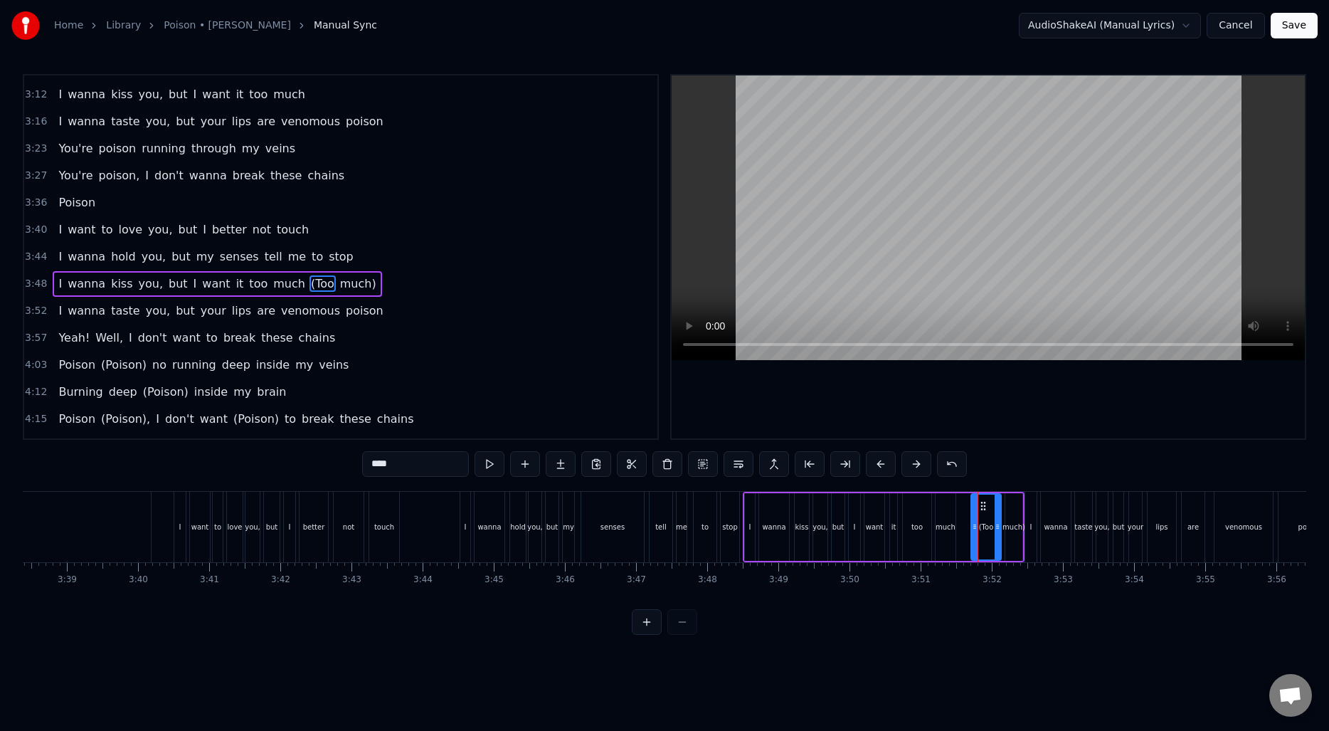
scroll to position [692, 0]
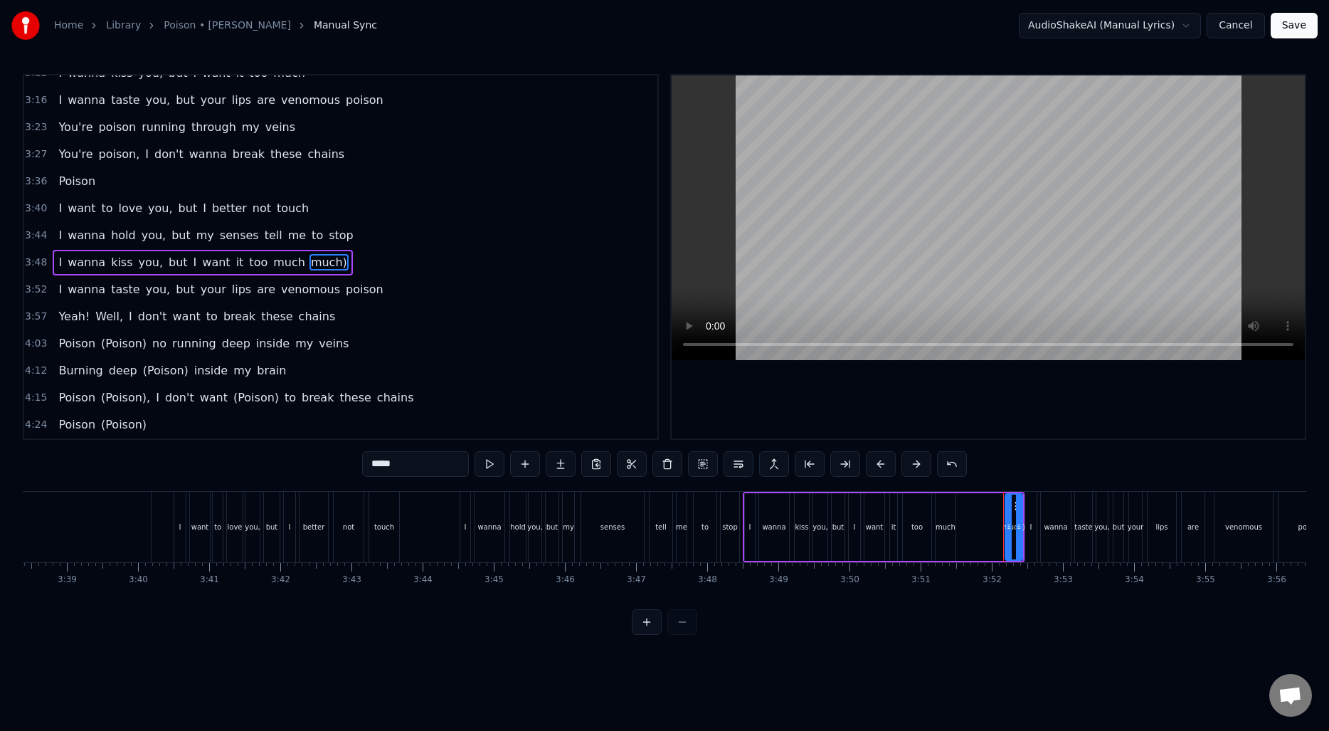
type input "*"
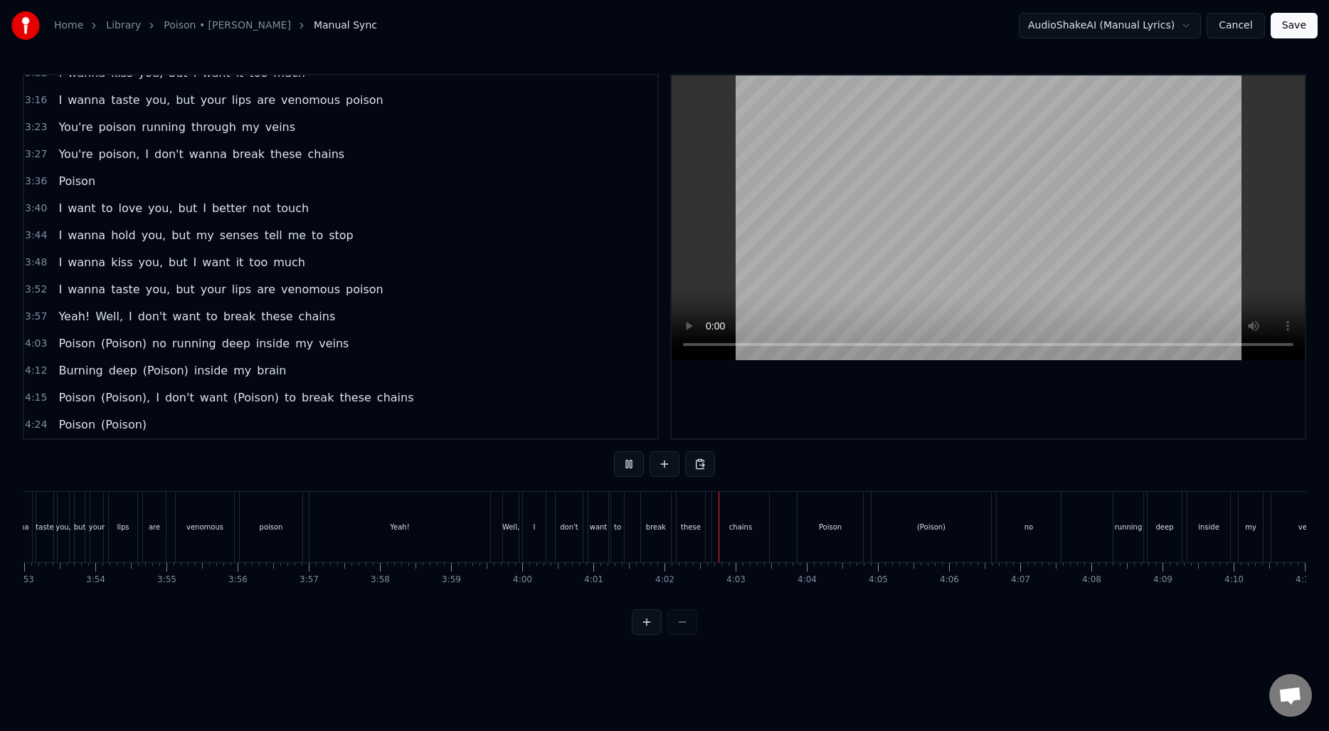
scroll to position [0, 16675]
click at [821, 529] on div "(Poison)" at bounding box center [835, 527] width 28 height 11
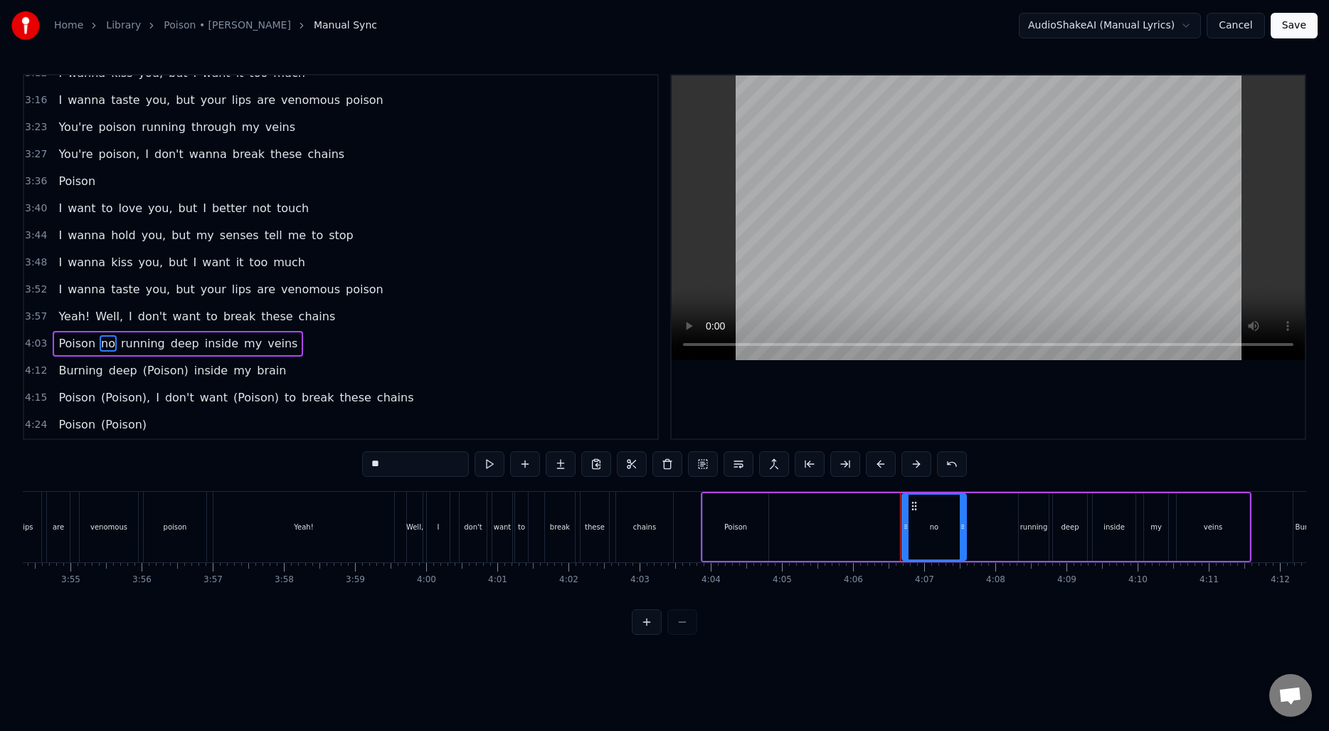
click at [740, 527] on div "Poison" at bounding box center [735, 527] width 23 height 11
type input "******"
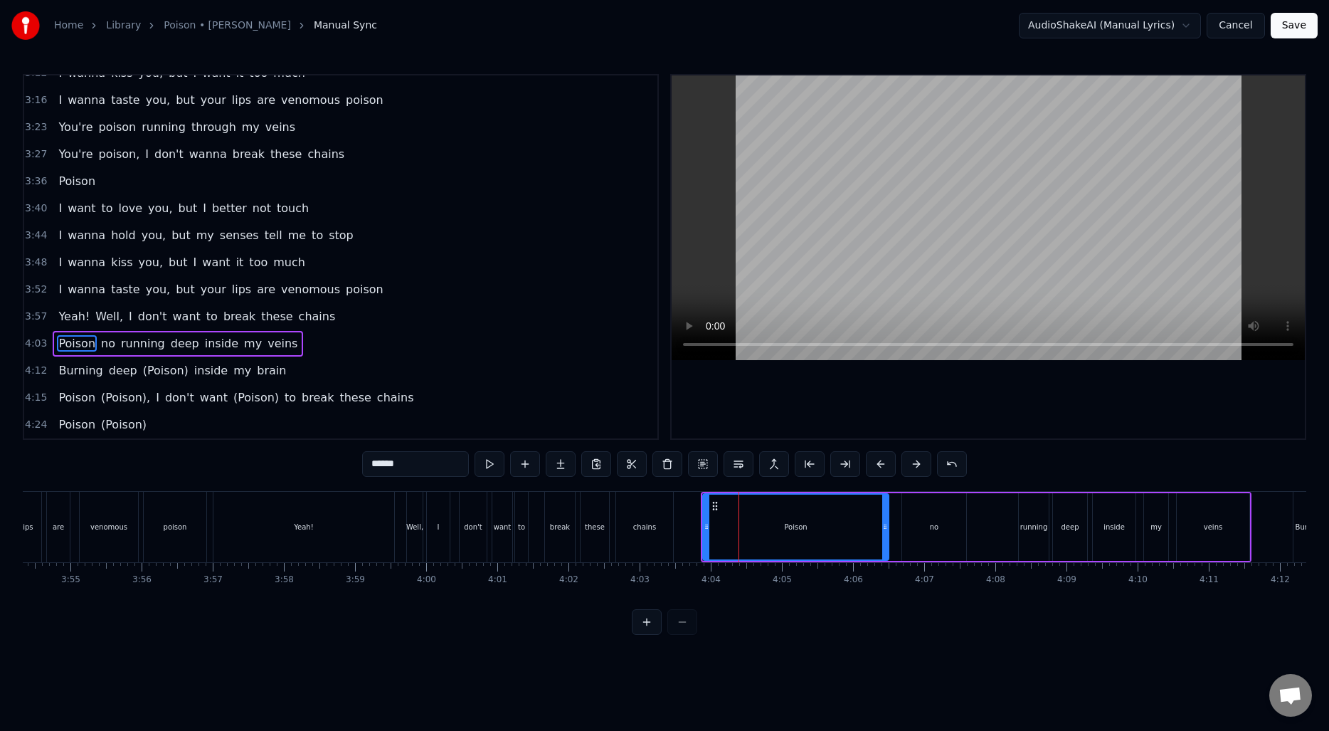
drag, startPoint x: 764, startPoint y: 524, endPoint x: 886, endPoint y: 529, distance: 121.8
click at [886, 529] on icon at bounding box center [885, 526] width 6 height 11
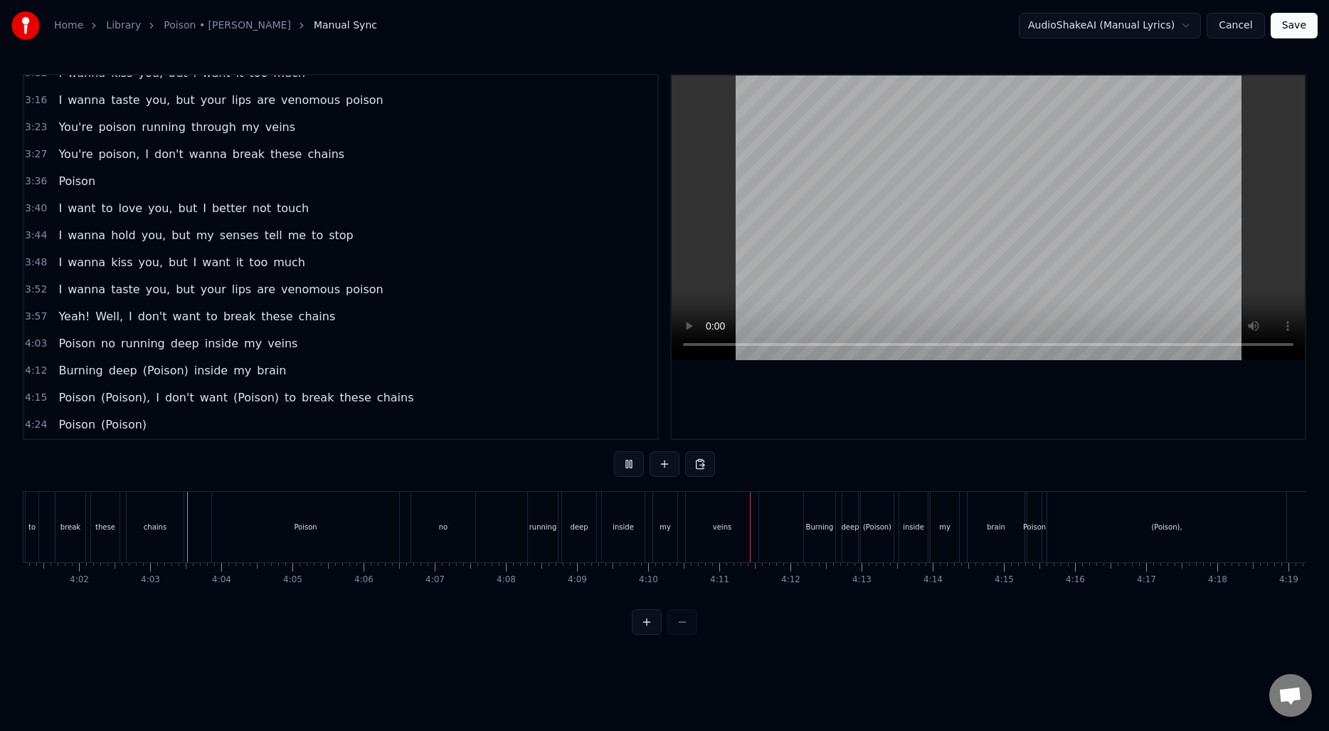
scroll to position [0, 17172]
click at [871, 536] on div "(Poison)" at bounding box center [870, 527] width 33 height 70
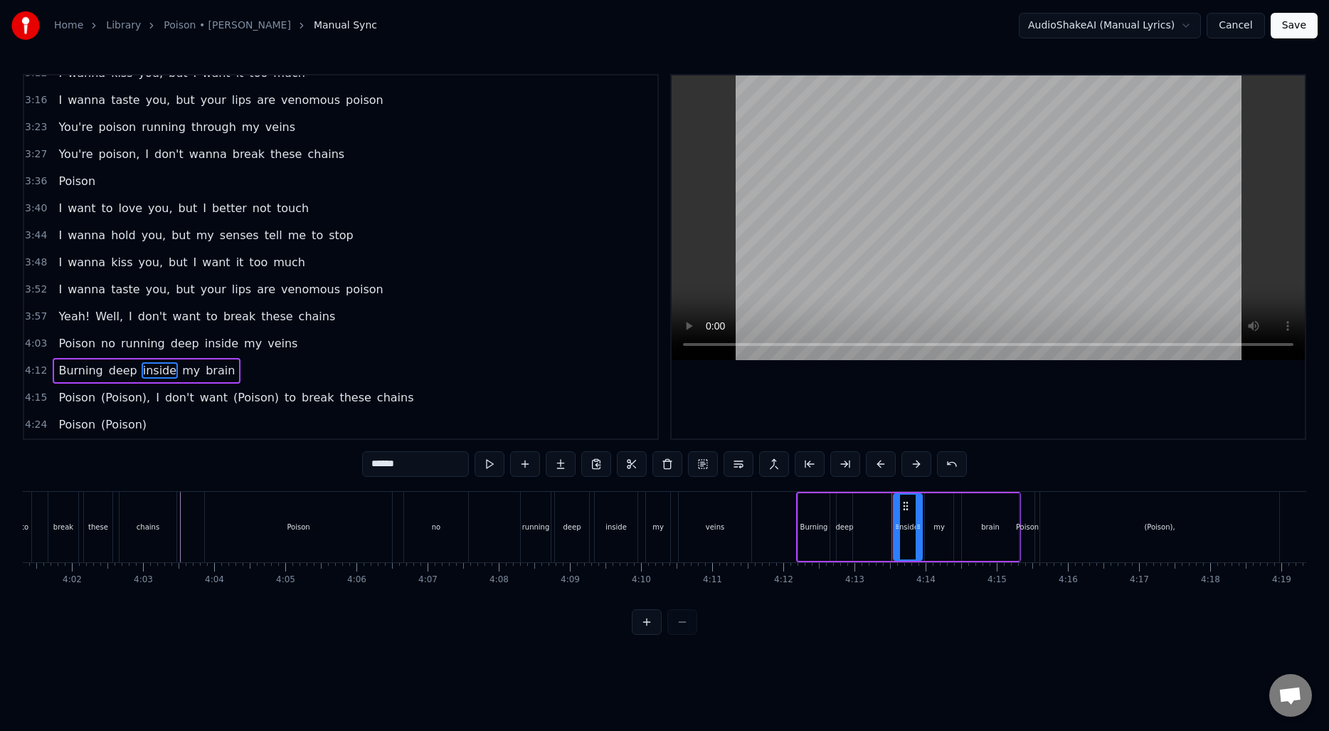
click at [846, 527] on div "deep" at bounding box center [845, 527] width 18 height 11
type input "****"
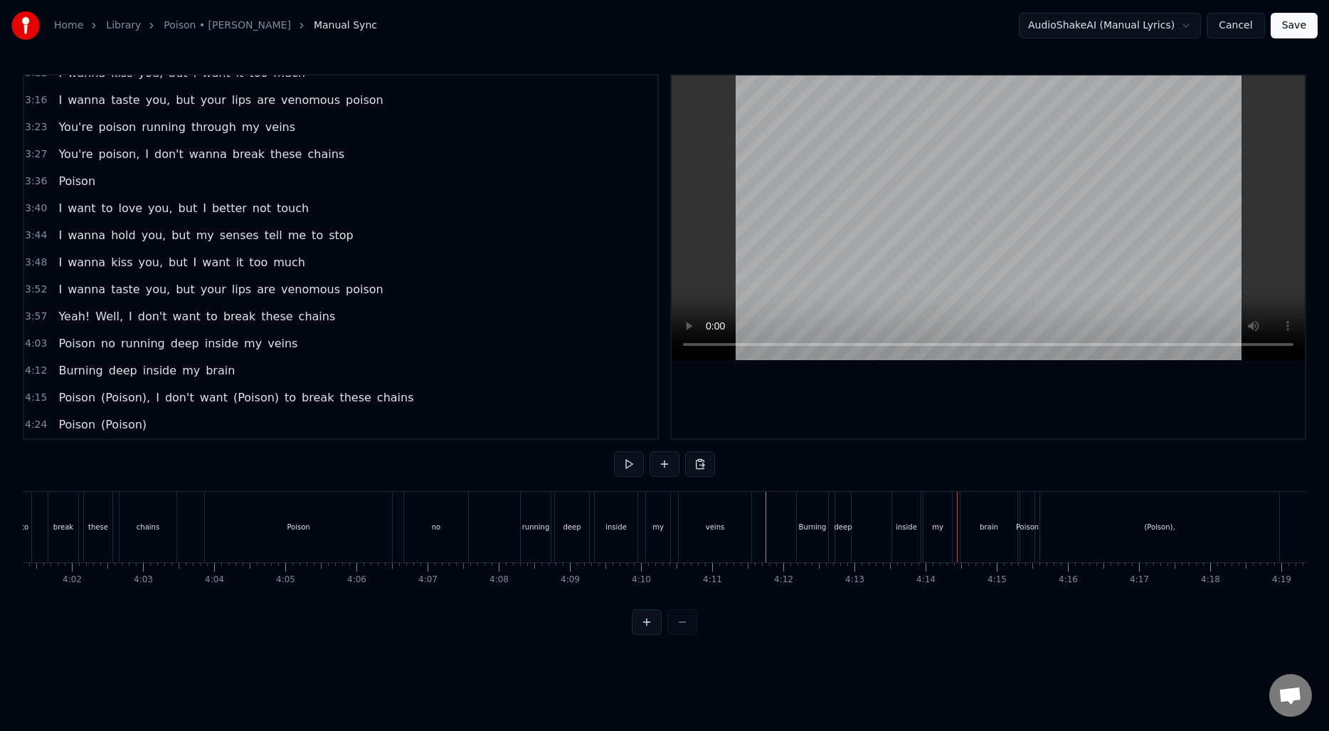
click at [840, 524] on div "deep" at bounding box center [844, 527] width 18 height 11
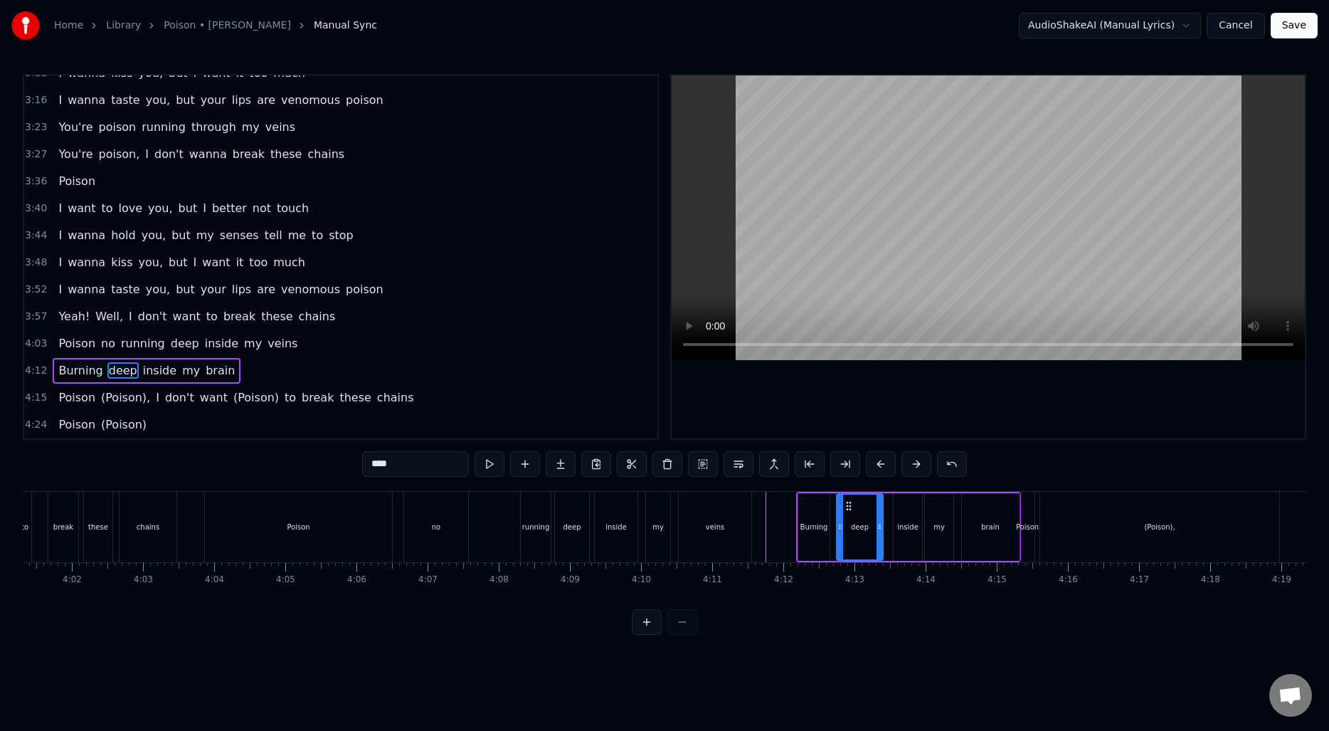
drag, startPoint x: 849, startPoint y: 523, endPoint x: 879, endPoint y: 524, distance: 29.9
click at [880, 524] on icon at bounding box center [880, 526] width 6 height 11
drag, startPoint x: 840, startPoint y: 522, endPoint x: 857, endPoint y: 523, distance: 16.4
click at [857, 523] on icon at bounding box center [857, 526] width 6 height 11
click at [818, 527] on div "Burning" at bounding box center [815, 527] width 28 height 11
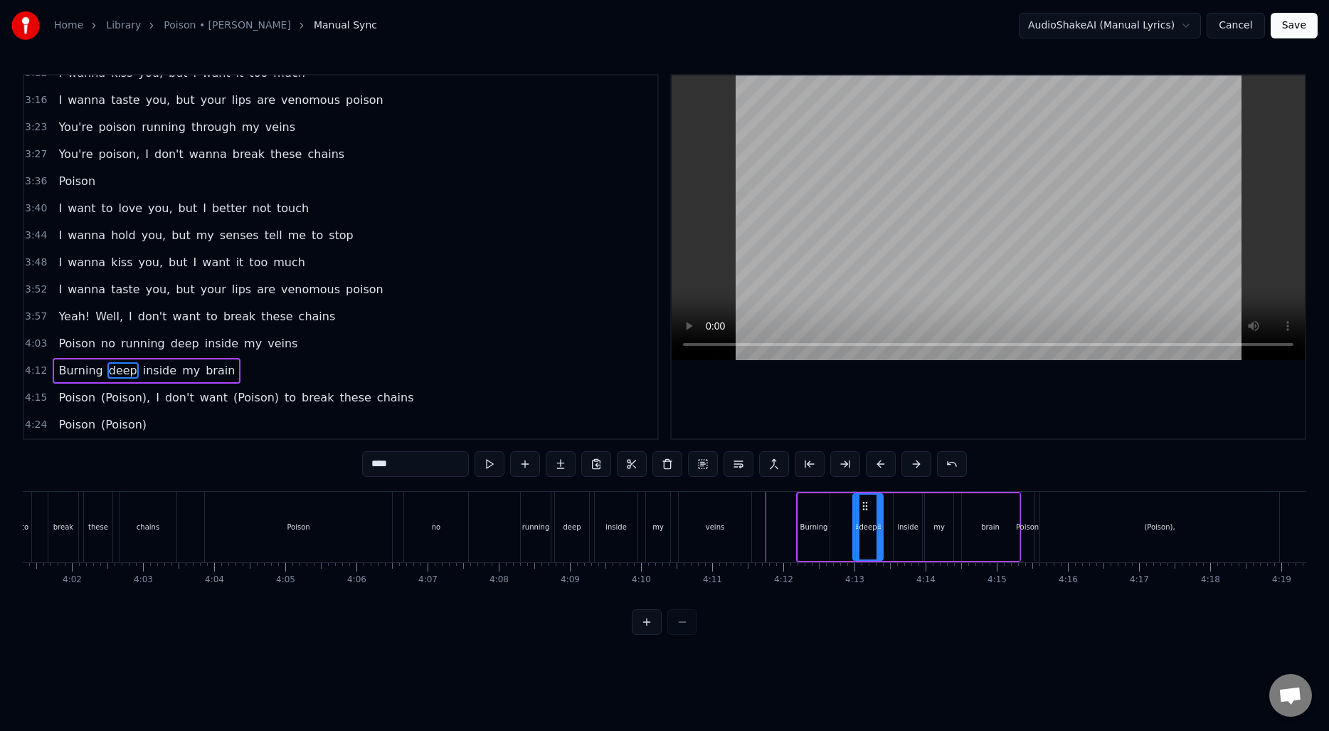
type input "*******"
click at [835, 527] on div "Burning deep inside my brain" at bounding box center [908, 527] width 225 height 70
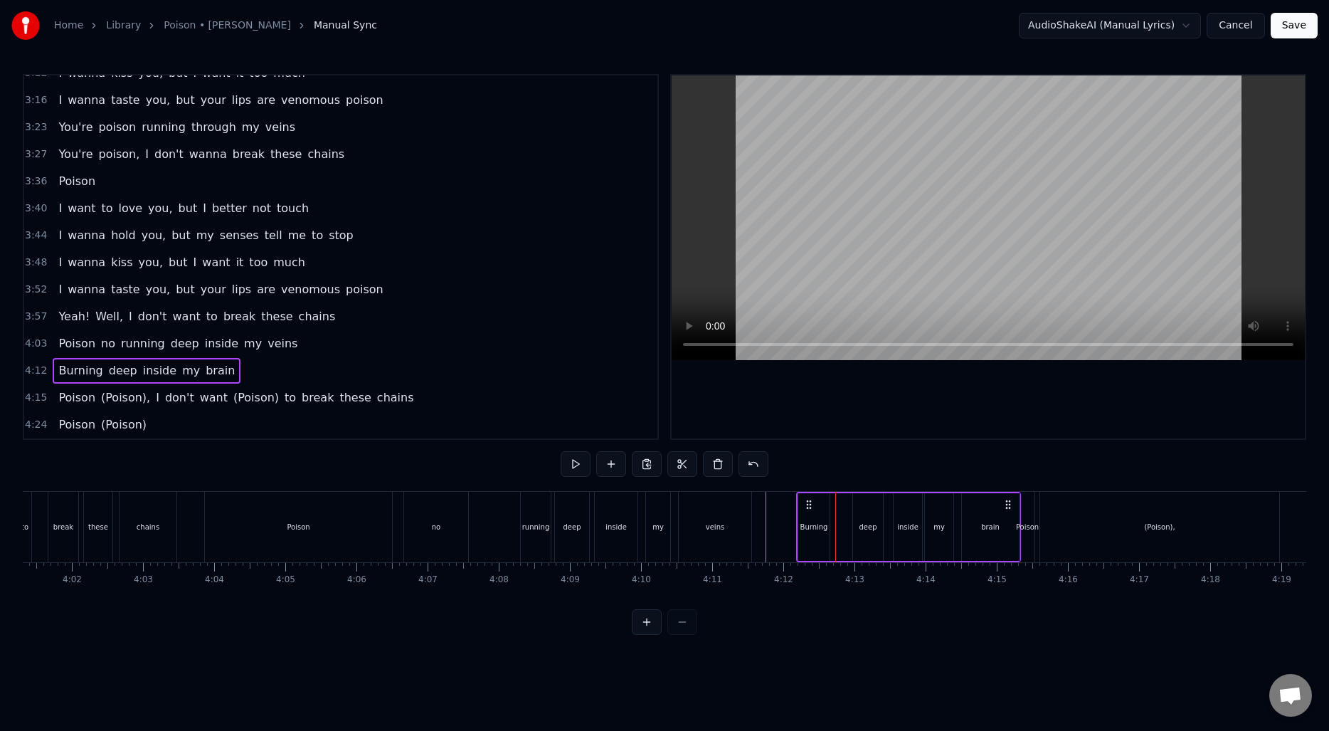
click at [813, 524] on div "Burning" at bounding box center [815, 527] width 28 height 11
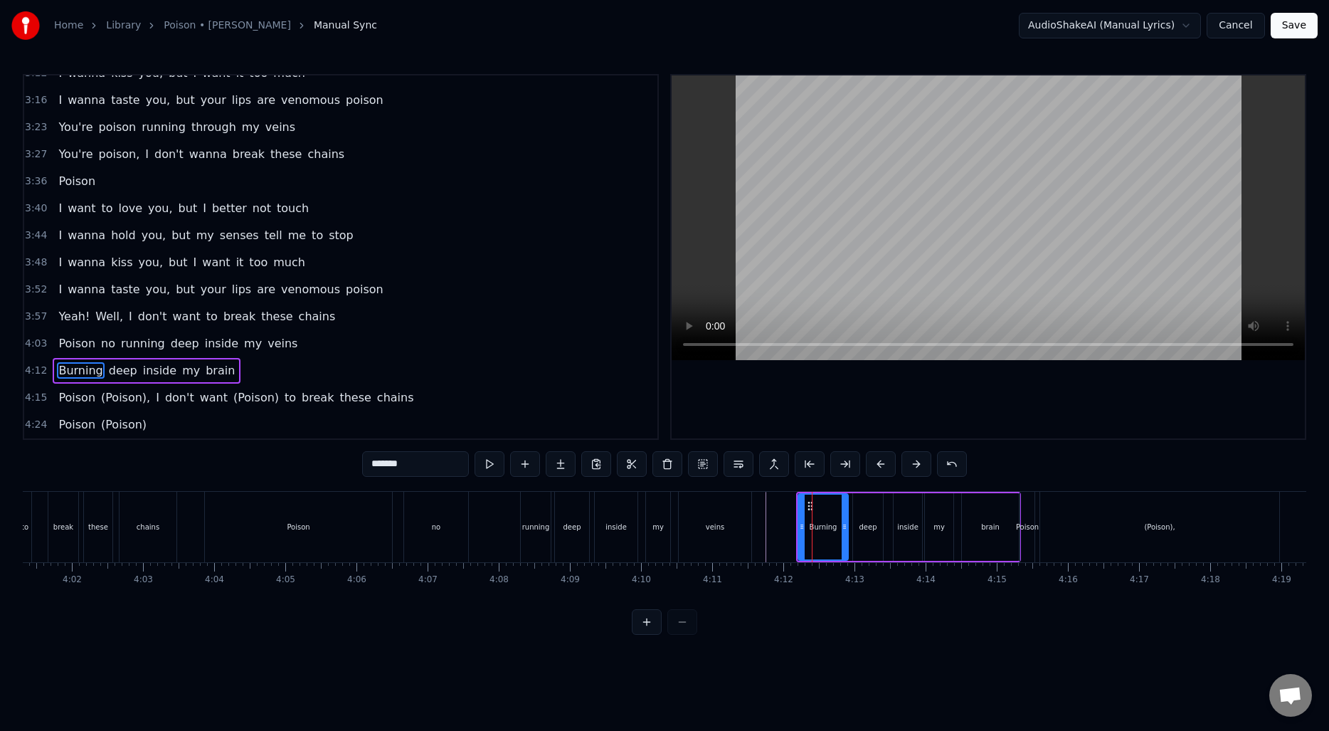
drag, startPoint x: 825, startPoint y: 524, endPoint x: 844, endPoint y: 524, distance: 19.2
click at [844, 524] on icon at bounding box center [845, 526] width 6 height 11
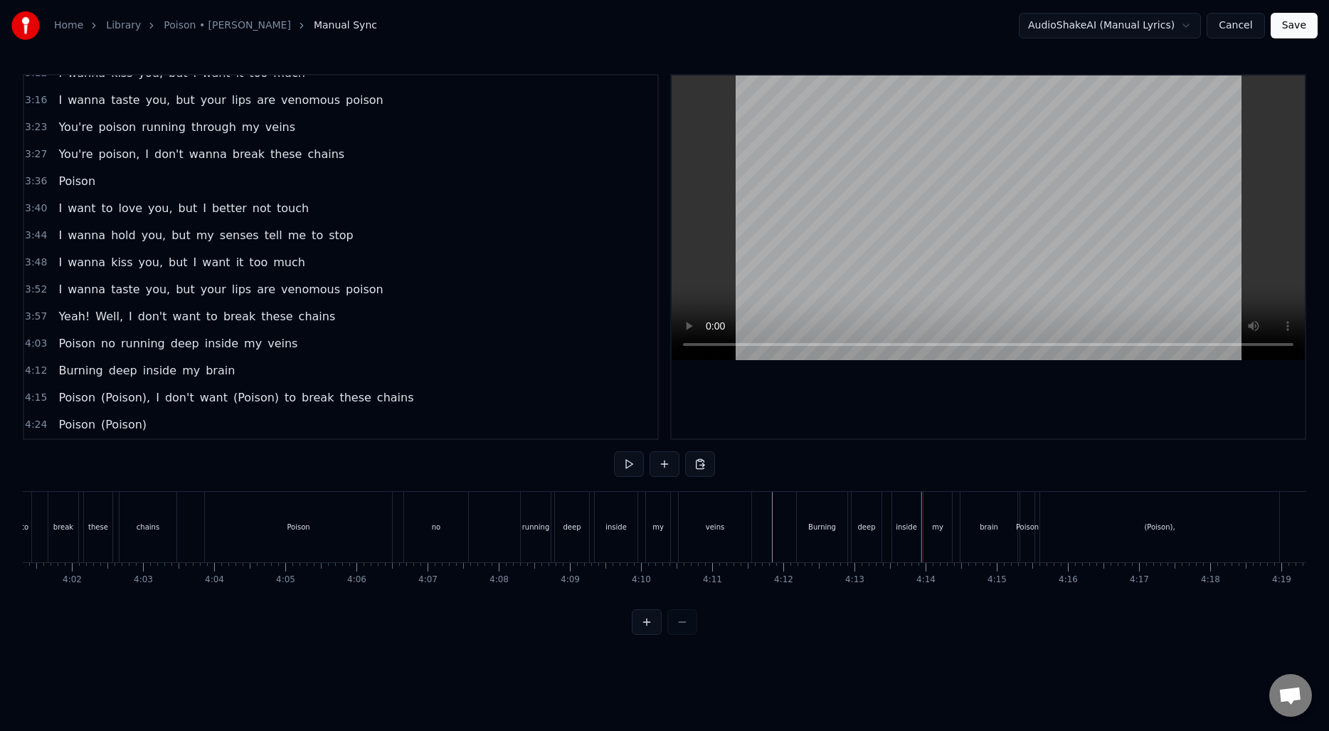
click at [825, 533] on div "Burning" at bounding box center [822, 527] width 51 height 70
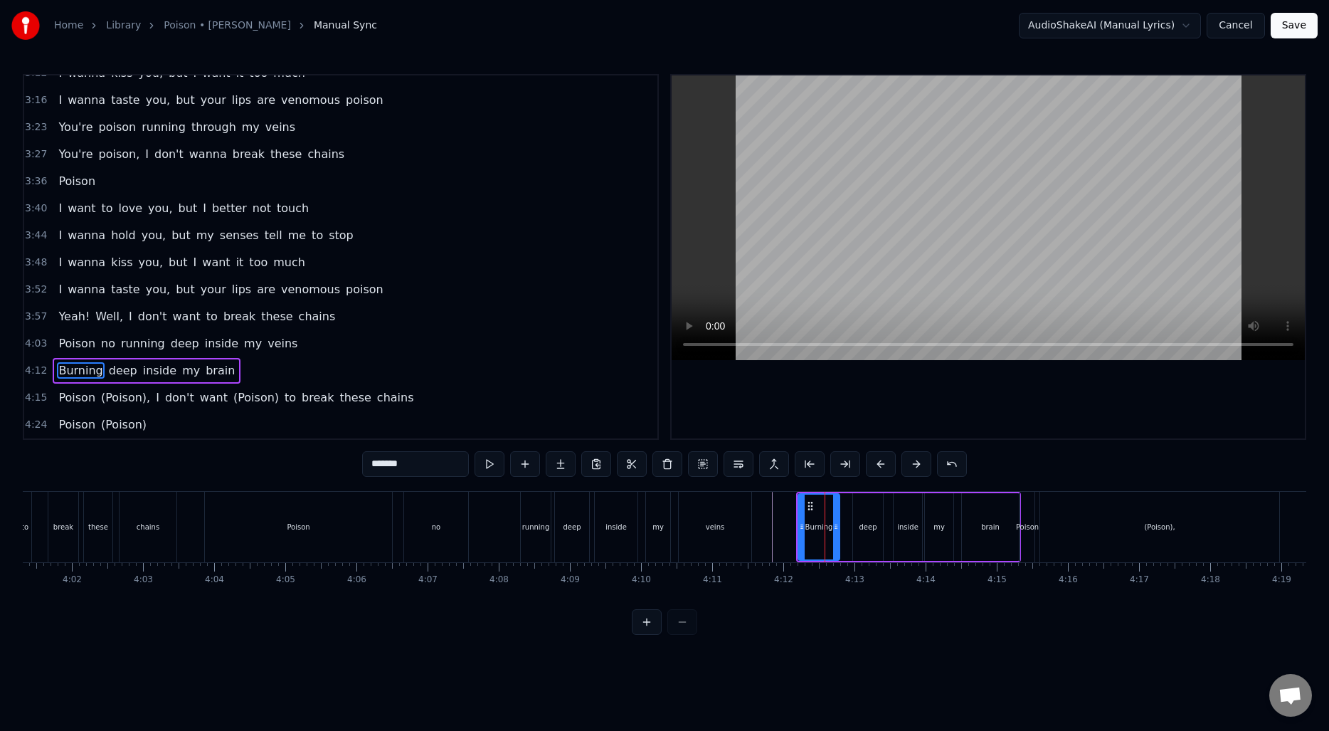
drag, startPoint x: 845, startPoint y: 529, endPoint x: 835, endPoint y: 529, distance: 9.3
click at [835, 529] on icon at bounding box center [836, 526] width 6 height 11
click at [865, 526] on div "deep" at bounding box center [869, 527] width 18 height 11
type input "****"
click at [862, 510] on icon at bounding box center [862, 505] width 11 height 11
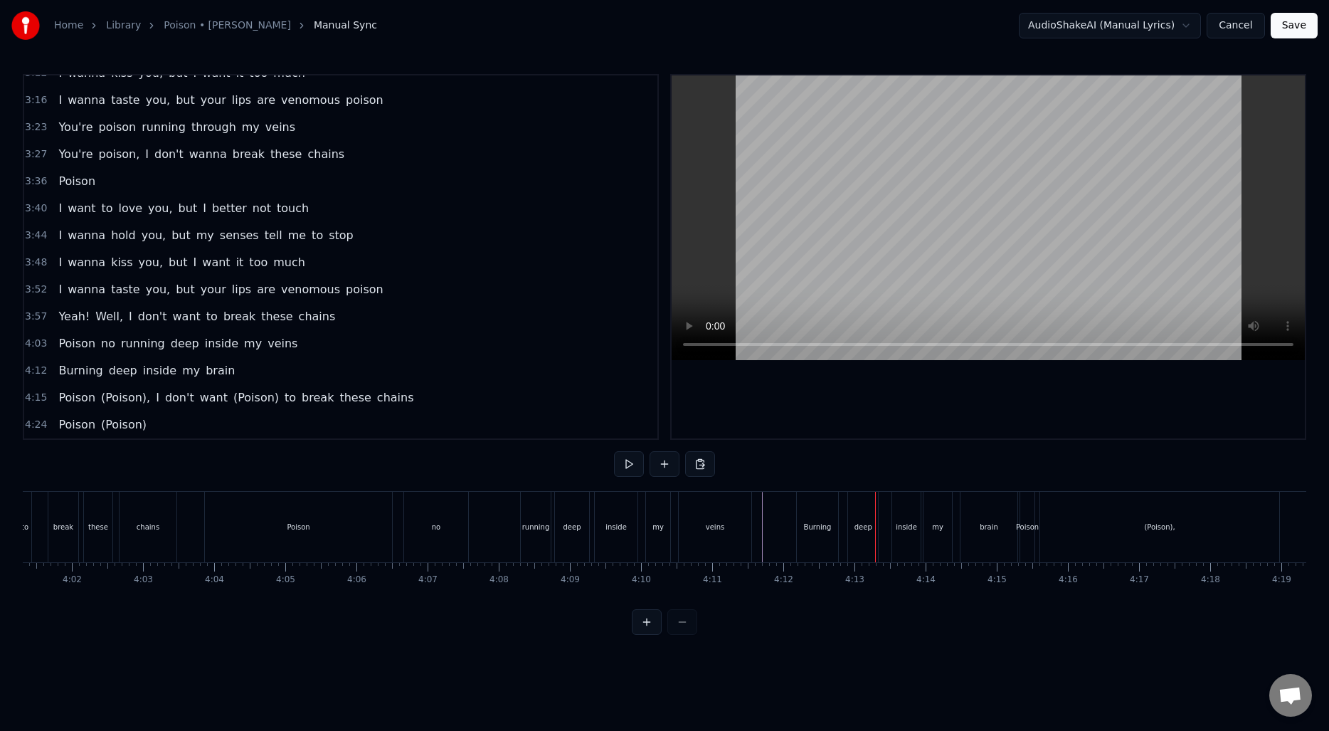
click at [806, 529] on div "Burning" at bounding box center [818, 527] width 28 height 11
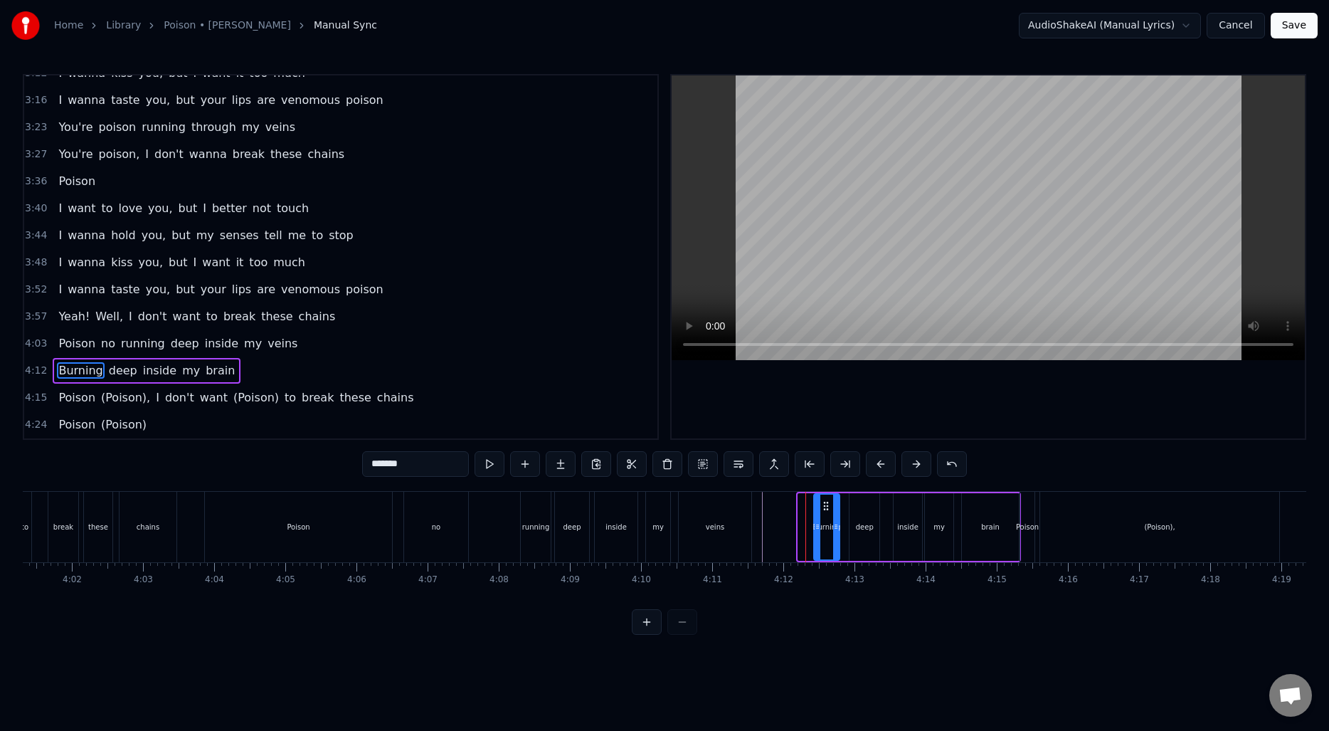
drag, startPoint x: 801, startPoint y: 527, endPoint x: 818, endPoint y: 527, distance: 16.4
click at [818, 527] on icon at bounding box center [818, 526] width 6 height 11
click at [855, 522] on div "deep" at bounding box center [865, 527] width 30 height 68
drag, startPoint x: 865, startPoint y: 507, endPoint x: 872, endPoint y: 509, distance: 7.3
click at [872, 509] on icon at bounding box center [869, 505] width 11 height 11
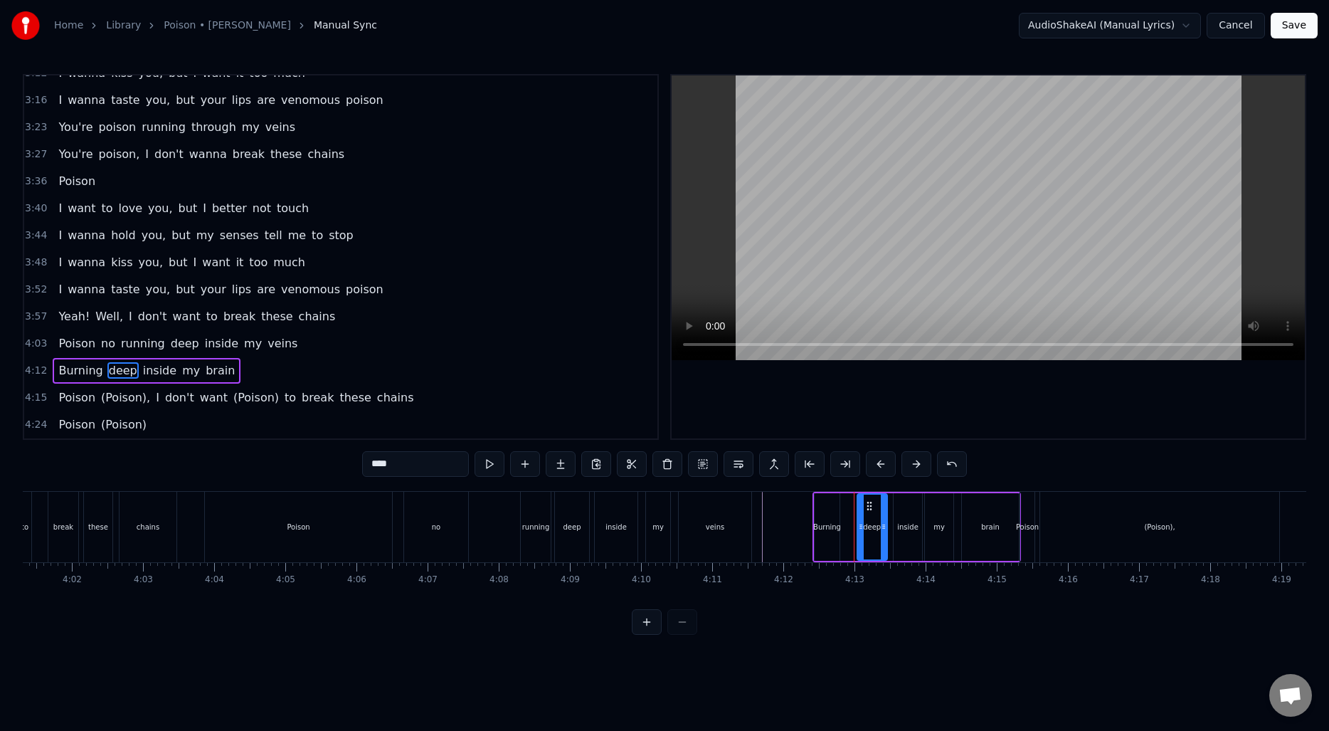
click at [828, 518] on div "Burning" at bounding box center [827, 527] width 25 height 68
type input "*******"
drag, startPoint x: 837, startPoint y: 520, endPoint x: 849, endPoint y: 522, distance: 12.2
click at [849, 522] on icon at bounding box center [848, 526] width 6 height 11
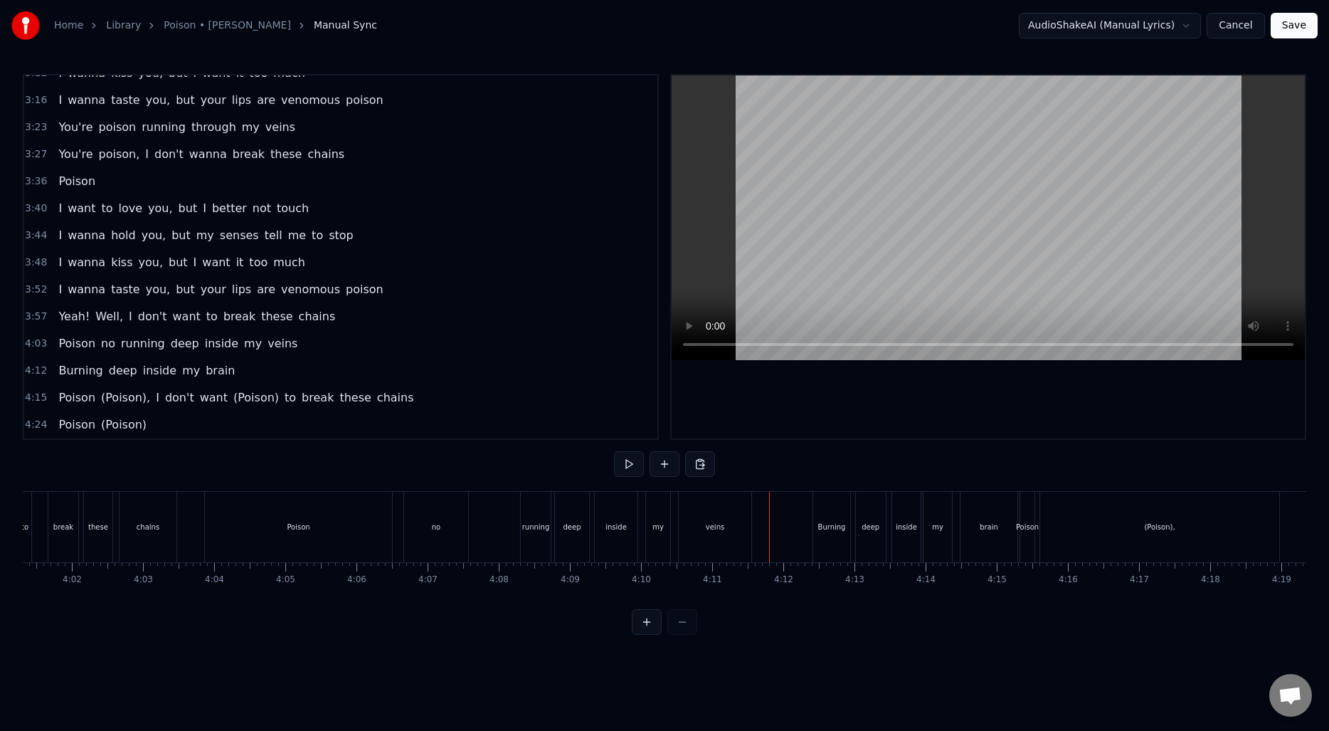
click at [832, 532] on div "Burning" at bounding box center [831, 527] width 37 height 70
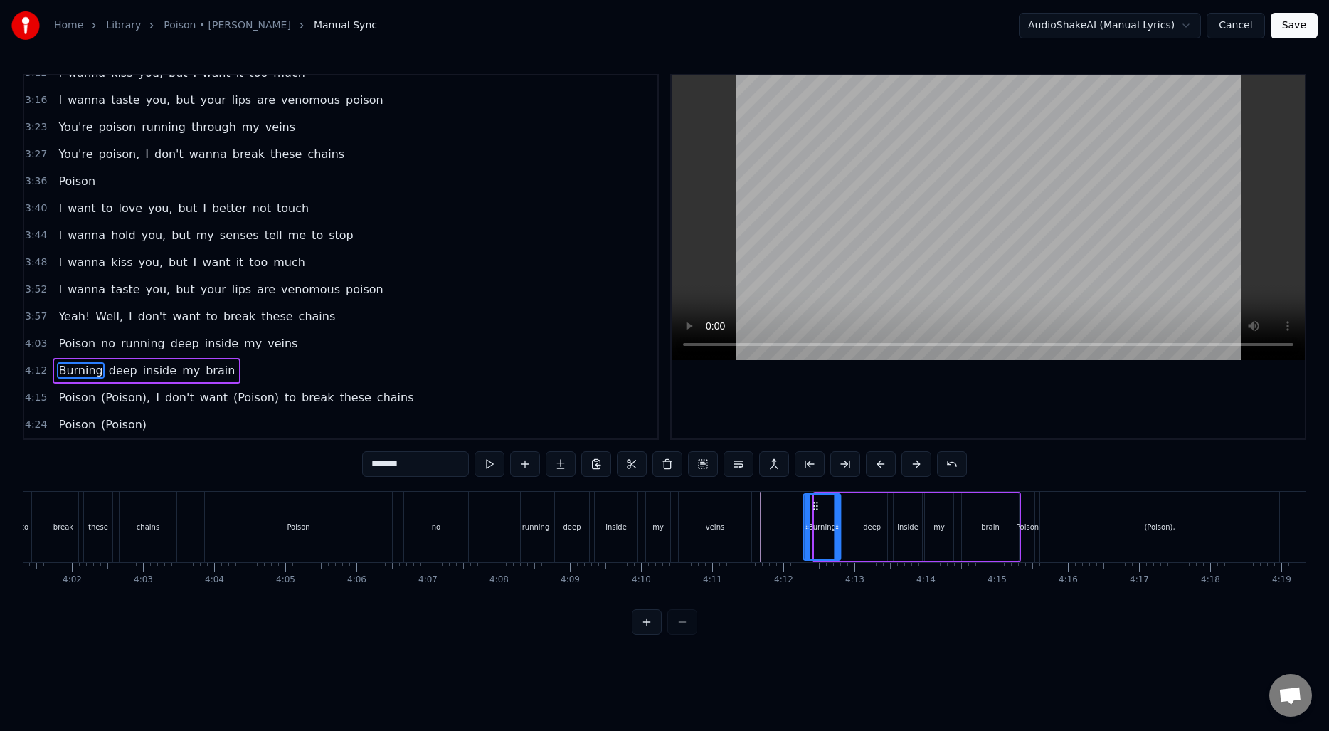
drag, startPoint x: 828, startPoint y: 507, endPoint x: 816, endPoint y: 507, distance: 11.4
click at [816, 507] on icon at bounding box center [815, 505] width 11 height 11
click at [865, 522] on div "deep" at bounding box center [872, 527] width 18 height 11
type input "****"
drag, startPoint x: 859, startPoint y: 522, endPoint x: 845, endPoint y: 521, distance: 13.5
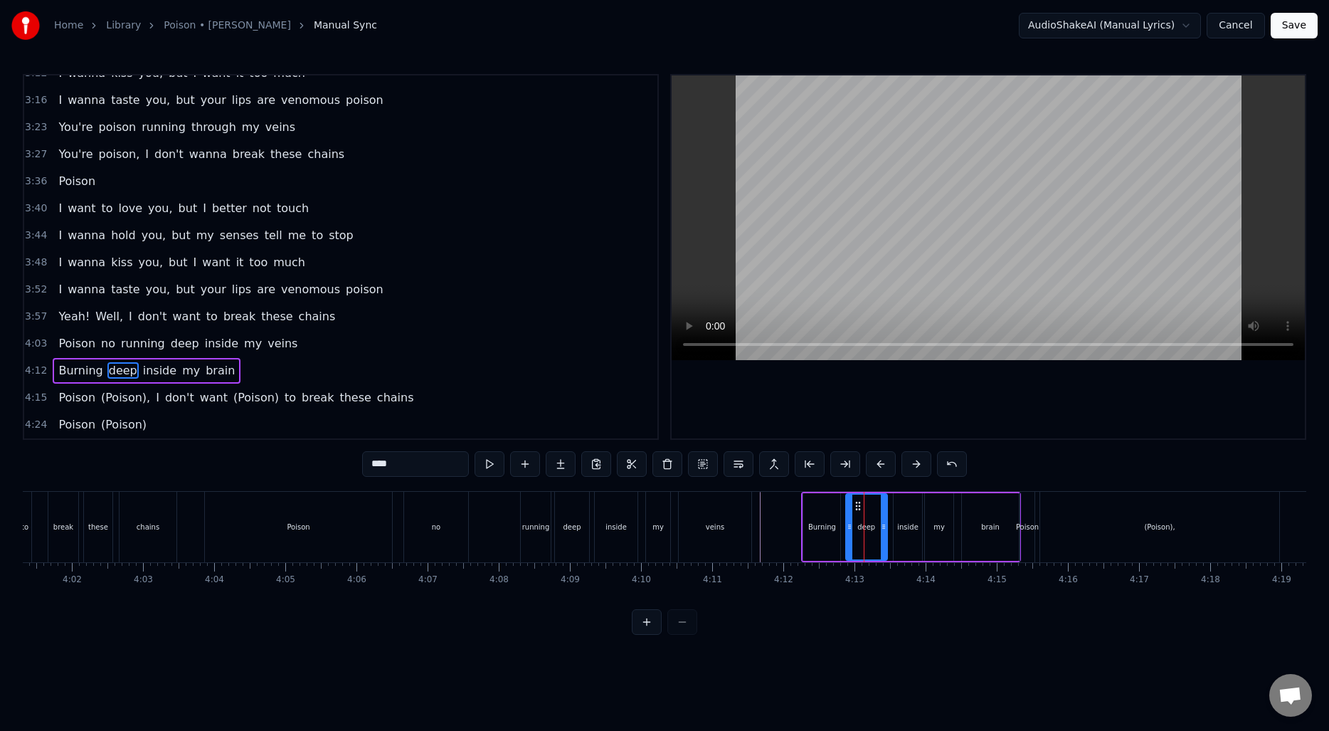
click at [847, 521] on icon at bounding box center [850, 526] width 6 height 11
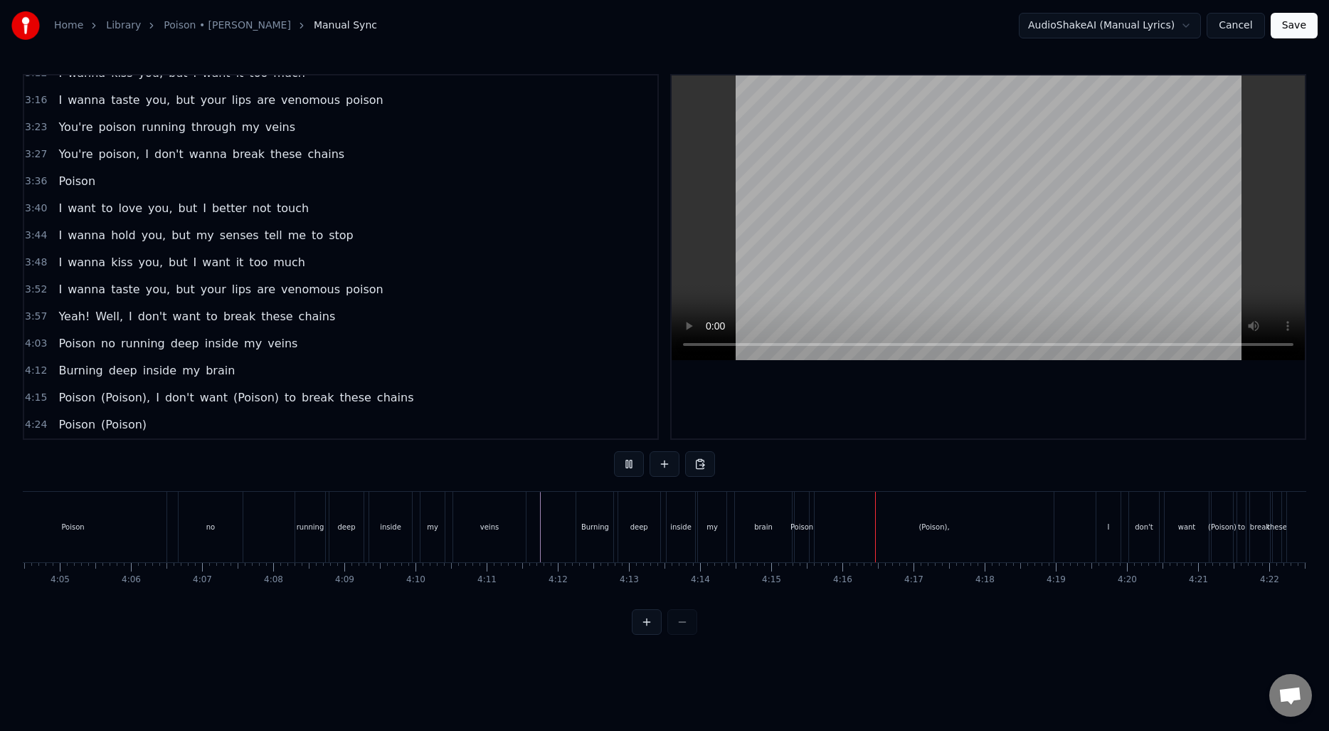
scroll to position [0, 17414]
click at [870, 530] on div "(Poison)," at bounding box center [917, 527] width 239 height 70
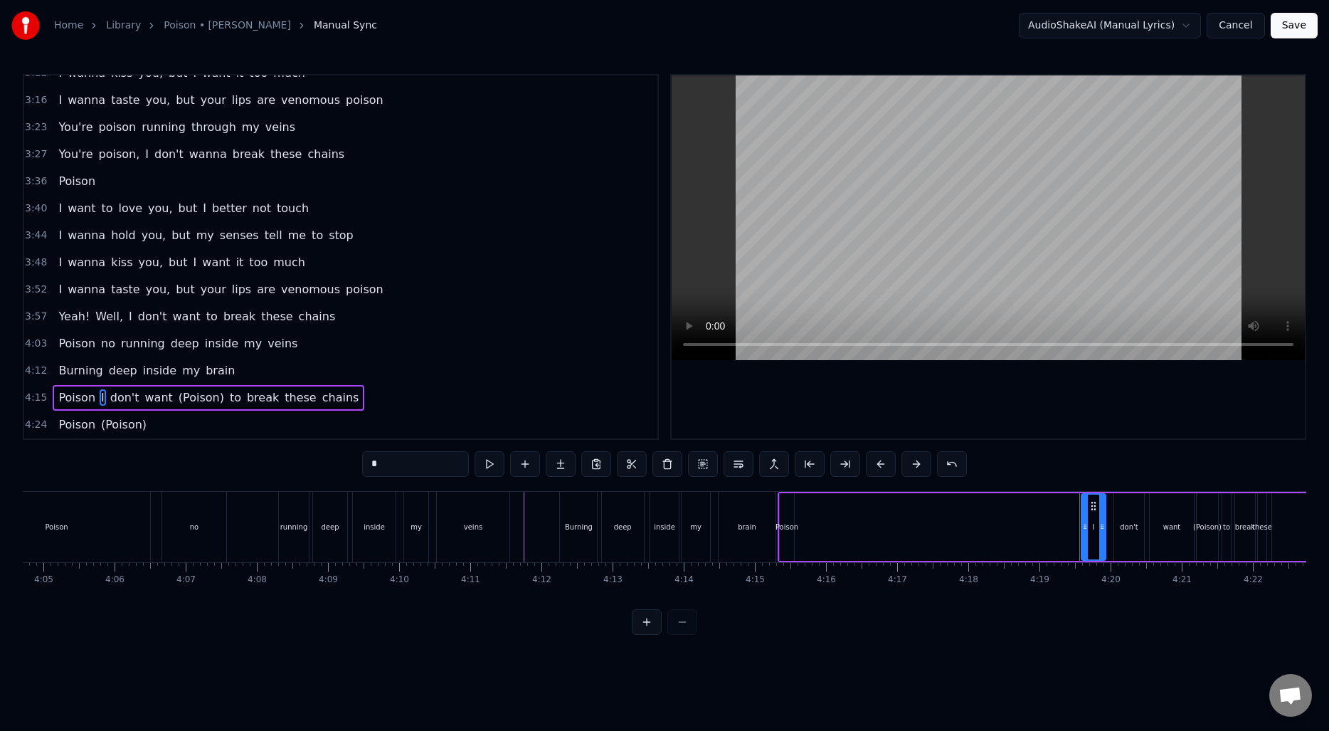
click at [785, 519] on div "Poison" at bounding box center [787, 527] width 14 height 68
type input "******"
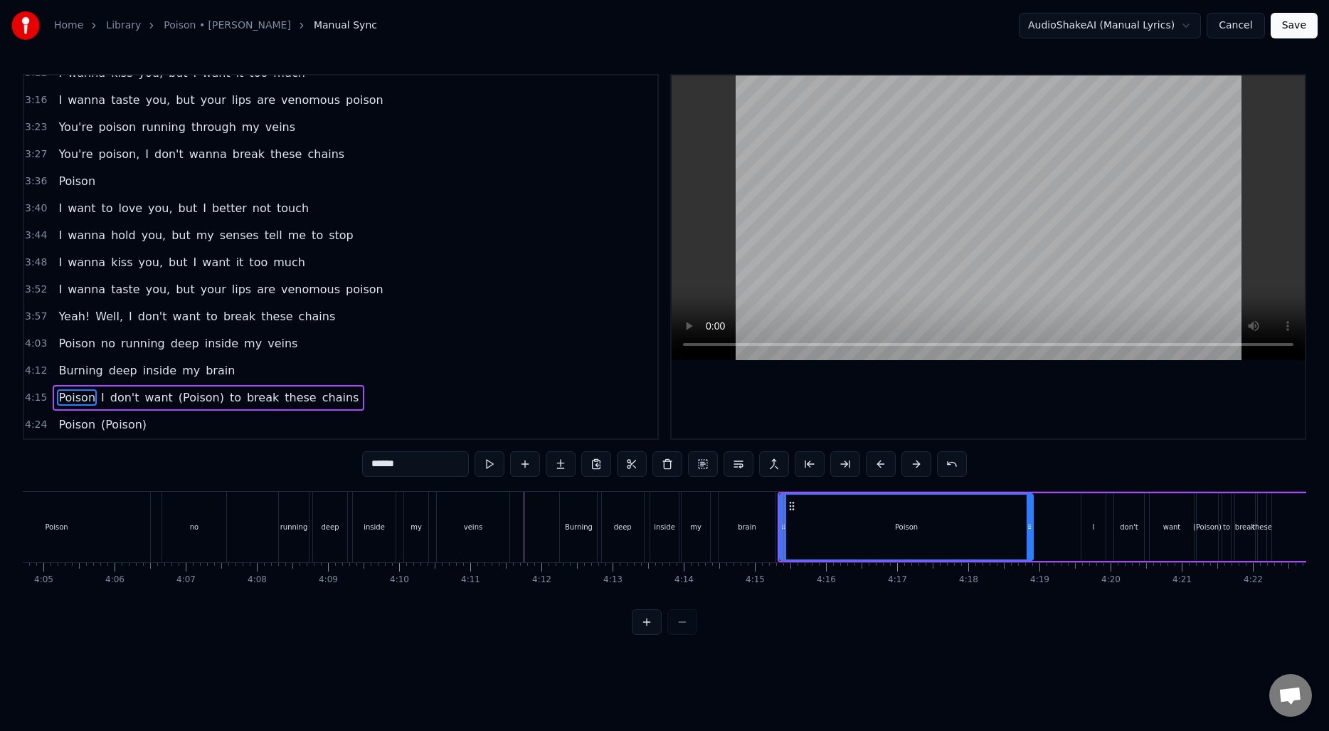
drag, startPoint x: 793, startPoint y: 514, endPoint x: 1035, endPoint y: 517, distance: 242.0
click at [1033, 517] on div at bounding box center [1030, 527] width 6 height 65
drag, startPoint x: 783, startPoint y: 525, endPoint x: 805, endPoint y: 525, distance: 21.3
click at [805, 525] on icon at bounding box center [805, 526] width 6 height 11
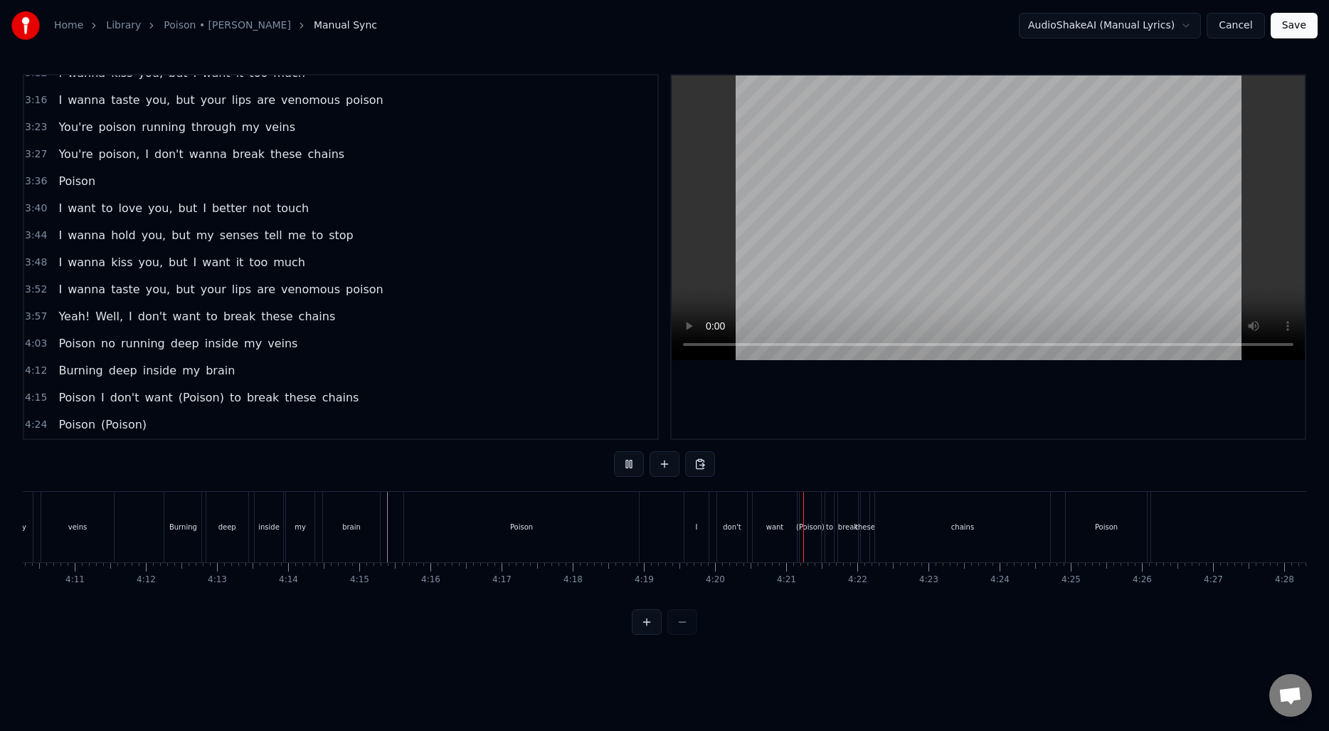
scroll to position [0, 17861]
click at [763, 529] on div "(Poison)" at bounding box center [759, 527] width 28 height 11
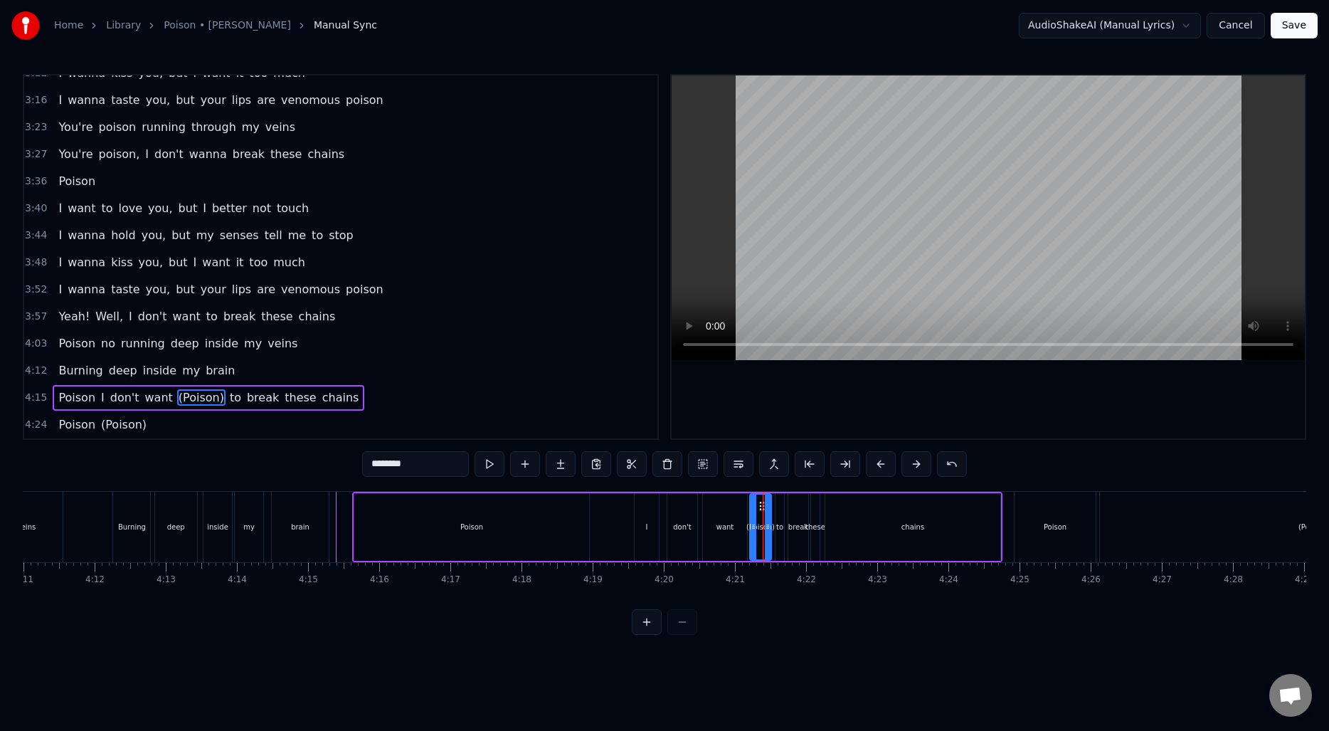
type input "**"
click at [619, 513] on div "Poison I don't want to break these chains" at bounding box center [677, 527] width 650 height 70
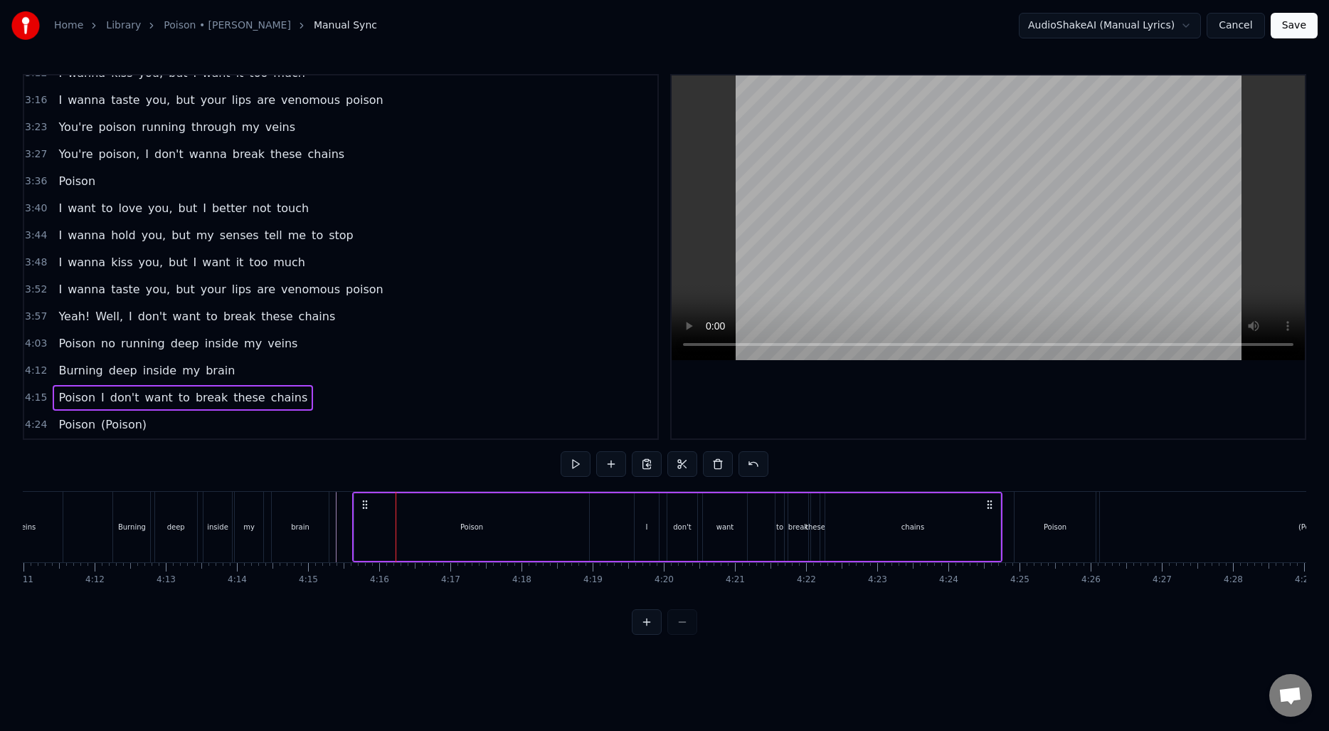
click at [615, 521] on div "Poison I don't want to break these chains" at bounding box center [677, 527] width 650 height 70
click at [610, 511] on div "Poison I don't want to break these chains" at bounding box center [677, 527] width 650 height 70
click at [716, 520] on div "want" at bounding box center [725, 527] width 44 height 68
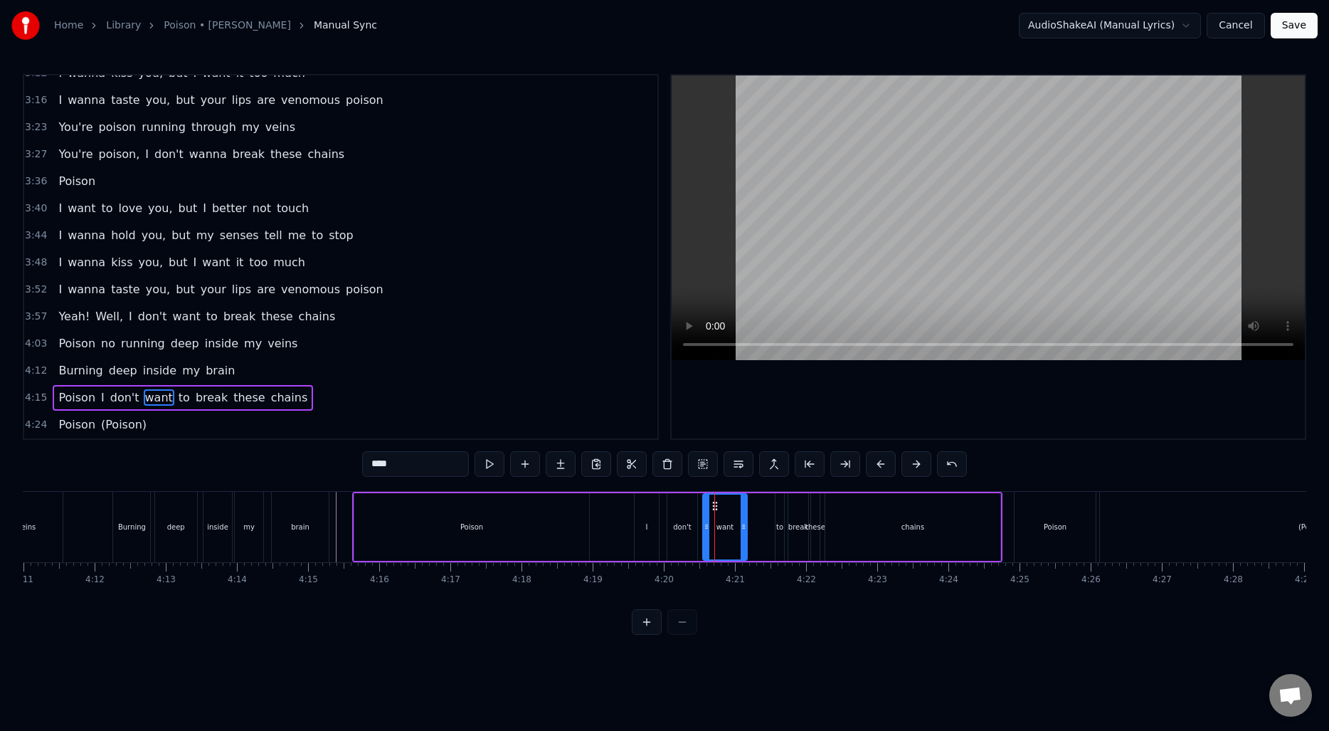
click at [781, 517] on div "to" at bounding box center [780, 527] width 9 height 68
drag, startPoint x: 776, startPoint y: 517, endPoint x: 754, endPoint y: 517, distance: 22.8
click at [754, 517] on div at bounding box center [757, 527] width 6 height 65
drag, startPoint x: 781, startPoint y: 521, endPoint x: 768, endPoint y: 520, distance: 13.5
click at [768, 521] on icon at bounding box center [769, 526] width 6 height 11
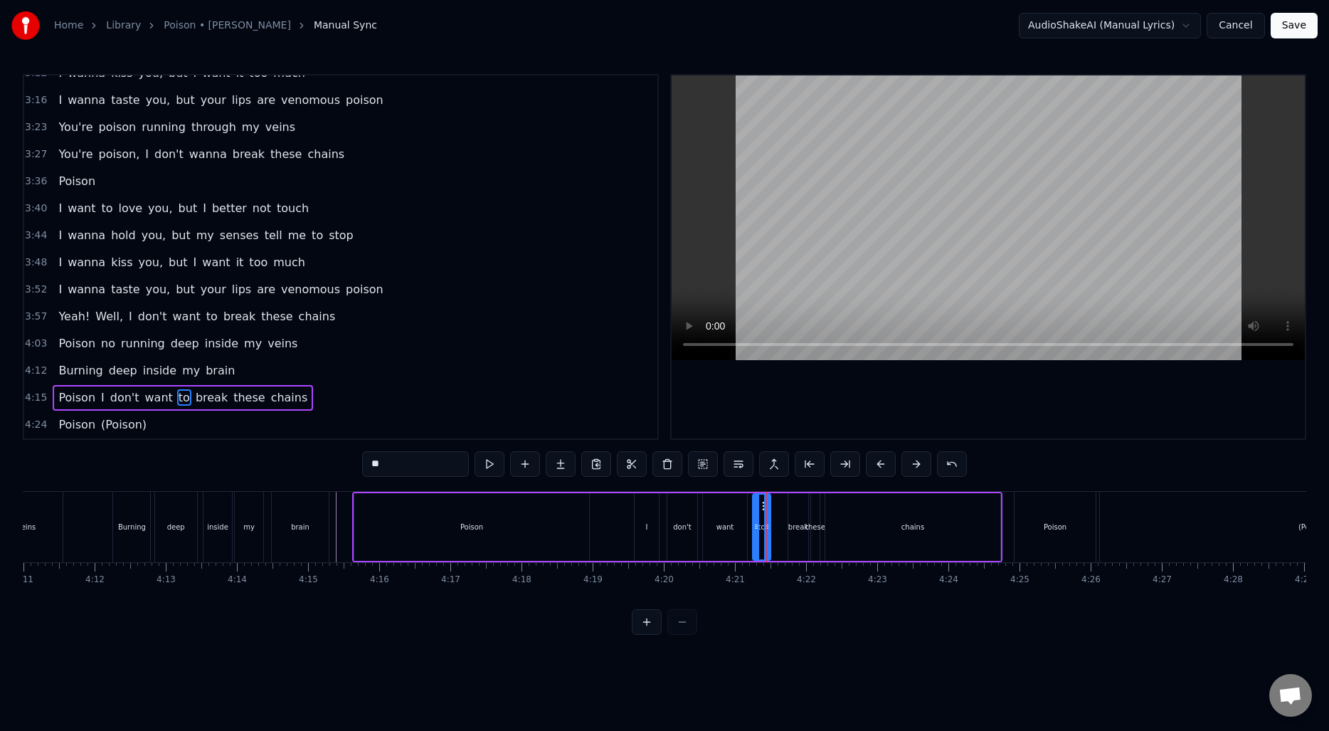
click at [803, 516] on div "break" at bounding box center [798, 527] width 20 height 68
type input "*****"
drag, startPoint x: 791, startPoint y: 519, endPoint x: 777, endPoint y: 518, distance: 13.5
click at [777, 518] on div at bounding box center [779, 527] width 6 height 65
click at [624, 529] on div "Poison I don't want to break these chains" at bounding box center [677, 527] width 650 height 70
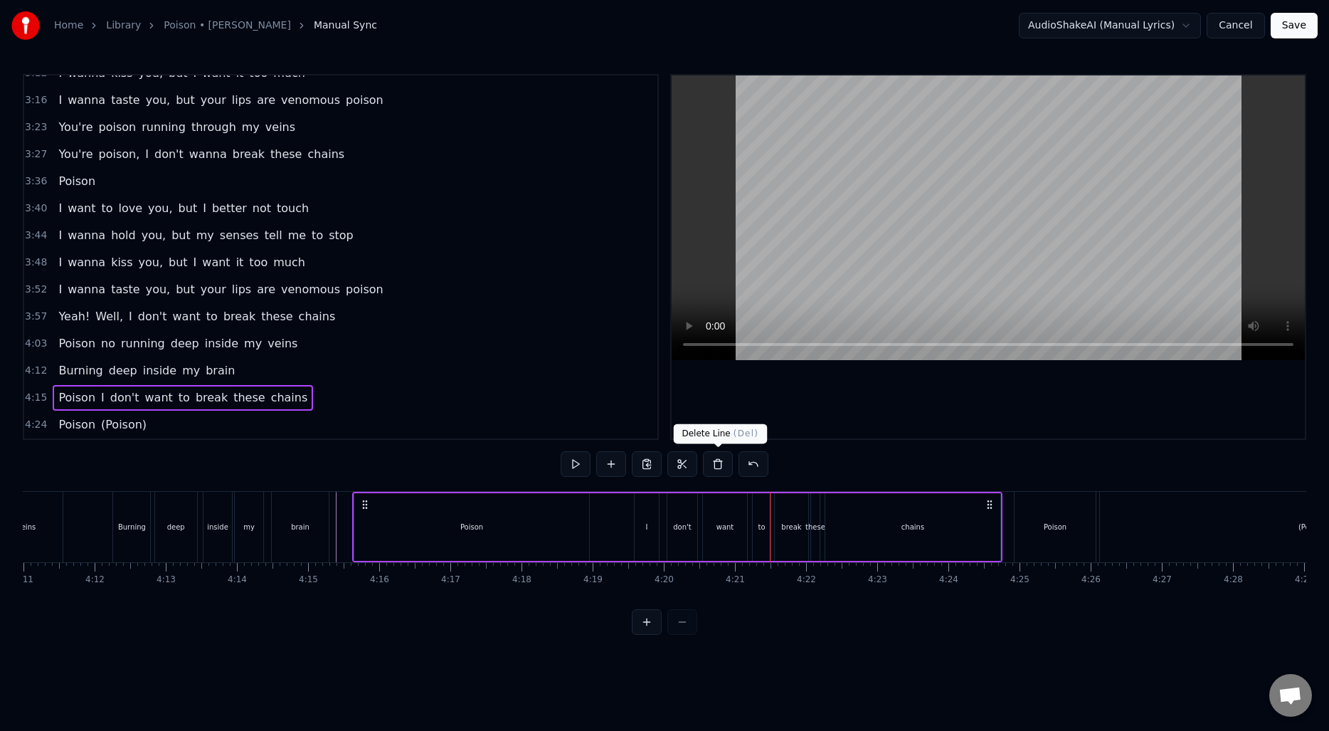
click at [717, 517] on div "want" at bounding box center [725, 527] width 44 height 68
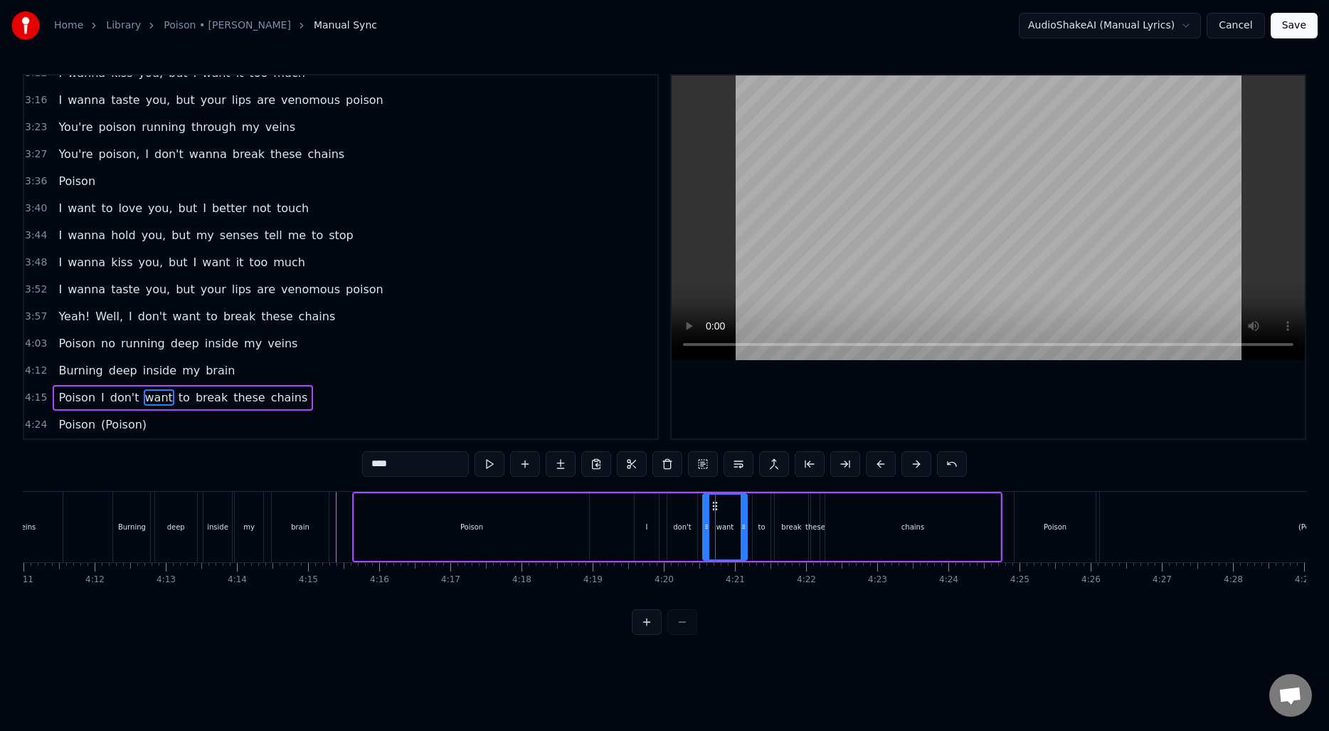
click at [758, 522] on div "to" at bounding box center [762, 527] width 18 height 68
type input "**"
click at [468, 465] on input "**" at bounding box center [415, 464] width 107 height 26
click at [667, 463] on button at bounding box center [668, 464] width 30 height 26
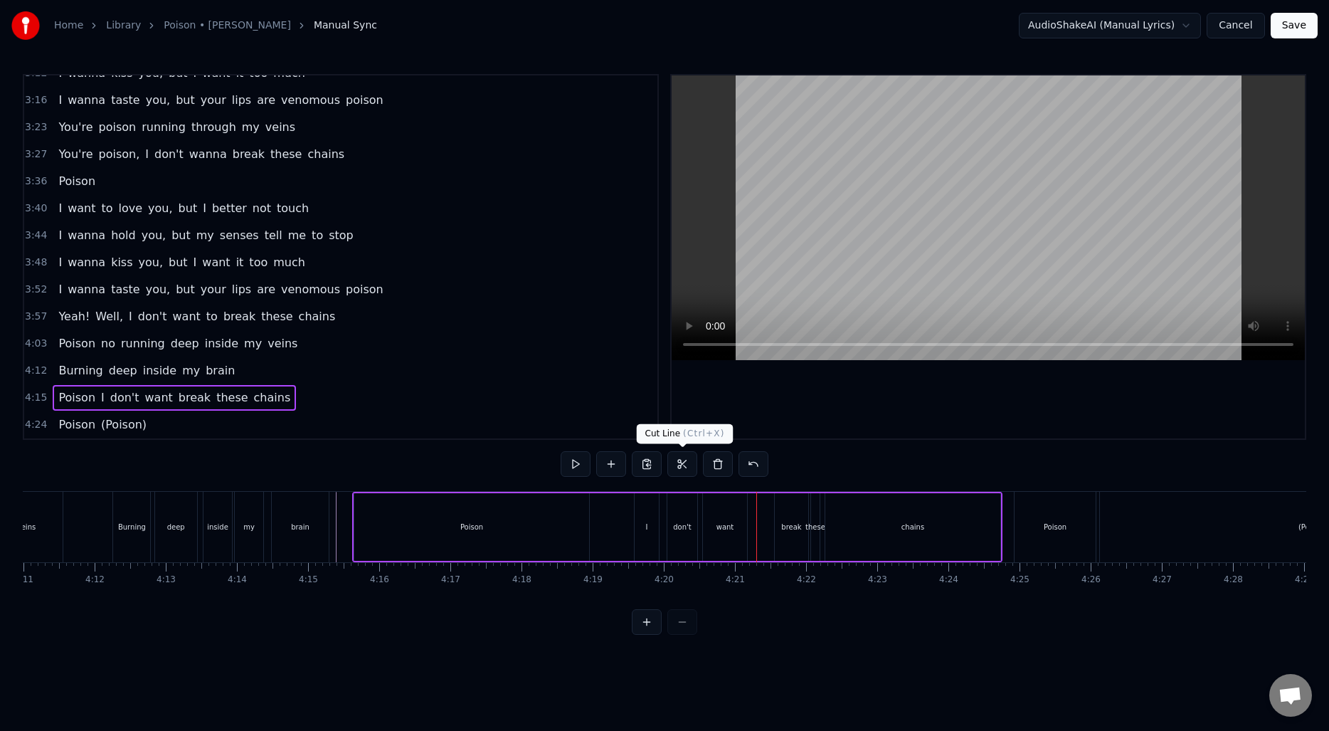
click at [727, 524] on div "want" at bounding box center [726, 527] width 18 height 11
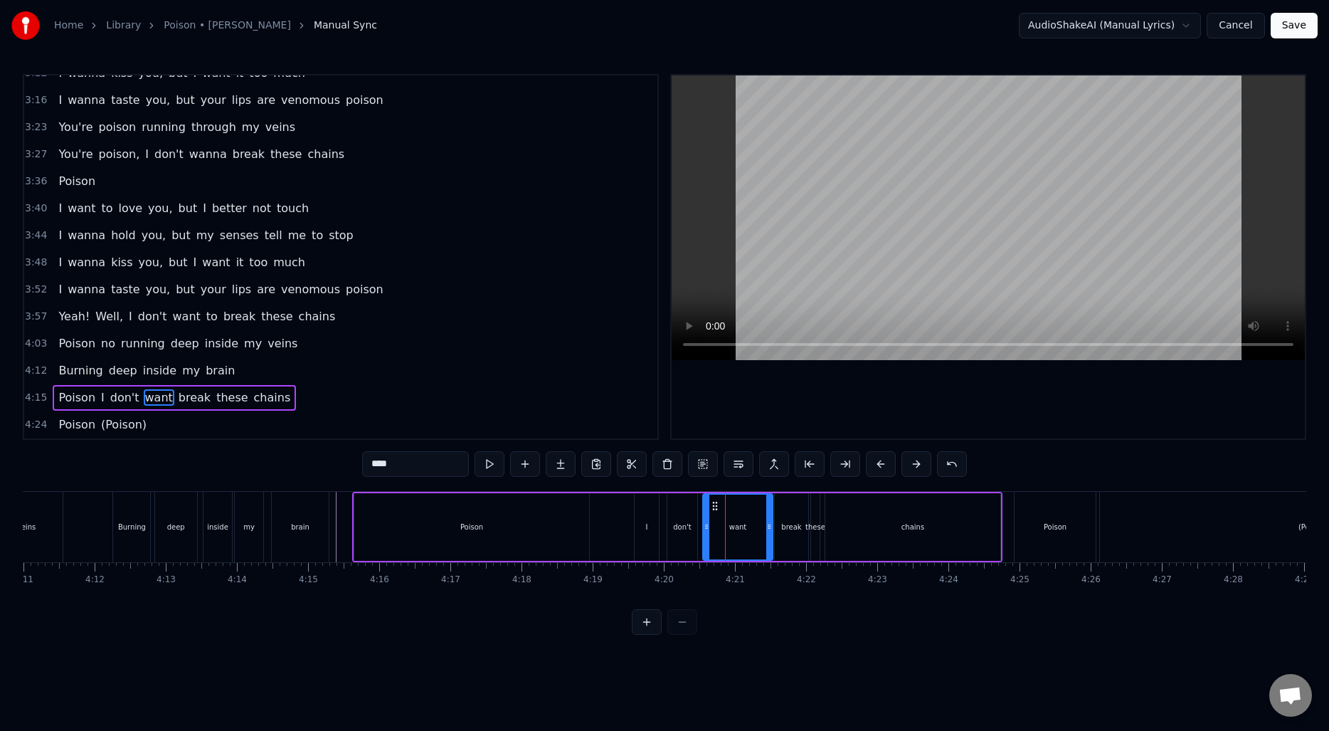
drag, startPoint x: 745, startPoint y: 524, endPoint x: 771, endPoint y: 526, distance: 25.7
click at [771, 526] on icon at bounding box center [769, 526] width 6 height 11
click at [744, 524] on div "want" at bounding box center [738, 527] width 18 height 11
click at [437, 463] on input "****" at bounding box center [415, 464] width 107 height 26
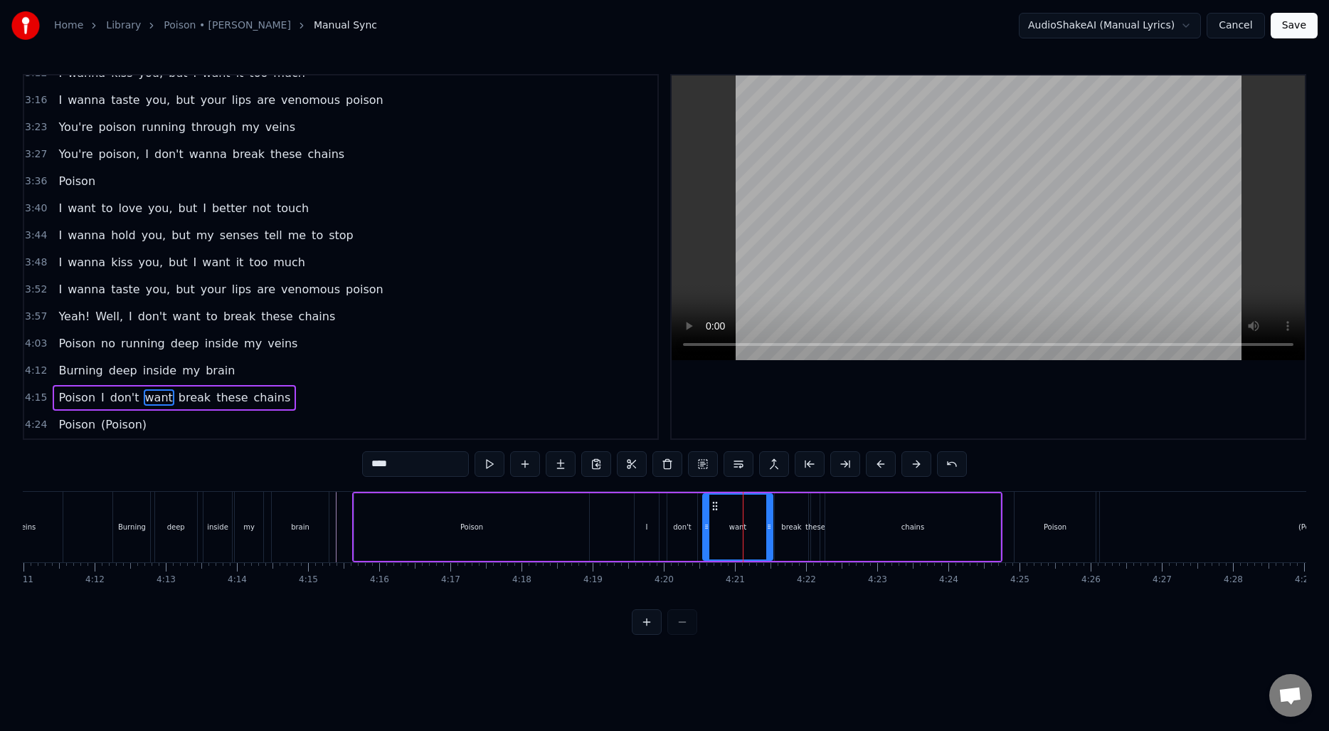
click at [437, 463] on input "****" at bounding box center [415, 464] width 107 height 26
type input "*****"
click at [622, 519] on div "Poison I don't wanna break these chains" at bounding box center [677, 527] width 650 height 70
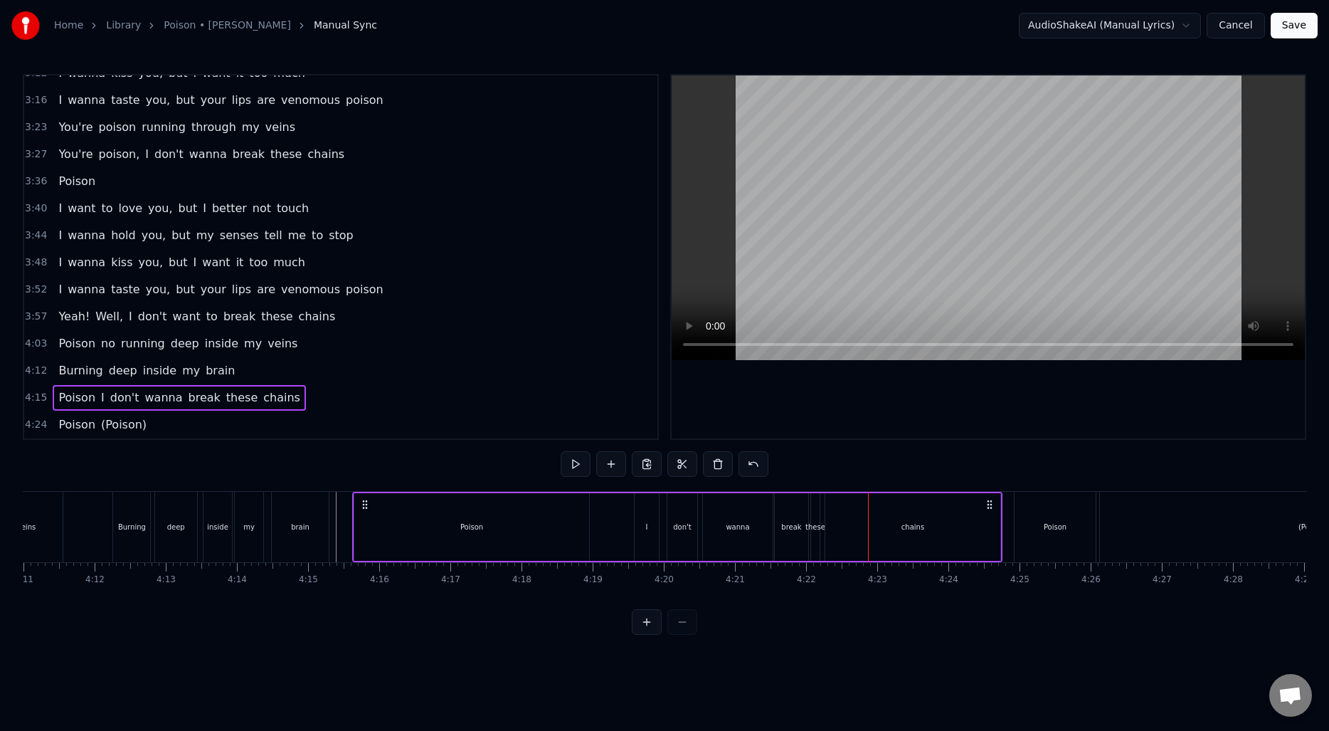
click at [723, 510] on div "wanna" at bounding box center [738, 527] width 70 height 68
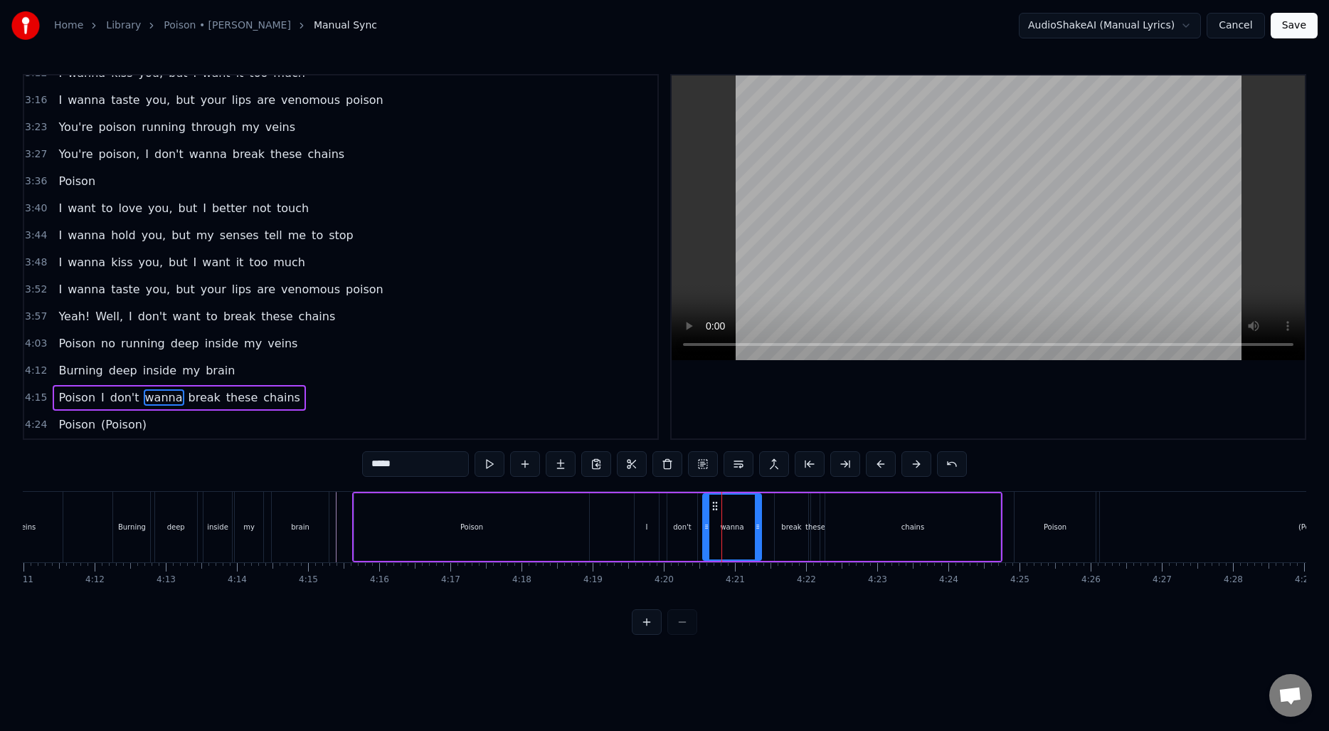
drag, startPoint x: 767, startPoint y: 517, endPoint x: 756, endPoint y: 517, distance: 11.4
click at [756, 517] on div at bounding box center [758, 527] width 6 height 65
click at [781, 519] on div "break" at bounding box center [791, 527] width 33 height 68
type input "*****"
drag, startPoint x: 776, startPoint y: 521, endPoint x: 768, endPoint y: 520, distance: 8.6
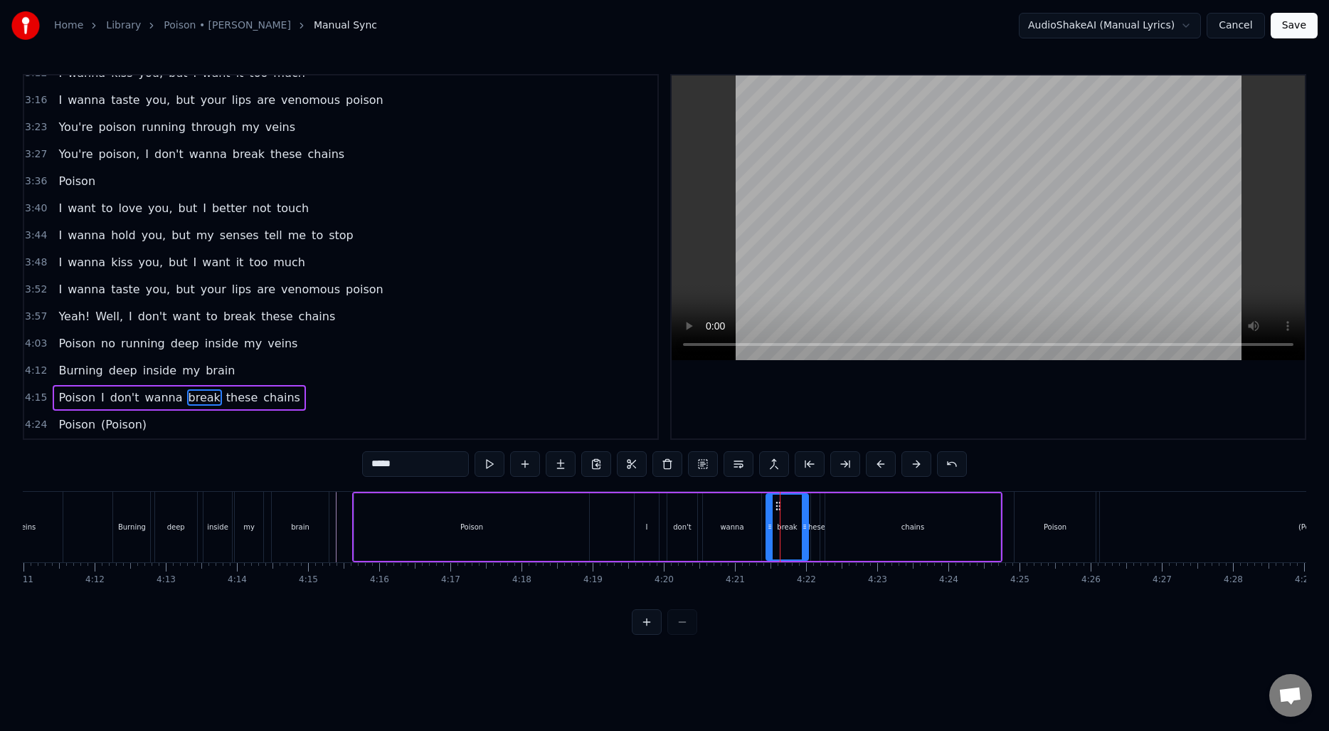
click at [768, 521] on icon at bounding box center [770, 526] width 6 height 11
click at [598, 523] on div "Poison I don't wanna break these chains" at bounding box center [677, 527] width 650 height 70
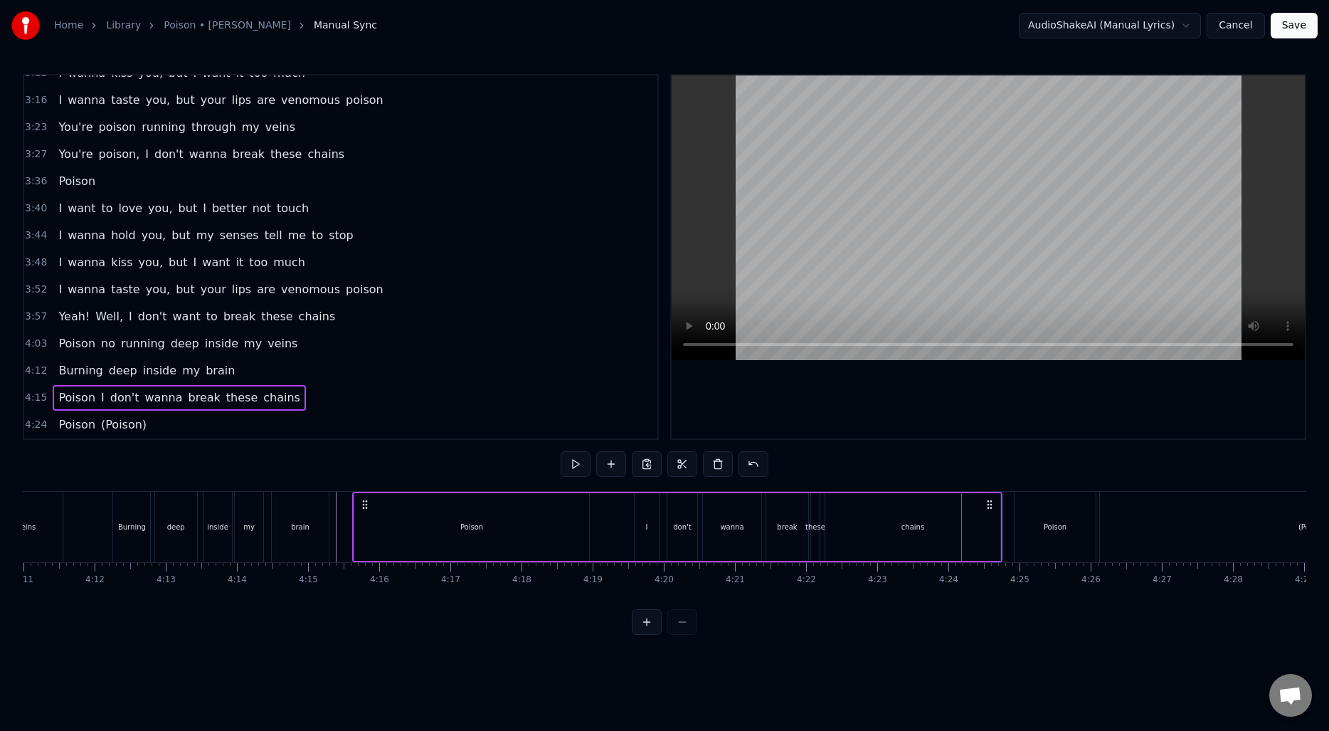
click at [622, 523] on div "Poison I don't wanna break these chains" at bounding box center [677, 527] width 650 height 70
click at [685, 531] on div "don't" at bounding box center [682, 527] width 18 height 11
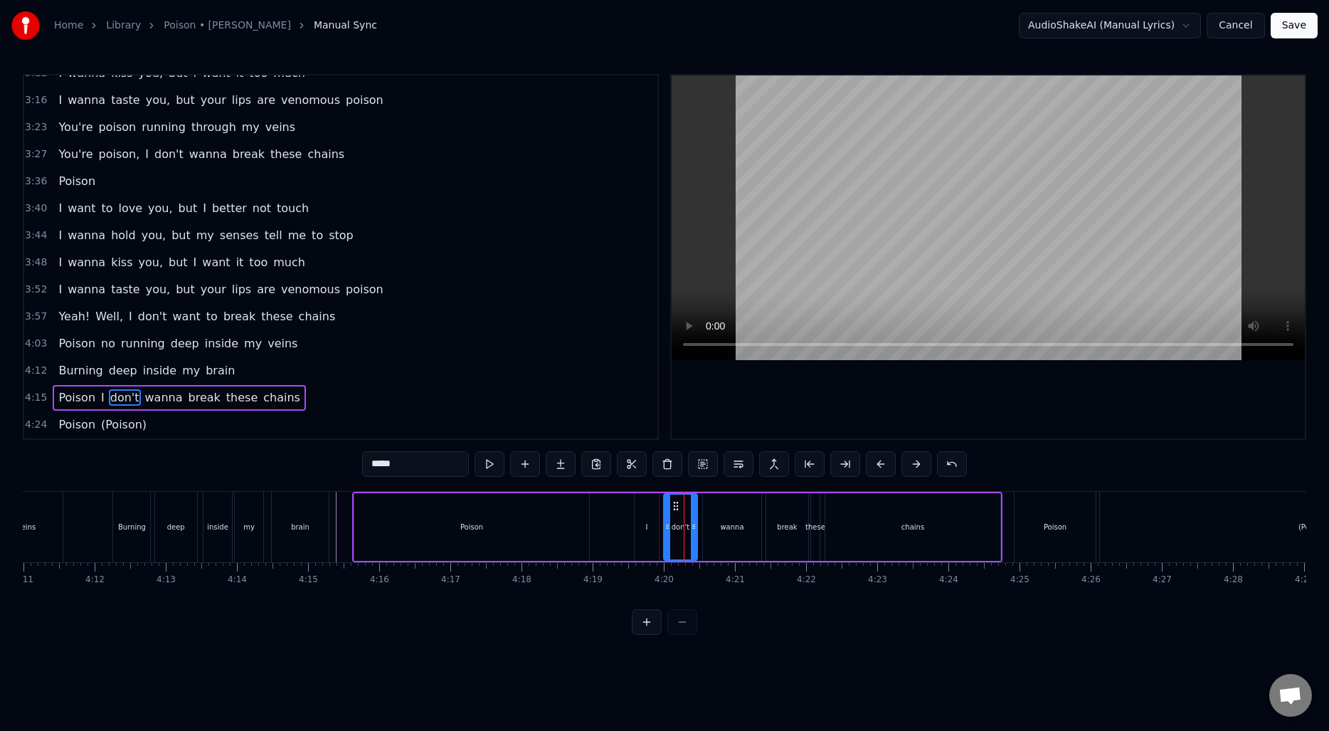
click at [666, 524] on icon at bounding box center [668, 526] width 6 height 11
click at [686, 521] on icon at bounding box center [688, 526] width 6 height 11
click at [717, 514] on div "wanna" at bounding box center [732, 527] width 58 height 68
click at [700, 518] on div at bounding box center [702, 527] width 6 height 65
drag, startPoint x: 759, startPoint y: 514, endPoint x: 749, endPoint y: 514, distance: 10.0
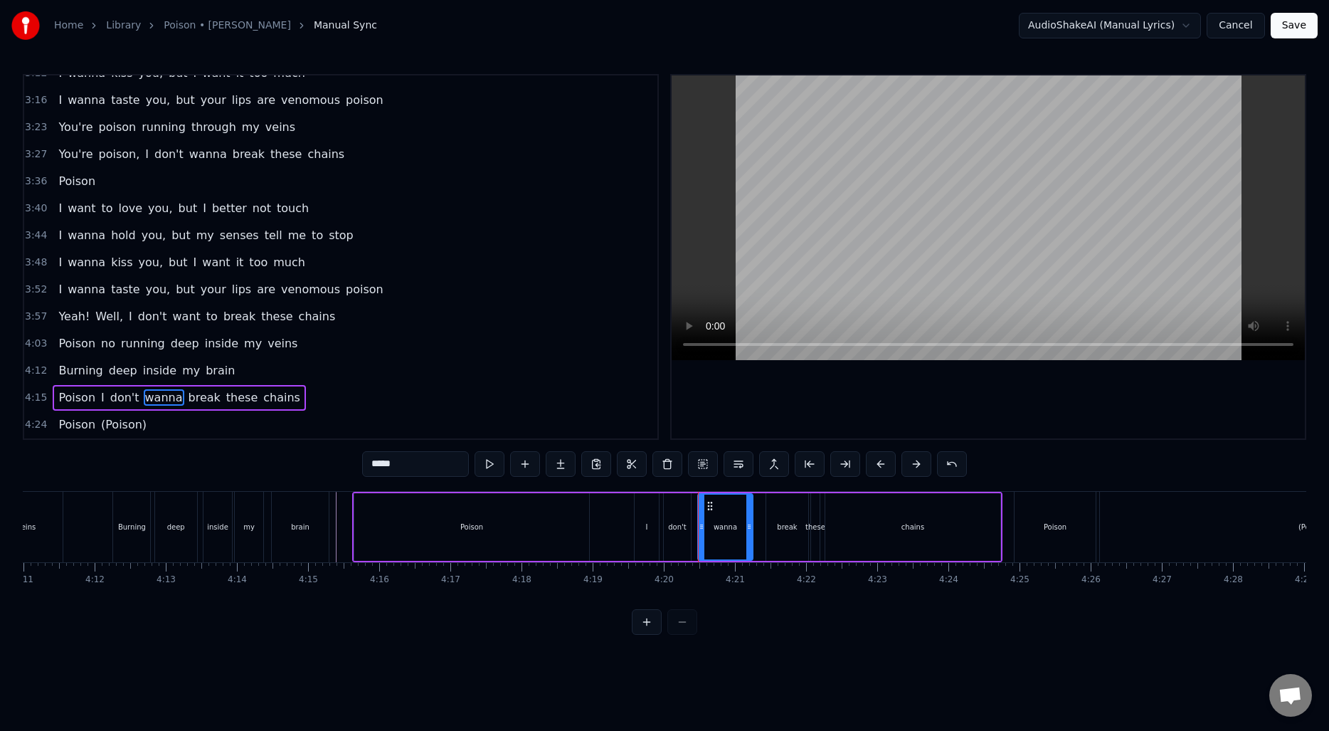
click at [748, 514] on div at bounding box center [749, 527] width 6 height 65
click at [779, 514] on div "break" at bounding box center [787, 527] width 42 height 68
drag, startPoint x: 767, startPoint y: 519, endPoint x: 757, endPoint y: 519, distance: 10.0
click at [757, 519] on div at bounding box center [760, 527] width 6 height 65
drag, startPoint x: 806, startPoint y: 522, endPoint x: 796, endPoint y: 522, distance: 9.3
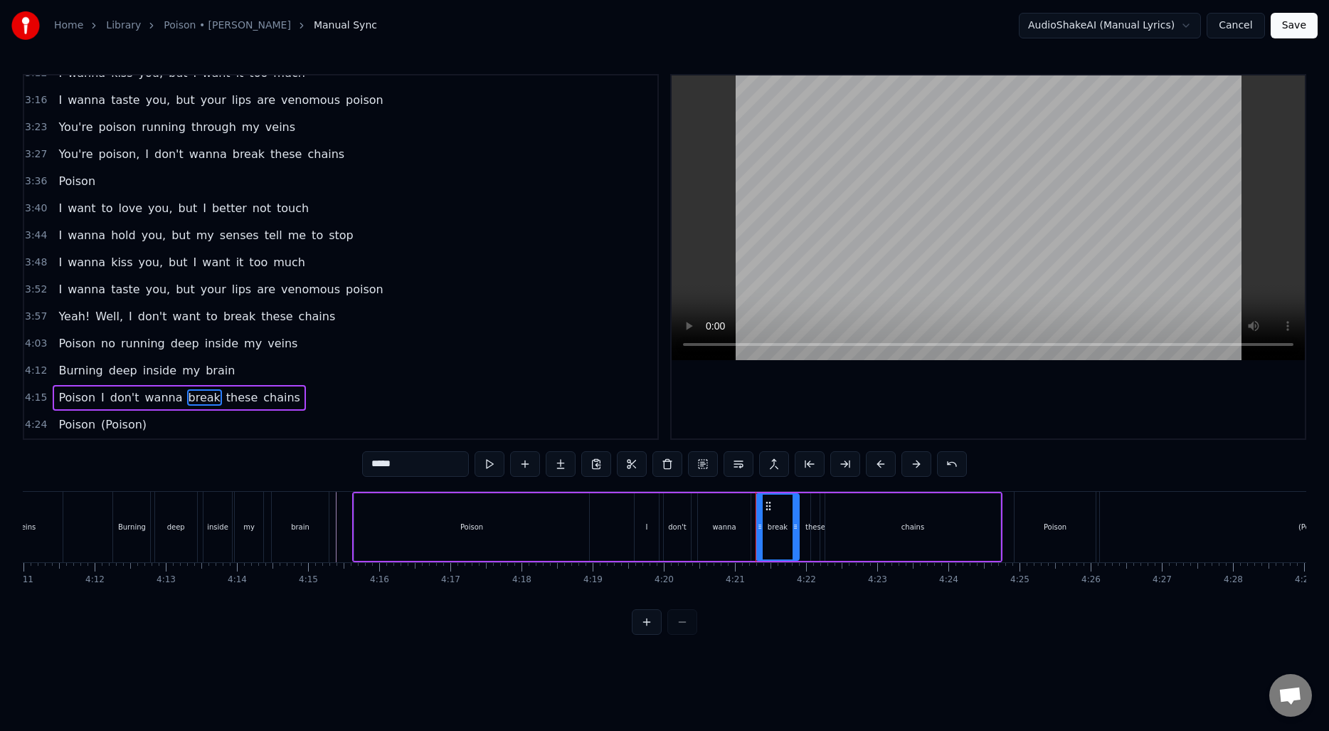
click at [796, 522] on icon at bounding box center [796, 526] width 6 height 11
click at [812, 522] on div "these" at bounding box center [816, 527] width 20 height 11
type input "*****"
drag, startPoint x: 811, startPoint y: 520, endPoint x: 803, endPoint y: 520, distance: 8.5
click at [803, 520] on div "these" at bounding box center [811, 527] width 19 height 68
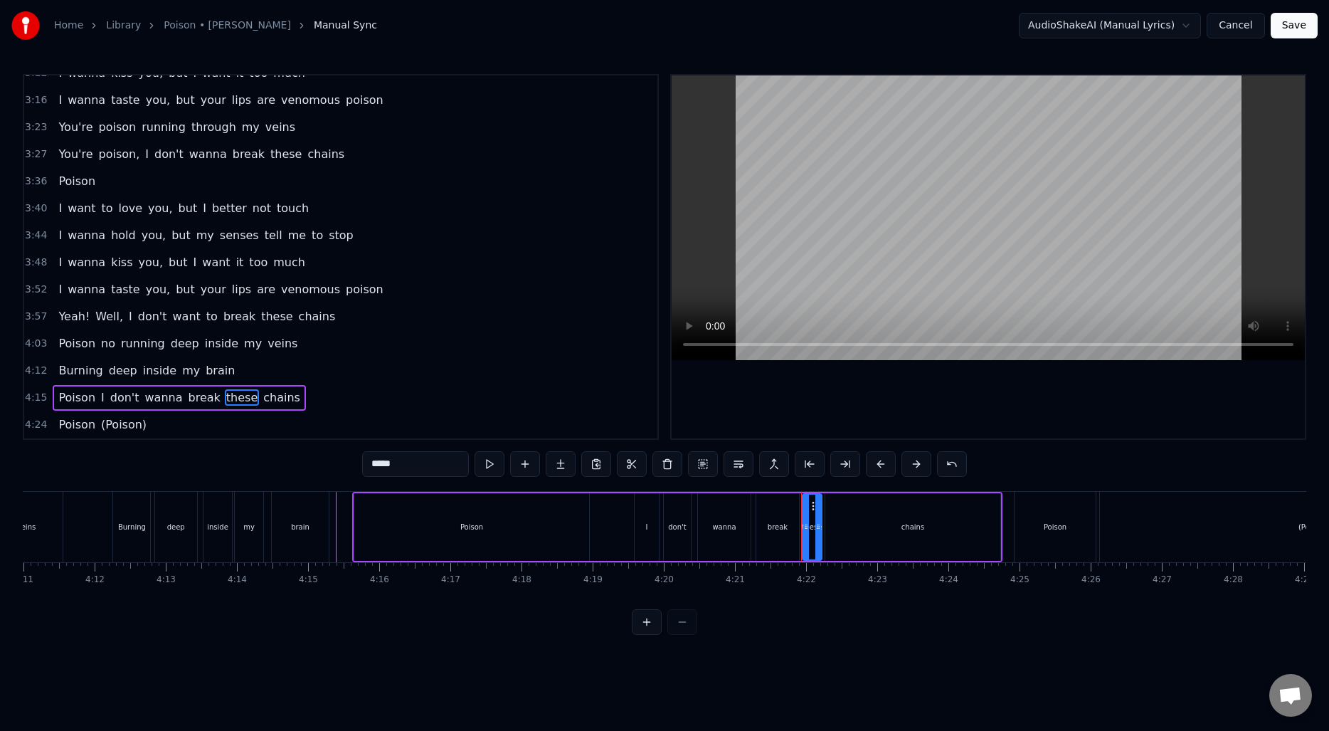
click at [820, 521] on icon at bounding box center [819, 526] width 6 height 11
click at [614, 520] on div "Poison I don't wanna break these chains" at bounding box center [677, 527] width 650 height 70
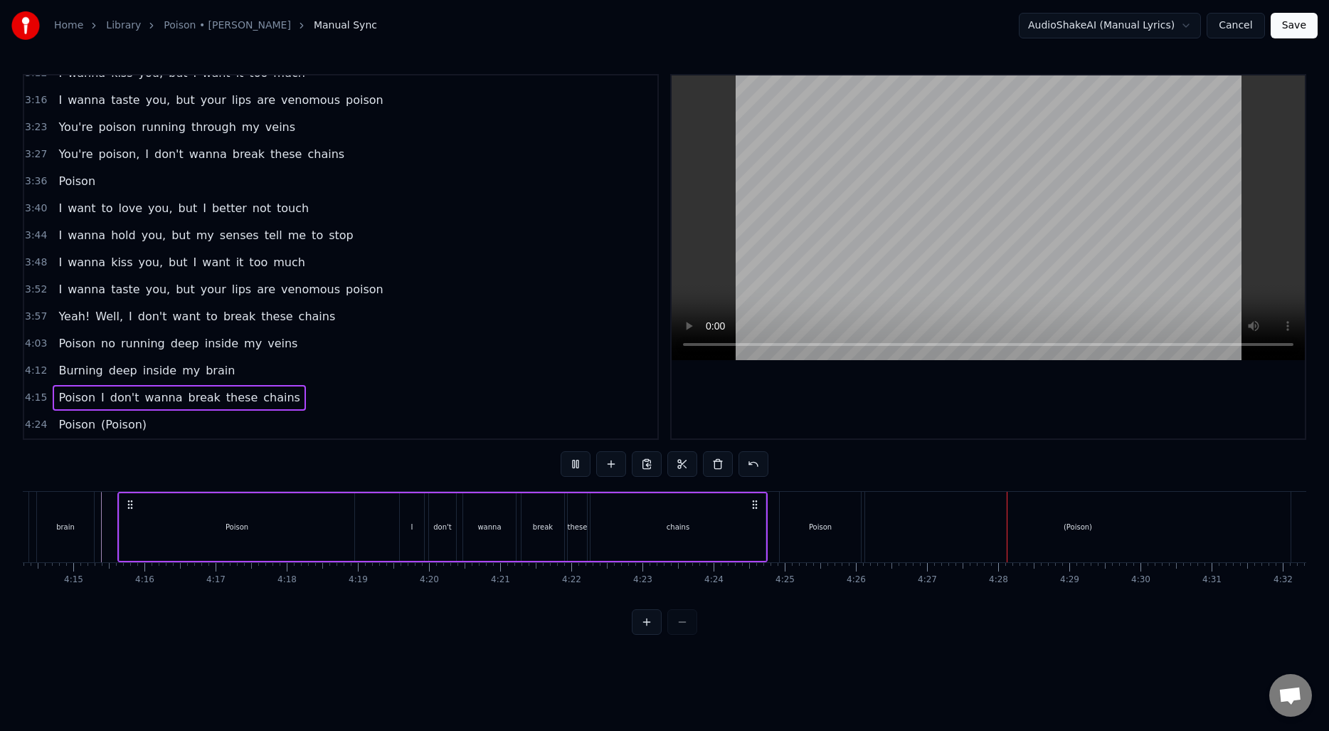
scroll to position [0, 18111]
click at [926, 530] on div "(Poison)" at bounding box center [1063, 527] width 426 height 70
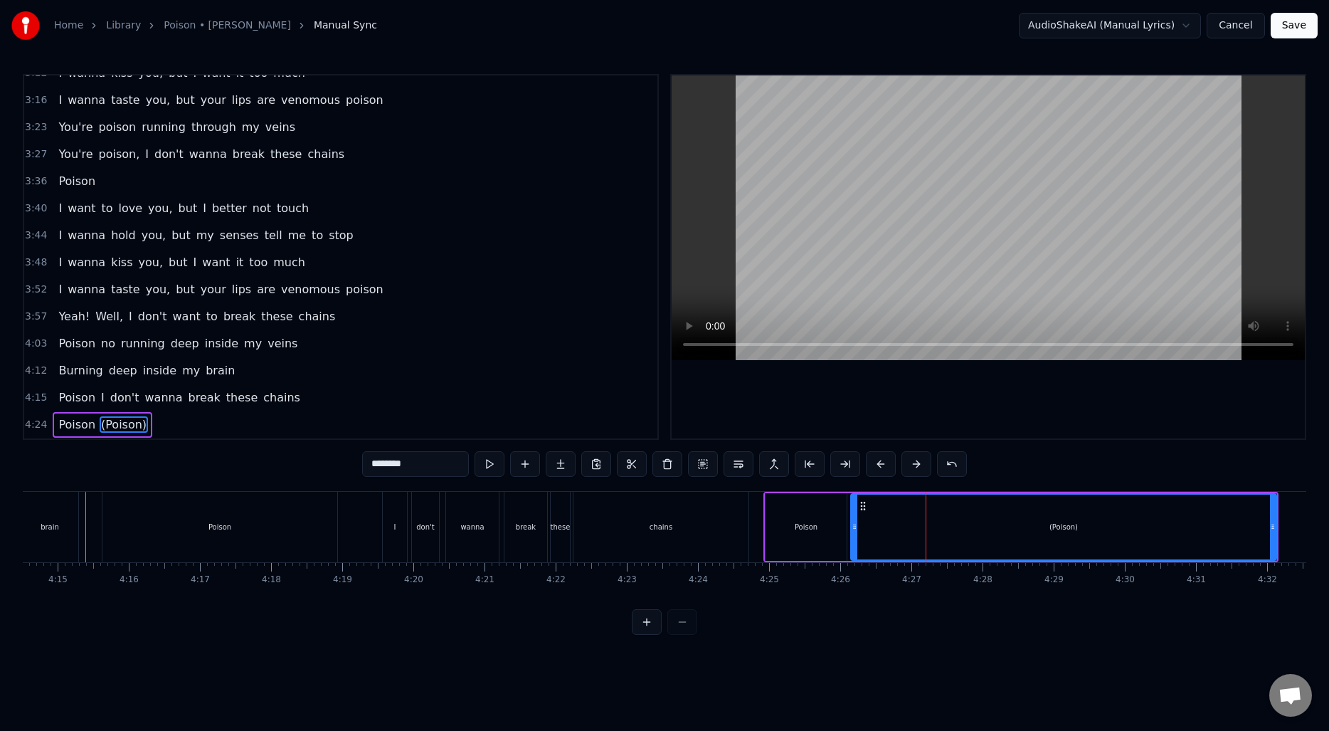
click at [799, 530] on div "Poison" at bounding box center [806, 527] width 23 height 11
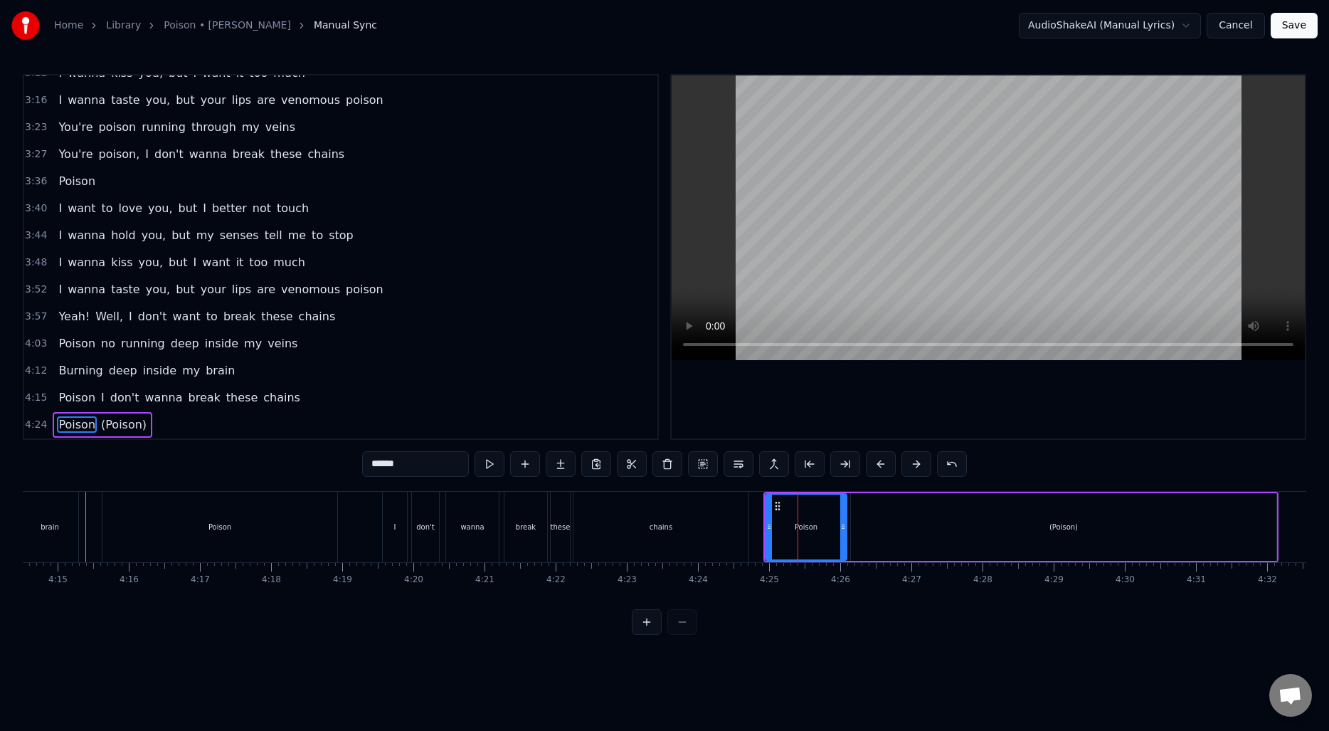
type input "********"
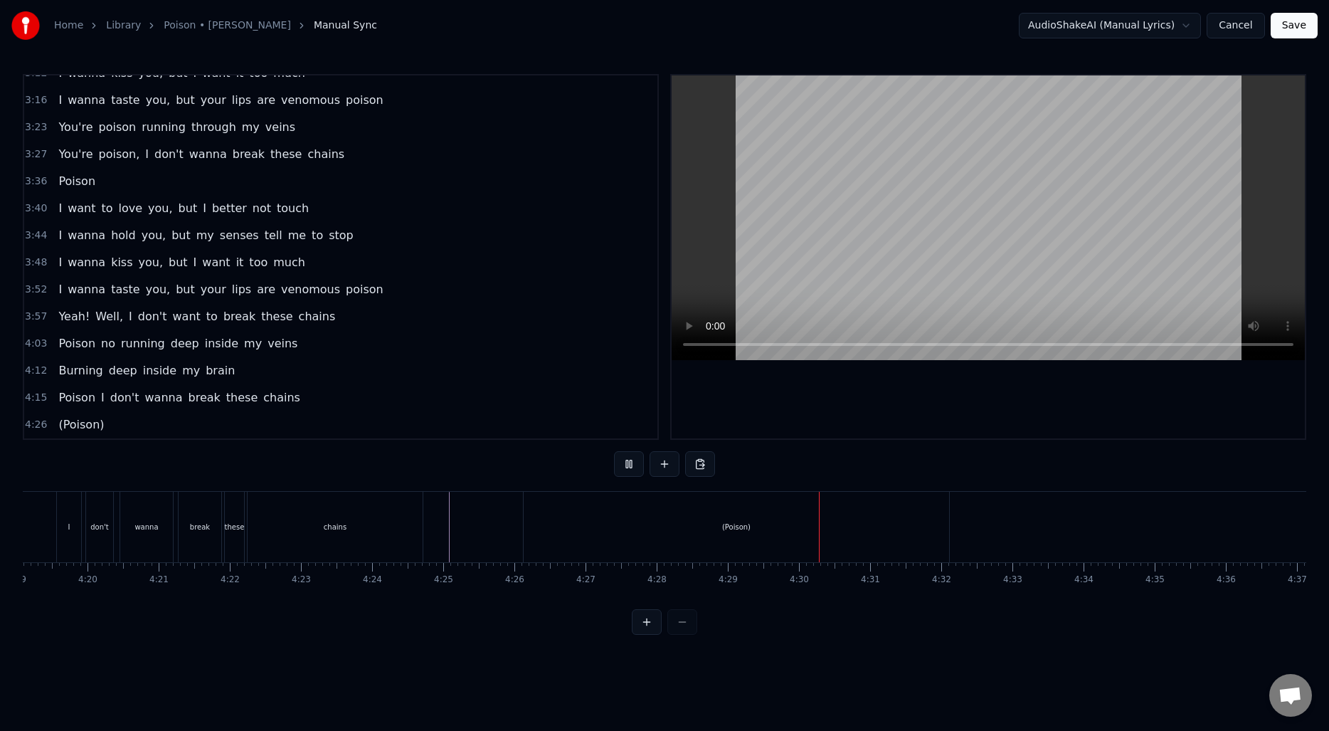
scroll to position [0, 18472]
click at [1300, 23] on button "Save" at bounding box center [1294, 26] width 47 height 26
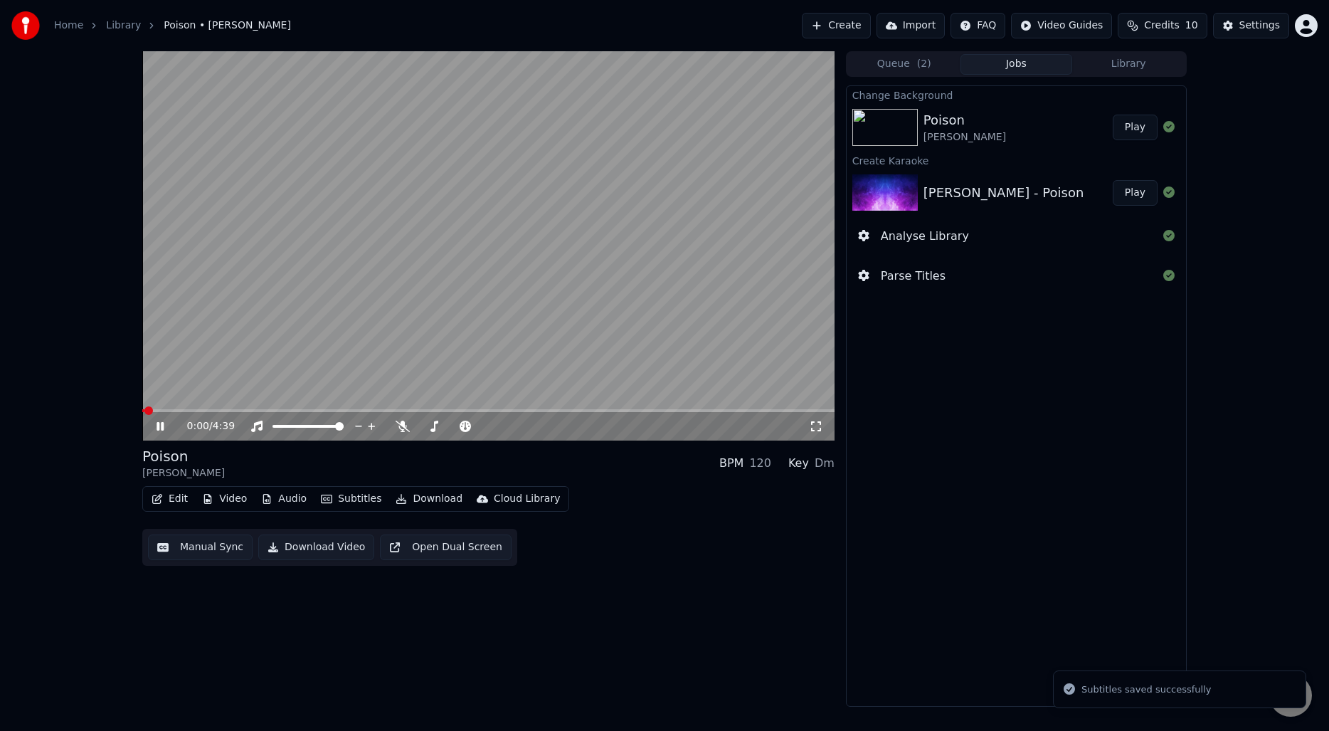
click at [520, 246] on video at bounding box center [488, 245] width 692 height 389
click at [408, 501] on button "Download" at bounding box center [429, 499] width 78 height 20
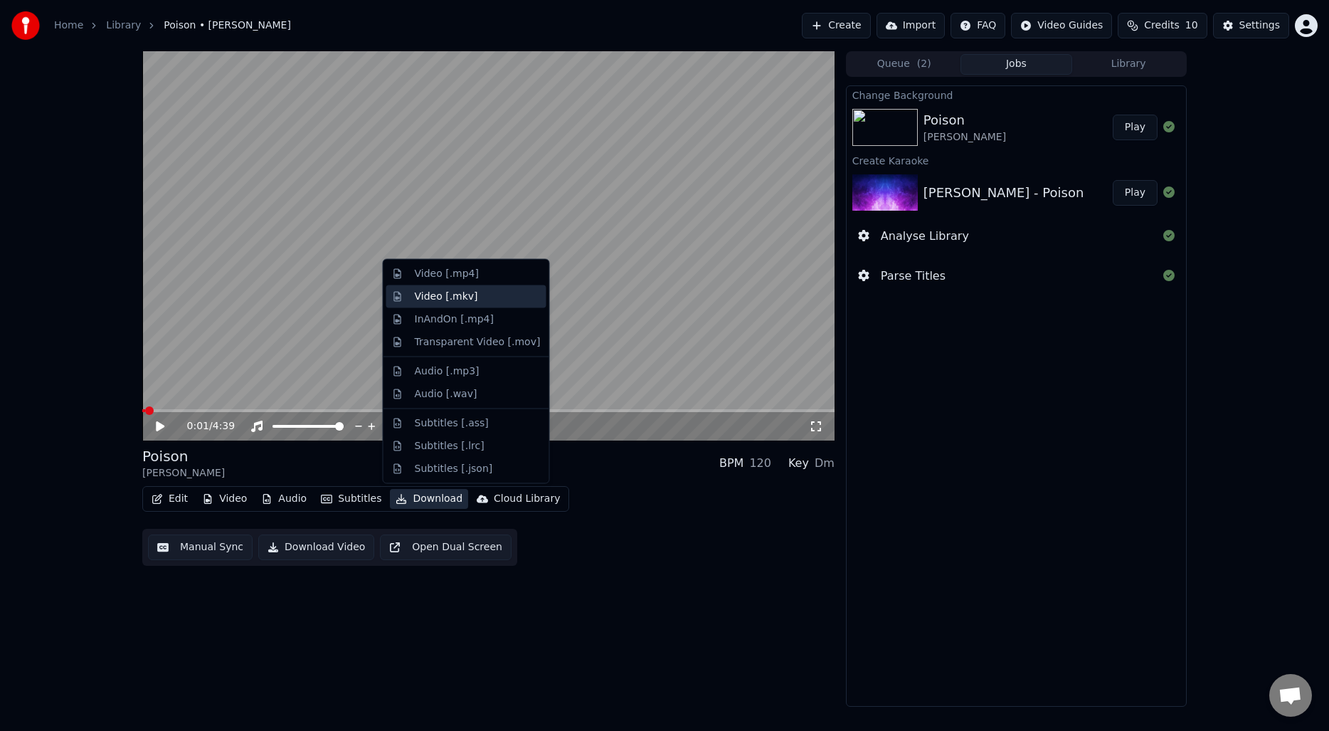
click at [484, 295] on div "Video [.mkv]" at bounding box center [478, 296] width 126 height 14
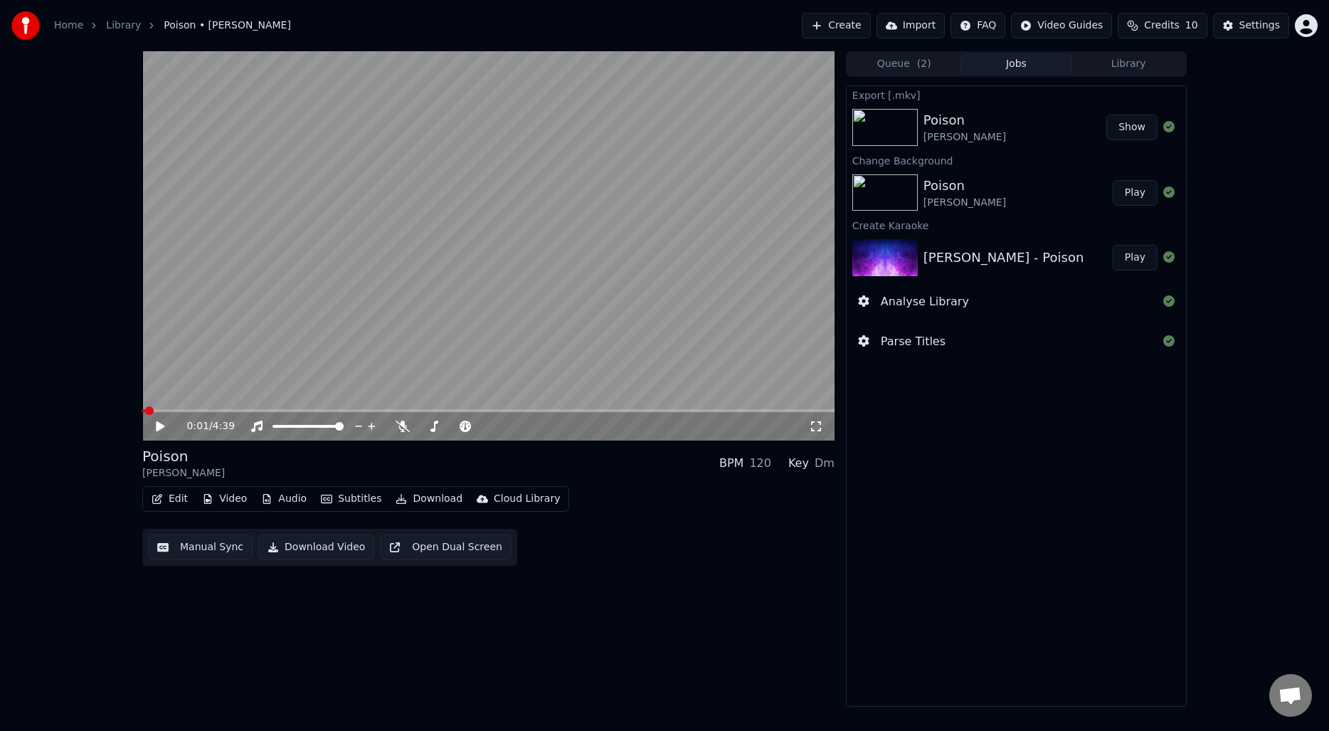
click at [1135, 128] on button "Show" at bounding box center [1132, 128] width 51 height 26
click at [1254, 24] on div "Settings" at bounding box center [1260, 26] width 41 height 14
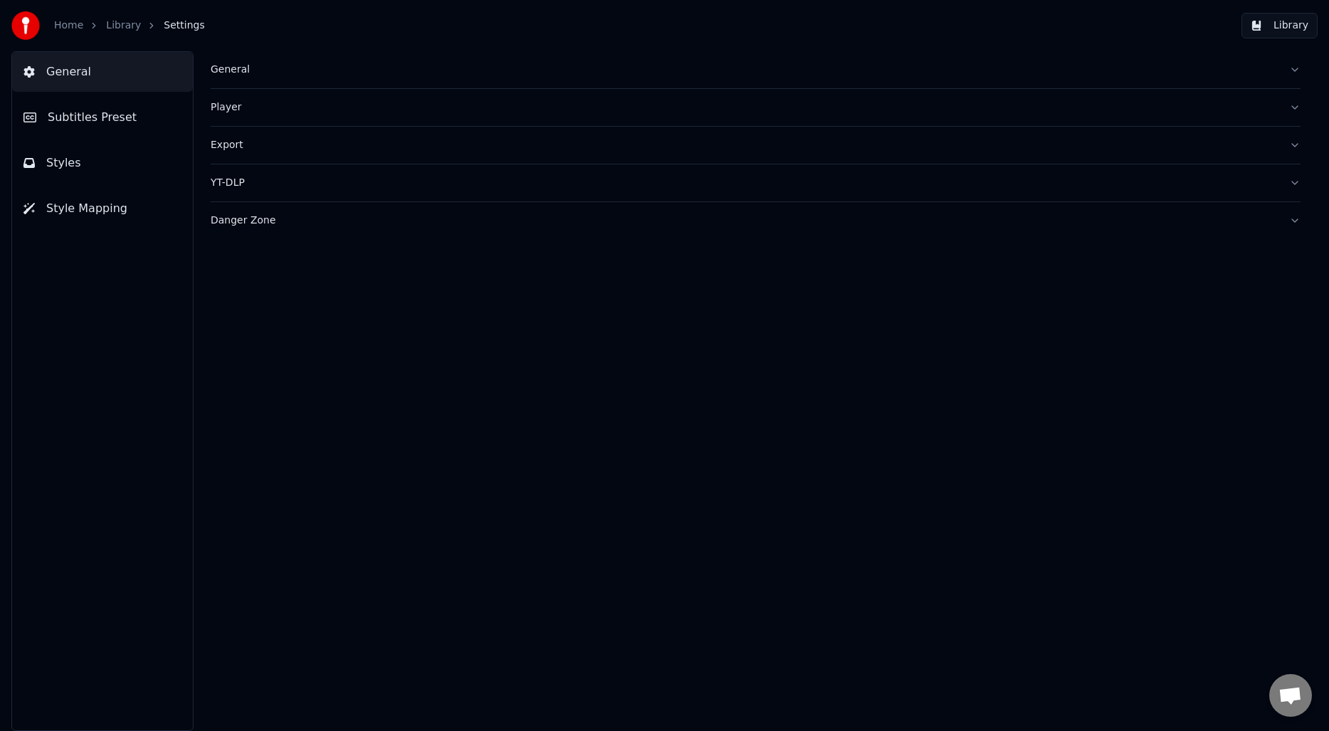
click at [110, 122] on span "Subtitles Preset" at bounding box center [92, 117] width 89 height 17
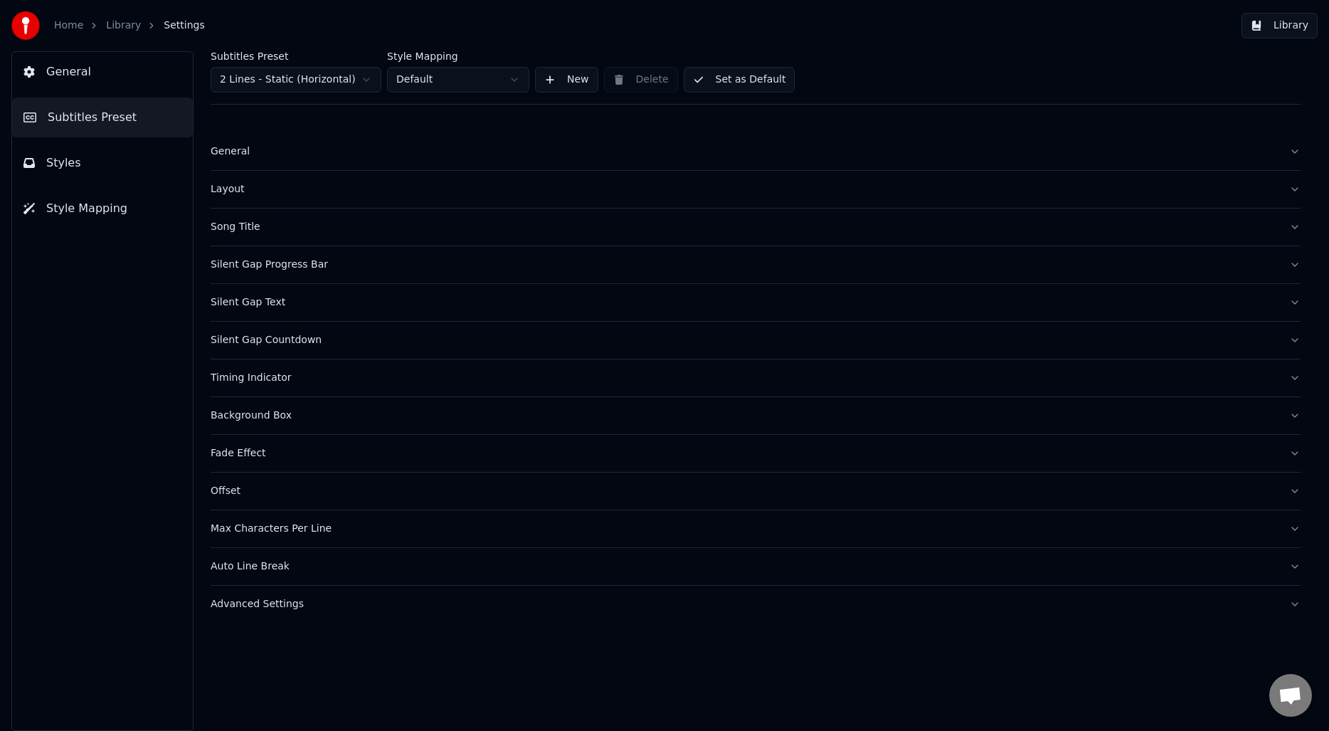
click at [233, 487] on div "Offset" at bounding box center [744, 491] width 1067 height 14
click at [218, 563] on button "button" at bounding box center [216, 561] width 11 height 11
click at [148, 402] on div "General Subtitles Preset Styles Style Mapping" at bounding box center [102, 391] width 182 height 680
click at [63, 68] on span "General" at bounding box center [68, 71] width 45 height 17
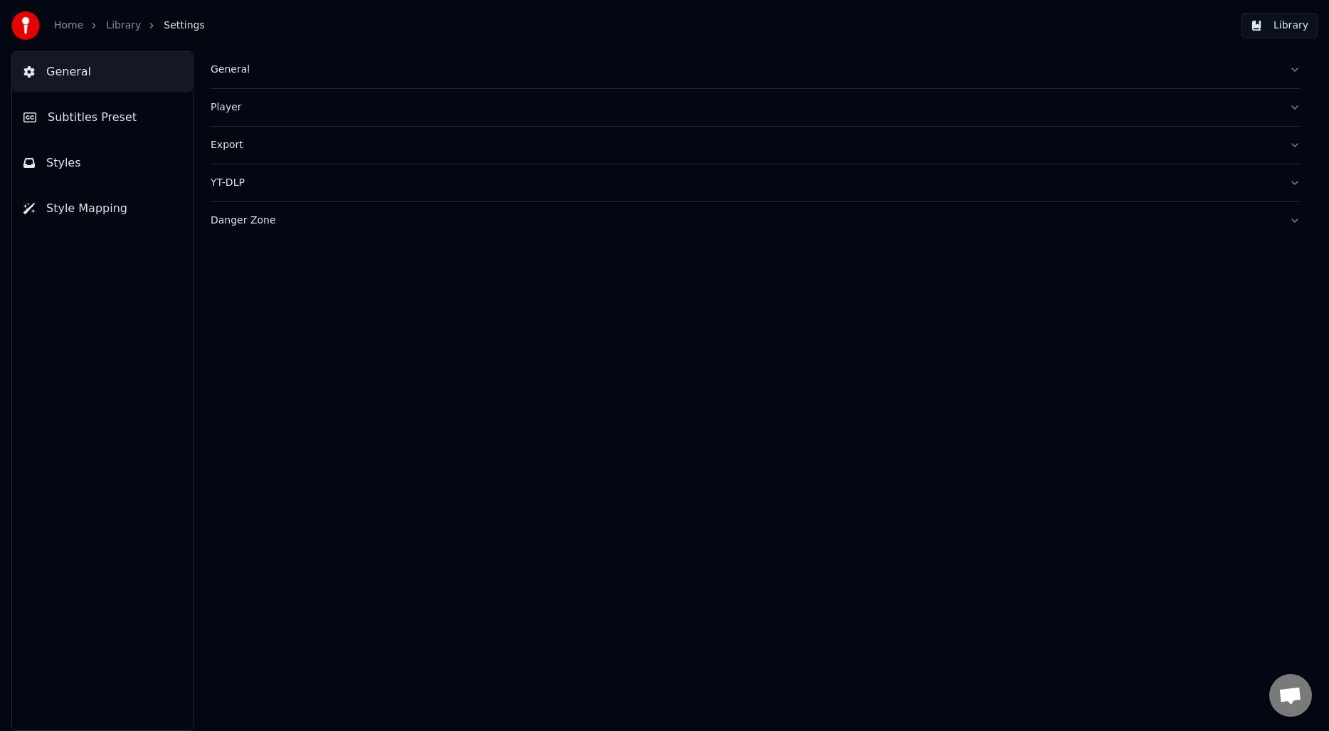
click at [401, 331] on div "General Player Export YT-DLP Danger Zone" at bounding box center [755, 391] width 1147 height 680
click at [117, 19] on link "Library" at bounding box center [123, 26] width 35 height 14
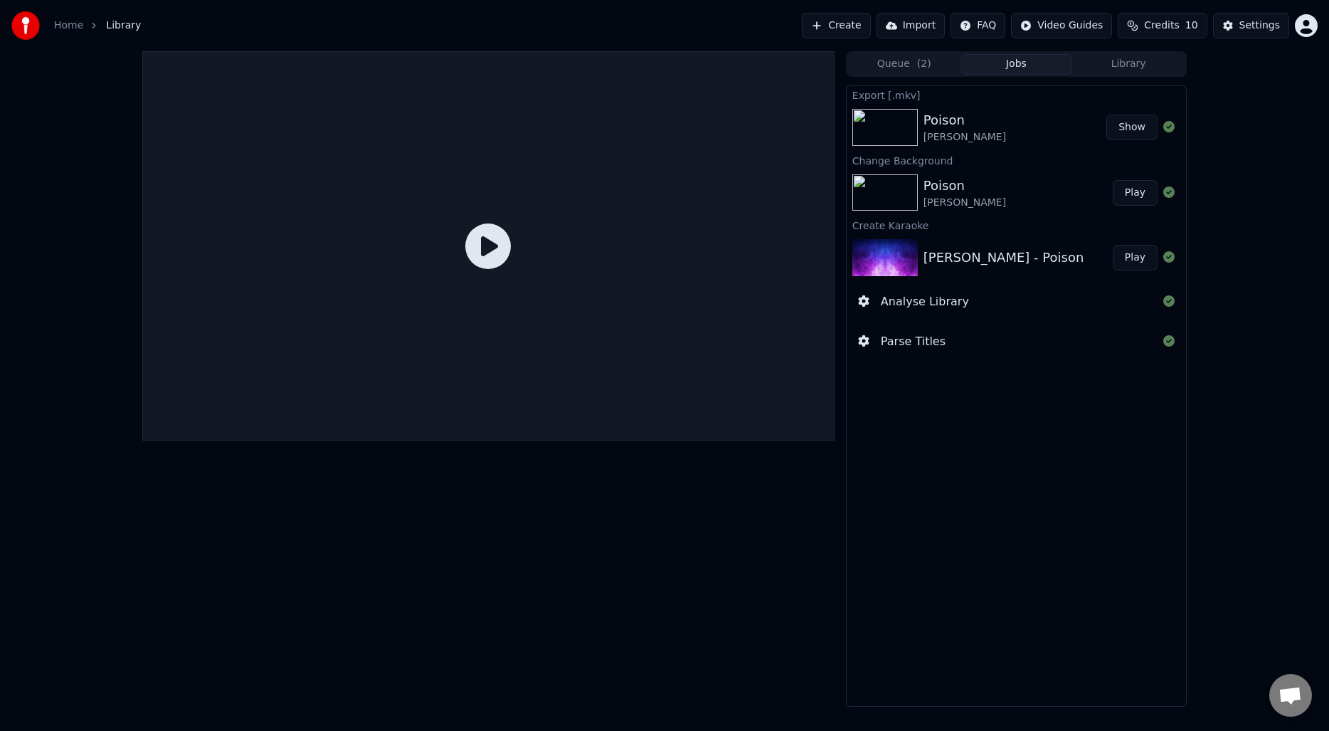
click at [1208, 121] on div "Queue ( 2 ) Jobs Library Export [.mkv] Poison [PERSON_NAME] Show Change Backgro…" at bounding box center [664, 378] width 1329 height 655
click at [608, 184] on div at bounding box center [488, 245] width 692 height 389
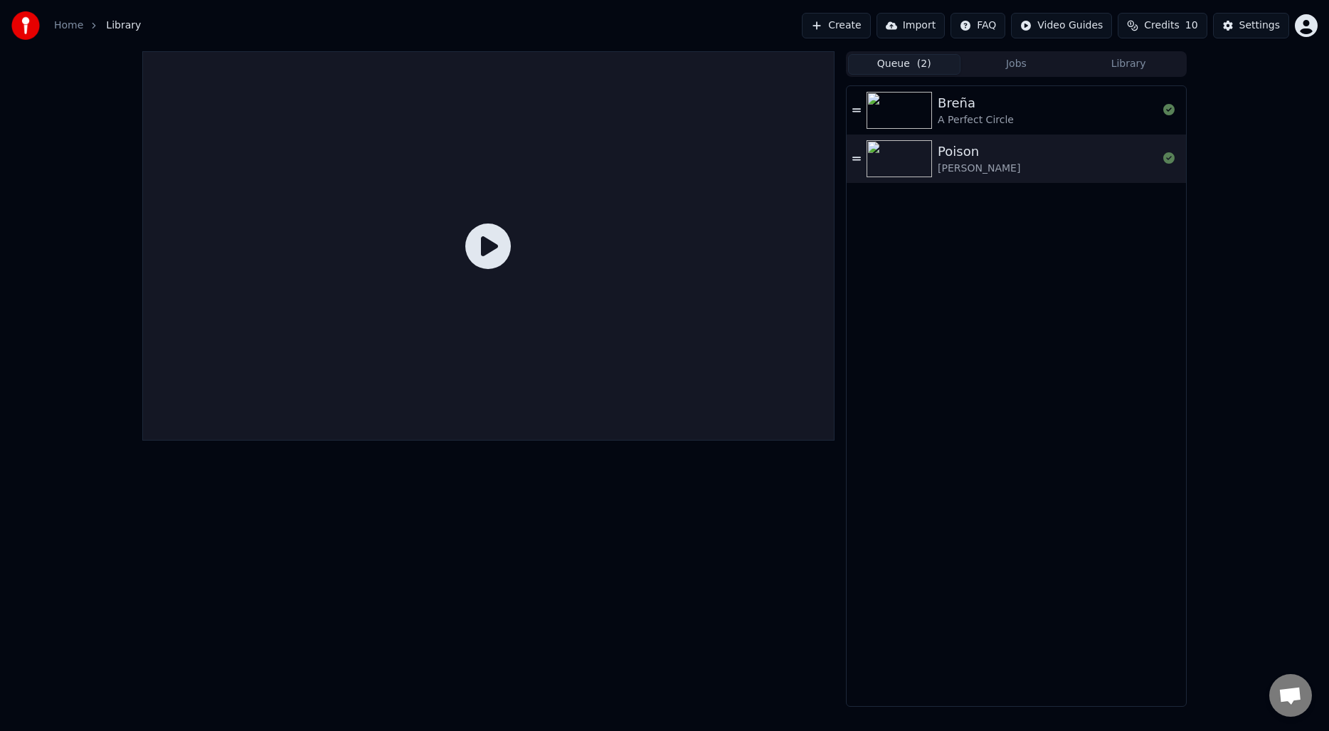
click at [901, 60] on button "Queue ( 2 )" at bounding box center [904, 64] width 112 height 21
click at [1002, 158] on div "Poison [PERSON_NAME]" at bounding box center [1048, 159] width 220 height 34
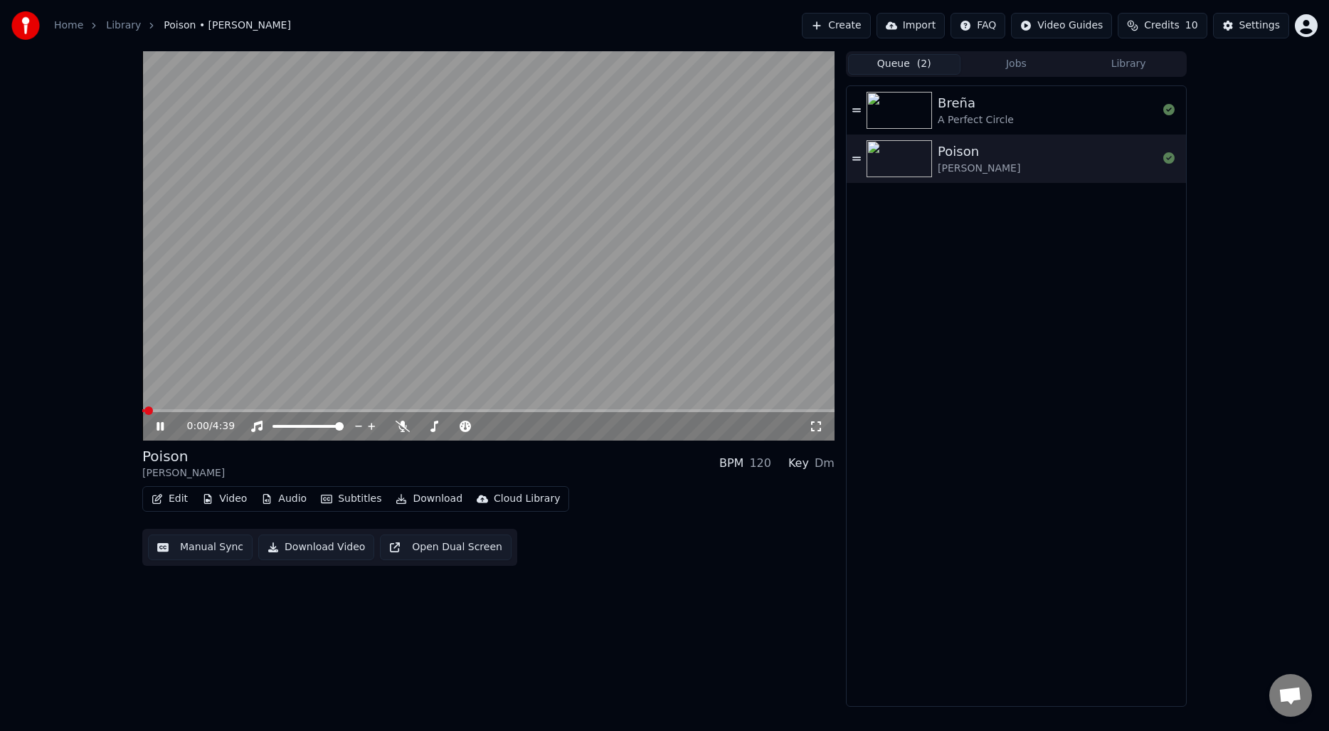
click at [481, 248] on video at bounding box center [488, 245] width 692 height 389
click at [230, 502] on button "Video" at bounding box center [224, 499] width 56 height 20
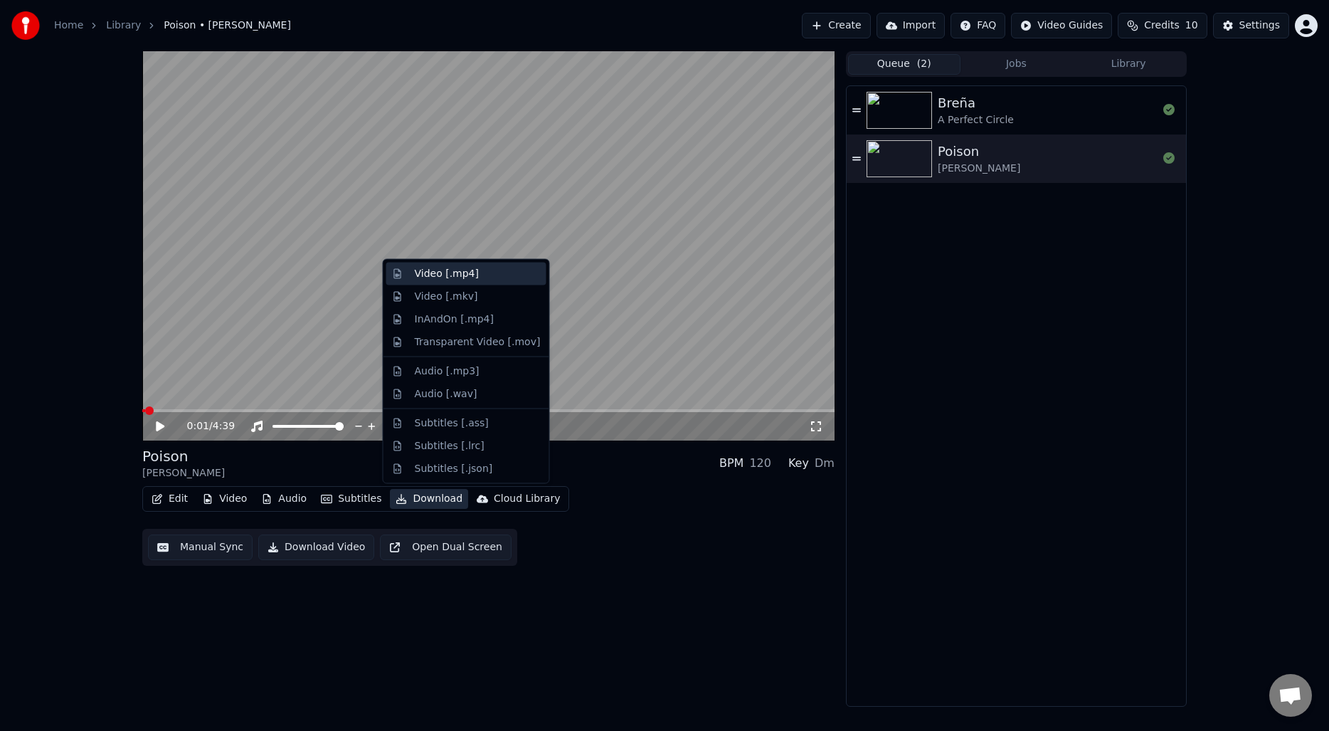
click at [458, 276] on div "Video [.mp4]" at bounding box center [447, 274] width 64 height 14
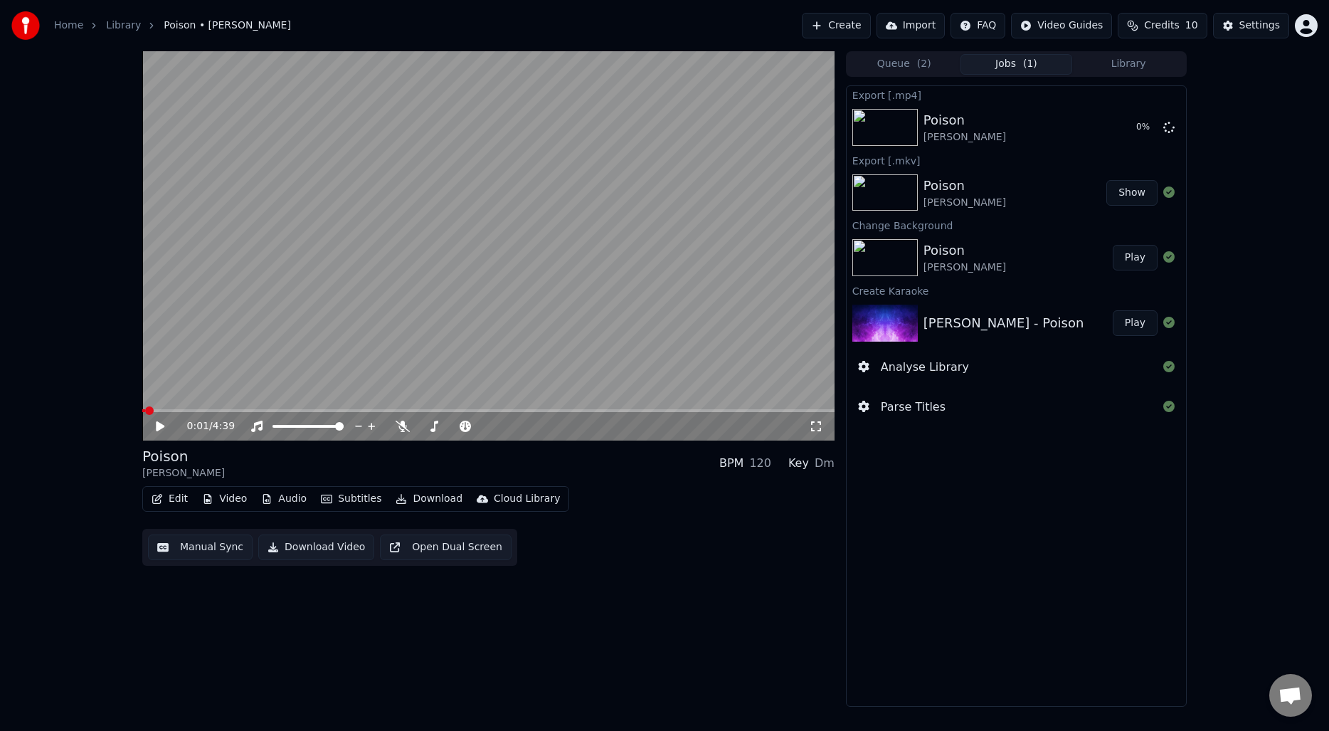
click at [1250, 376] on div "0:01 / 4:39 Poison [PERSON_NAME] BPM 120 Key Dm Edit Video Audio Subtitles Down…" at bounding box center [664, 378] width 1329 height 655
click at [1119, 494] on div "Export [.mp4] Poison [PERSON_NAME] Show Export [.mkv] Poison [PERSON_NAME] Show…" at bounding box center [1016, 395] width 341 height 621
